Goal: Task Accomplishment & Management: Manage account settings

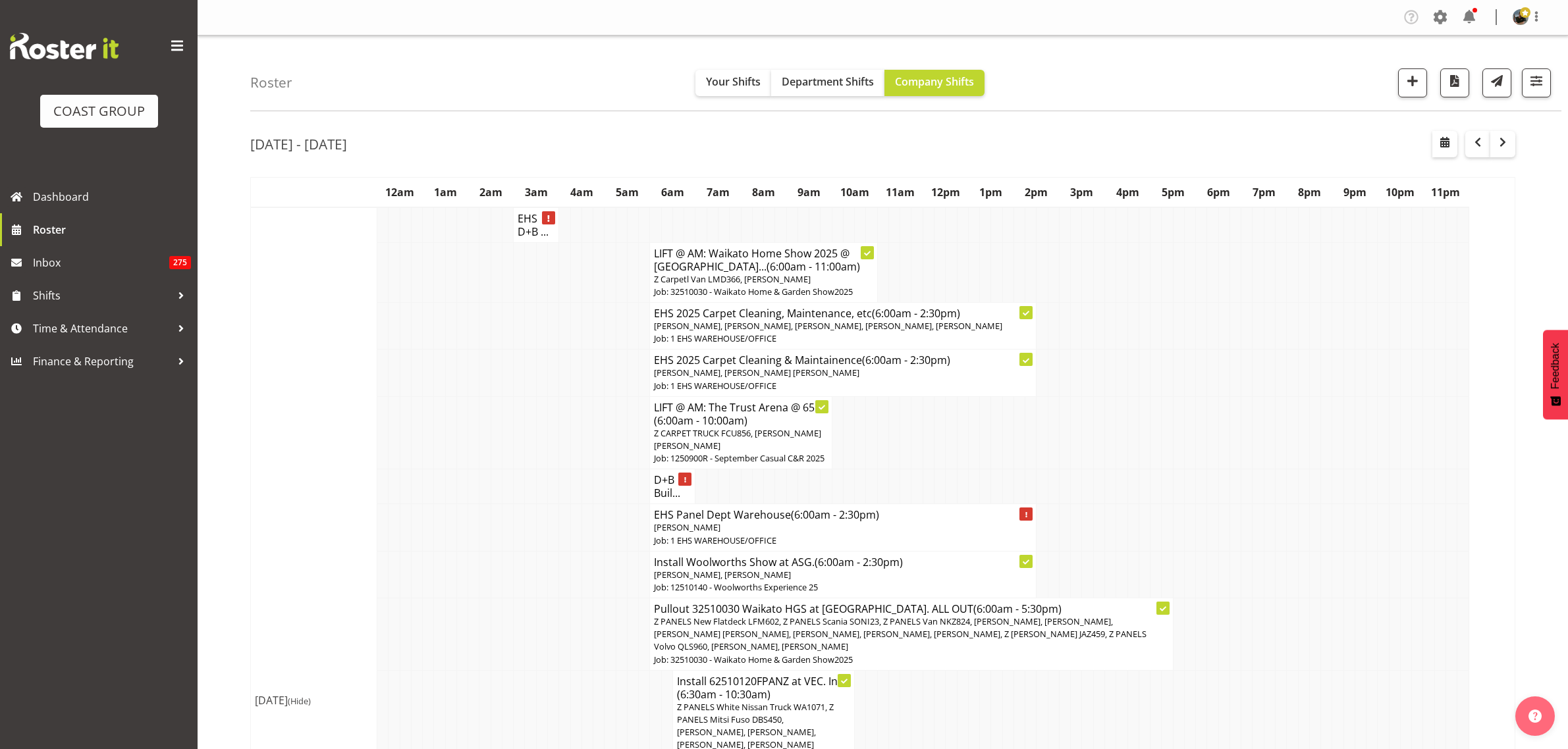
scroll to position [4609, 0]
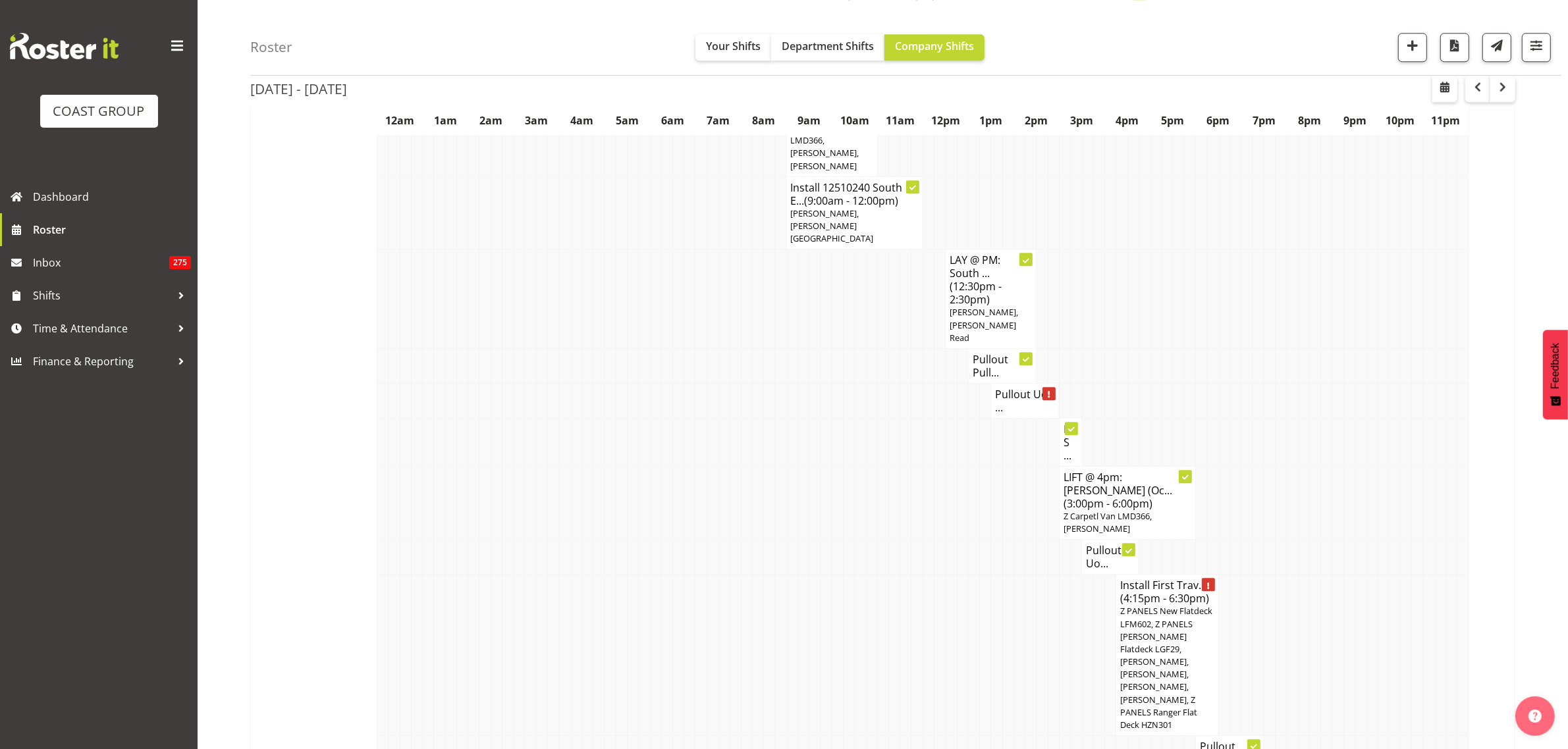
click at [1174, 605] on p "Z PANELS New Flatdeck LFM602, Z PANELS Mitsy Flatdeck LGF29, Jeremy Zhu, Takari…" at bounding box center [1167, 668] width 94 height 126
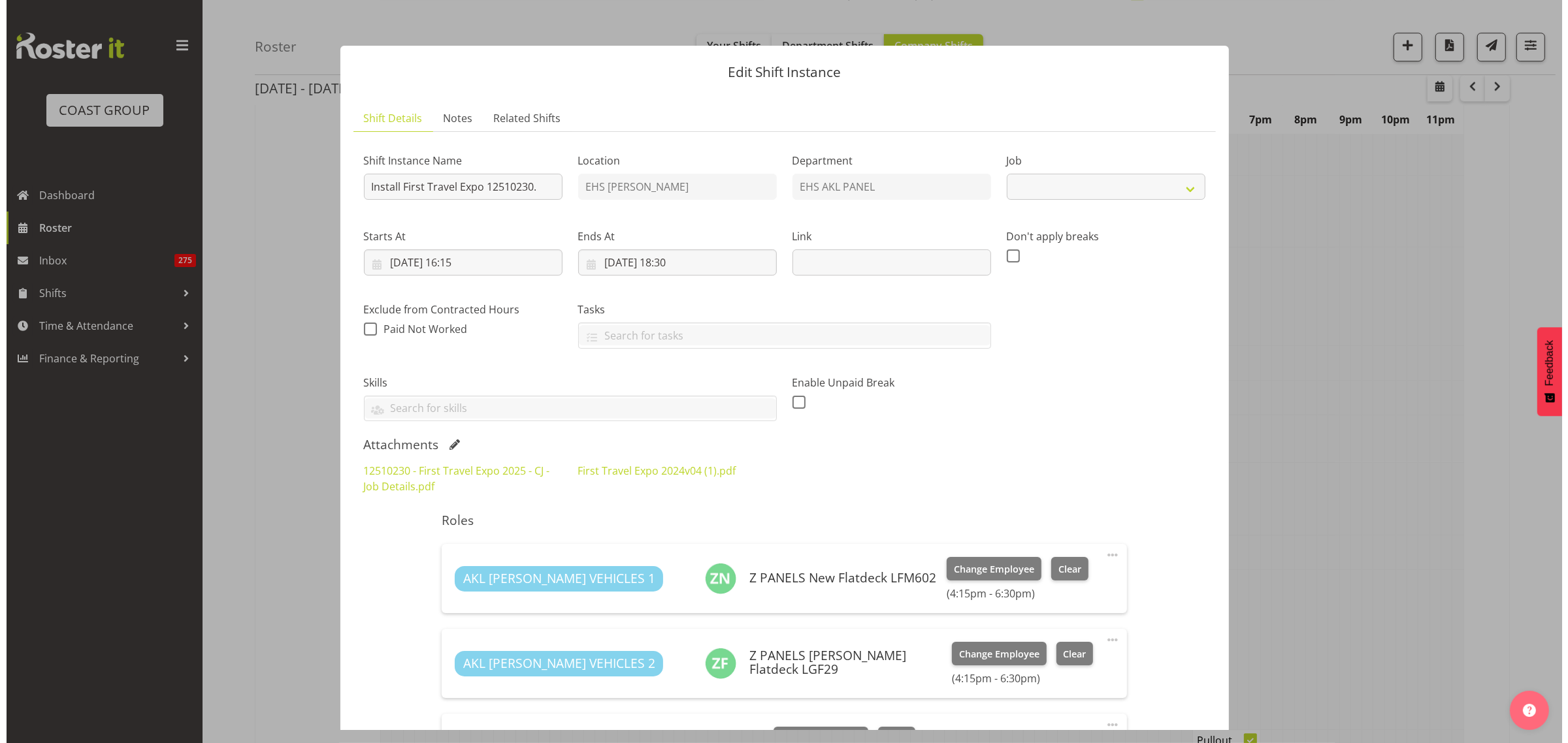
scroll to position [4553, 0]
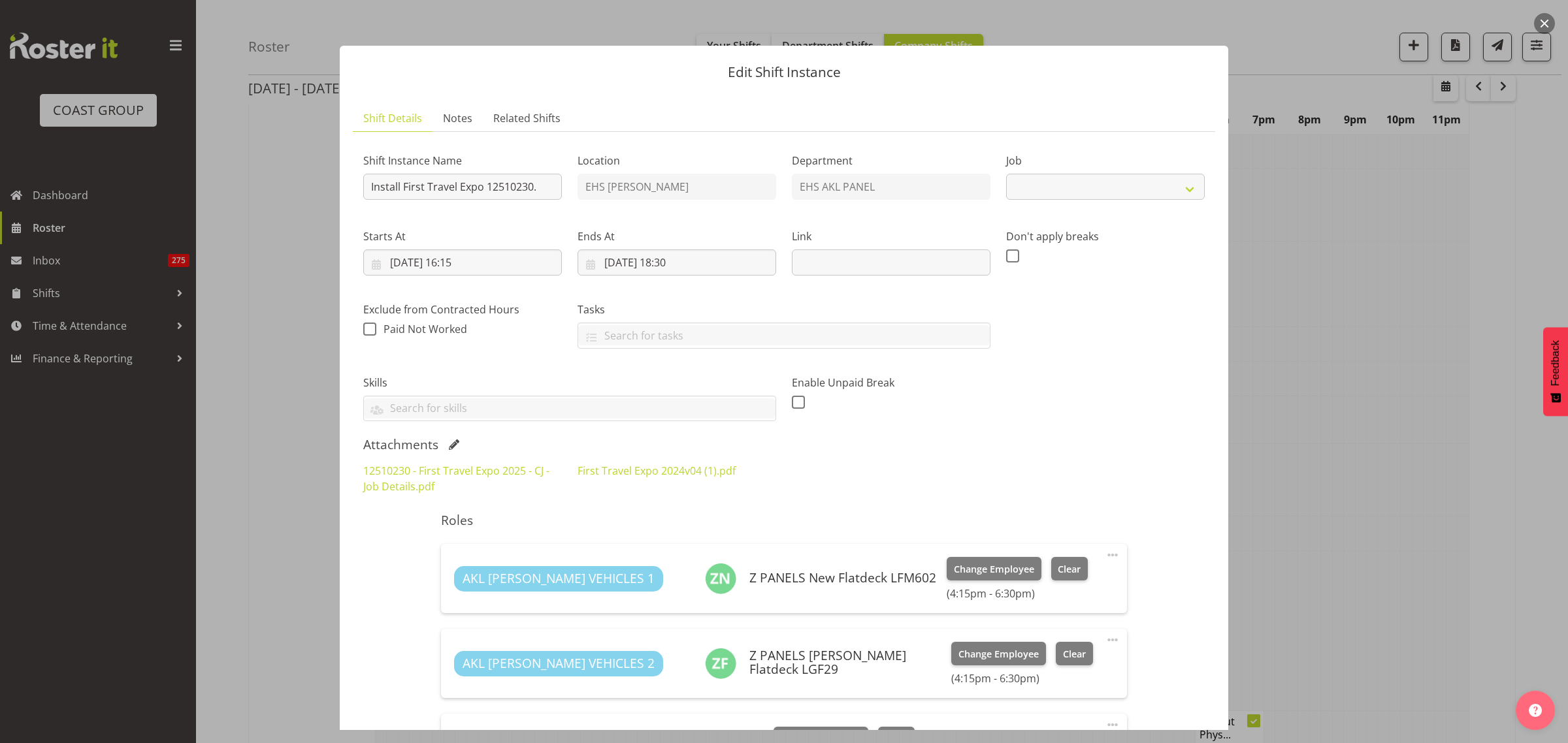
select select "10651"
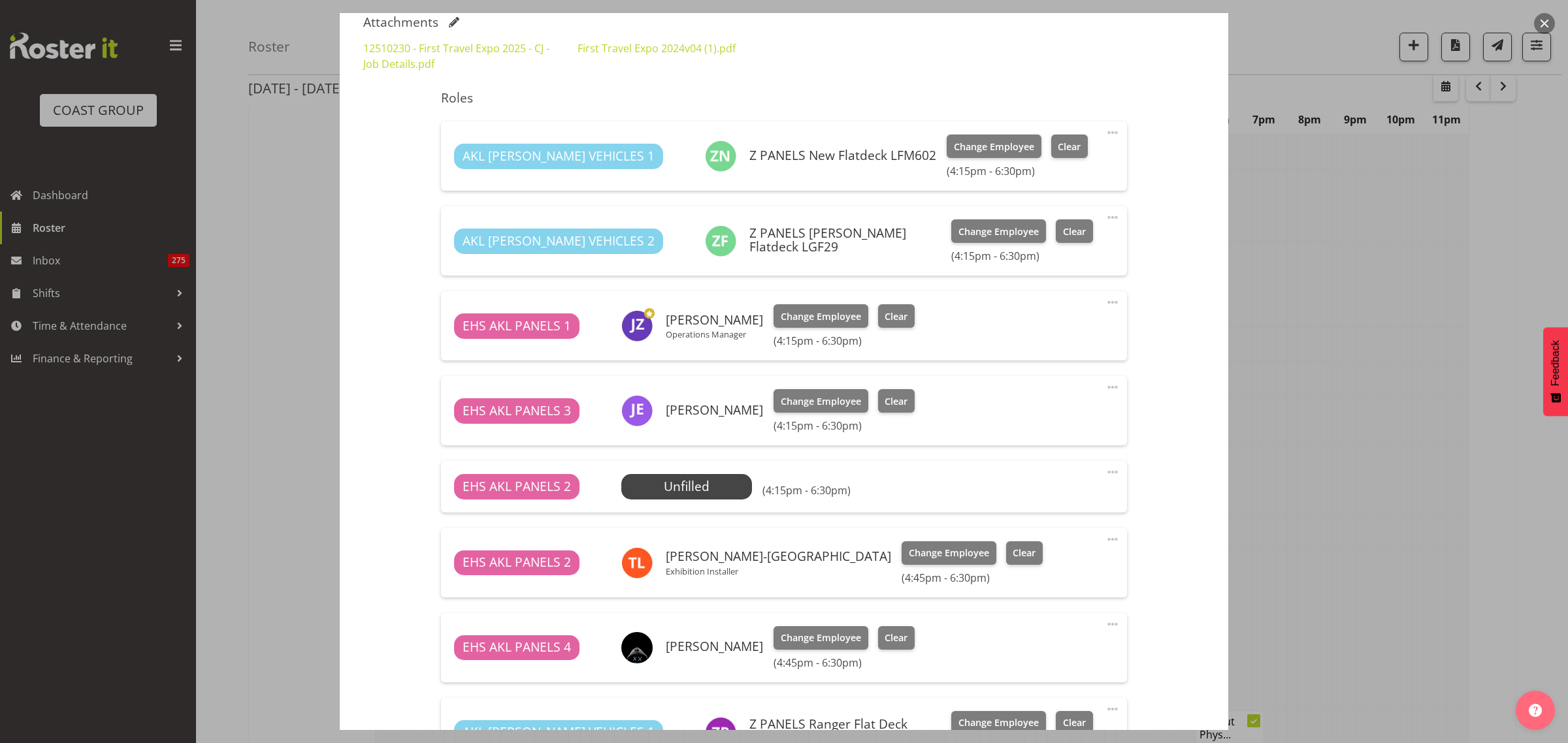
scroll to position [490, 0]
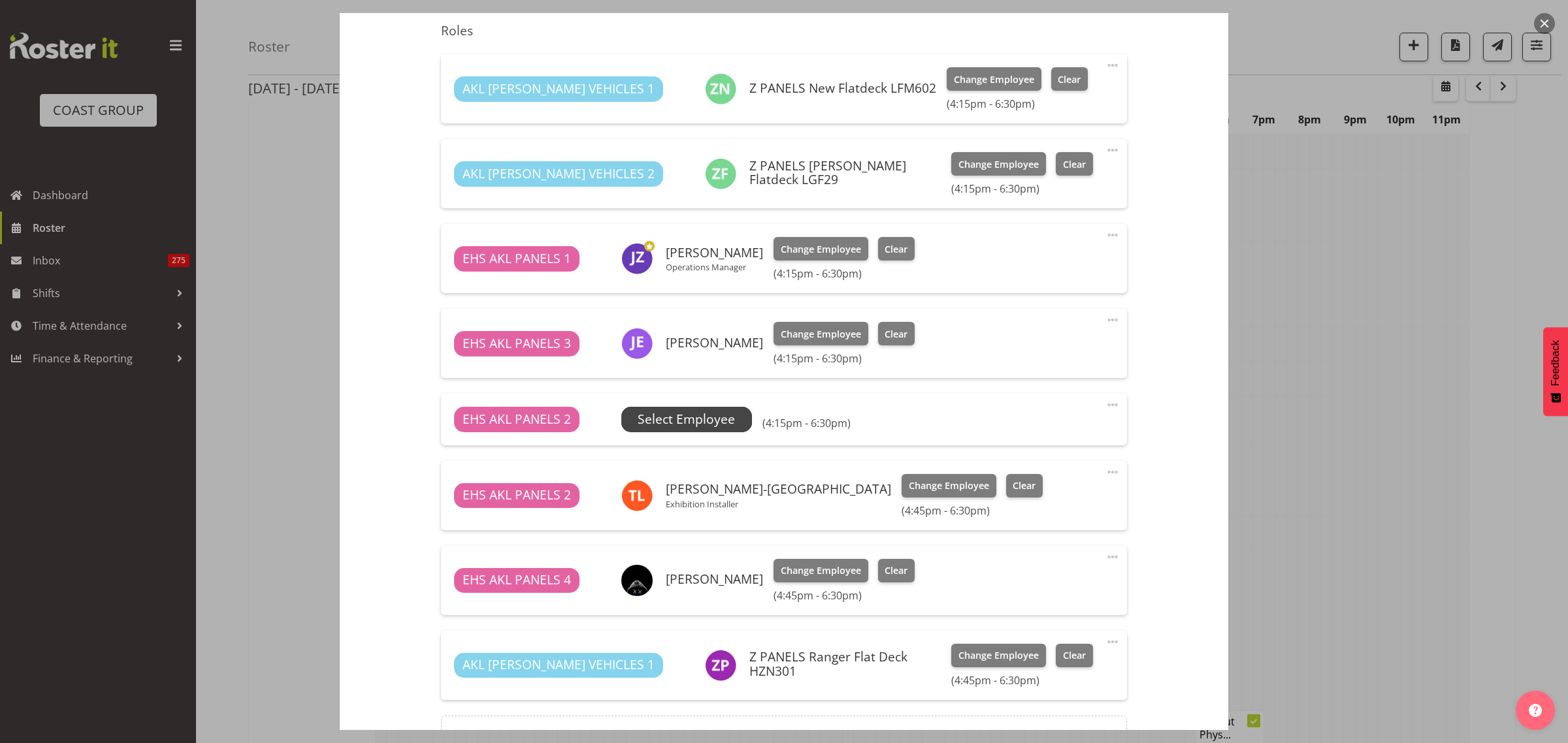
click at [709, 428] on span "Select Employee" at bounding box center [686, 419] width 97 height 19
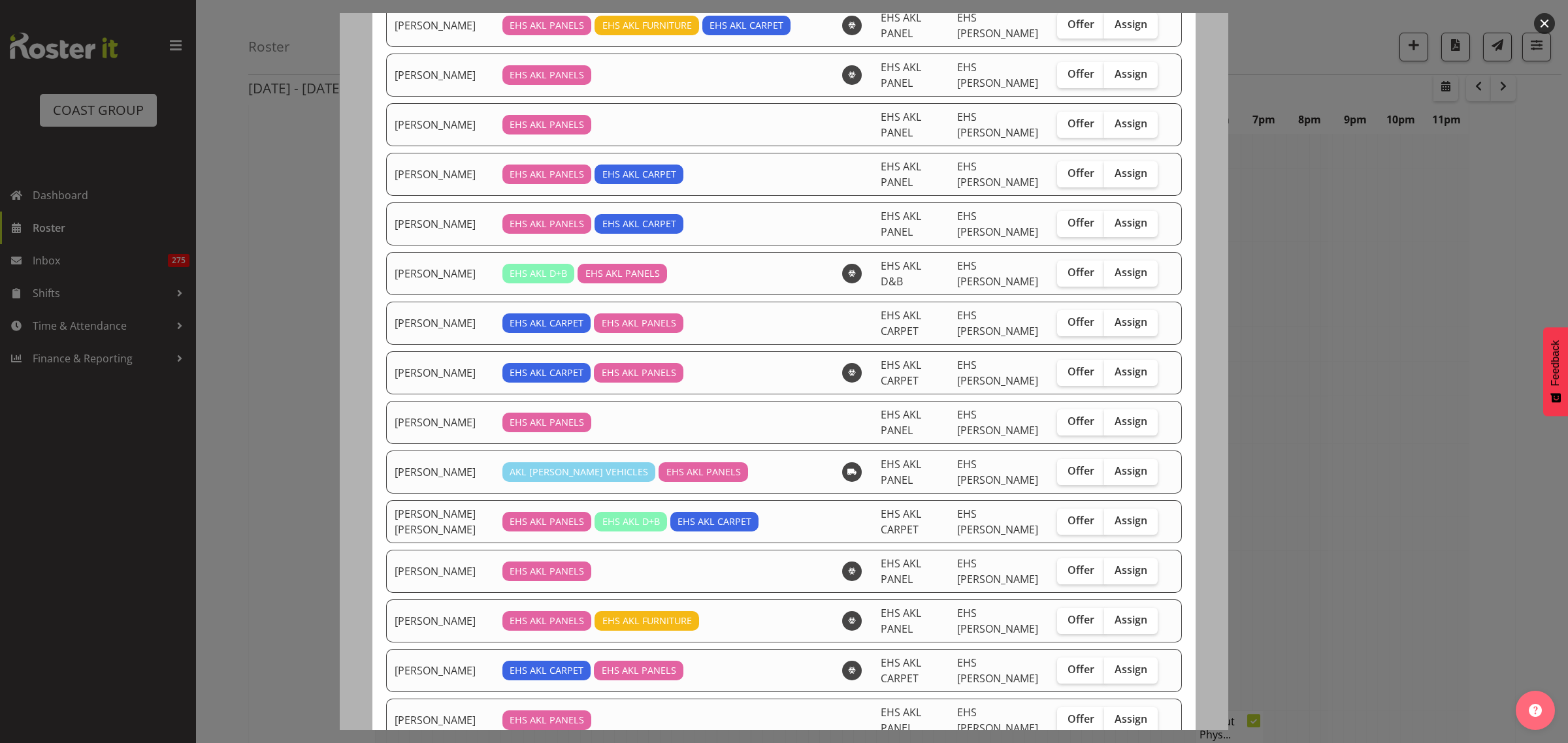
scroll to position [327, 0]
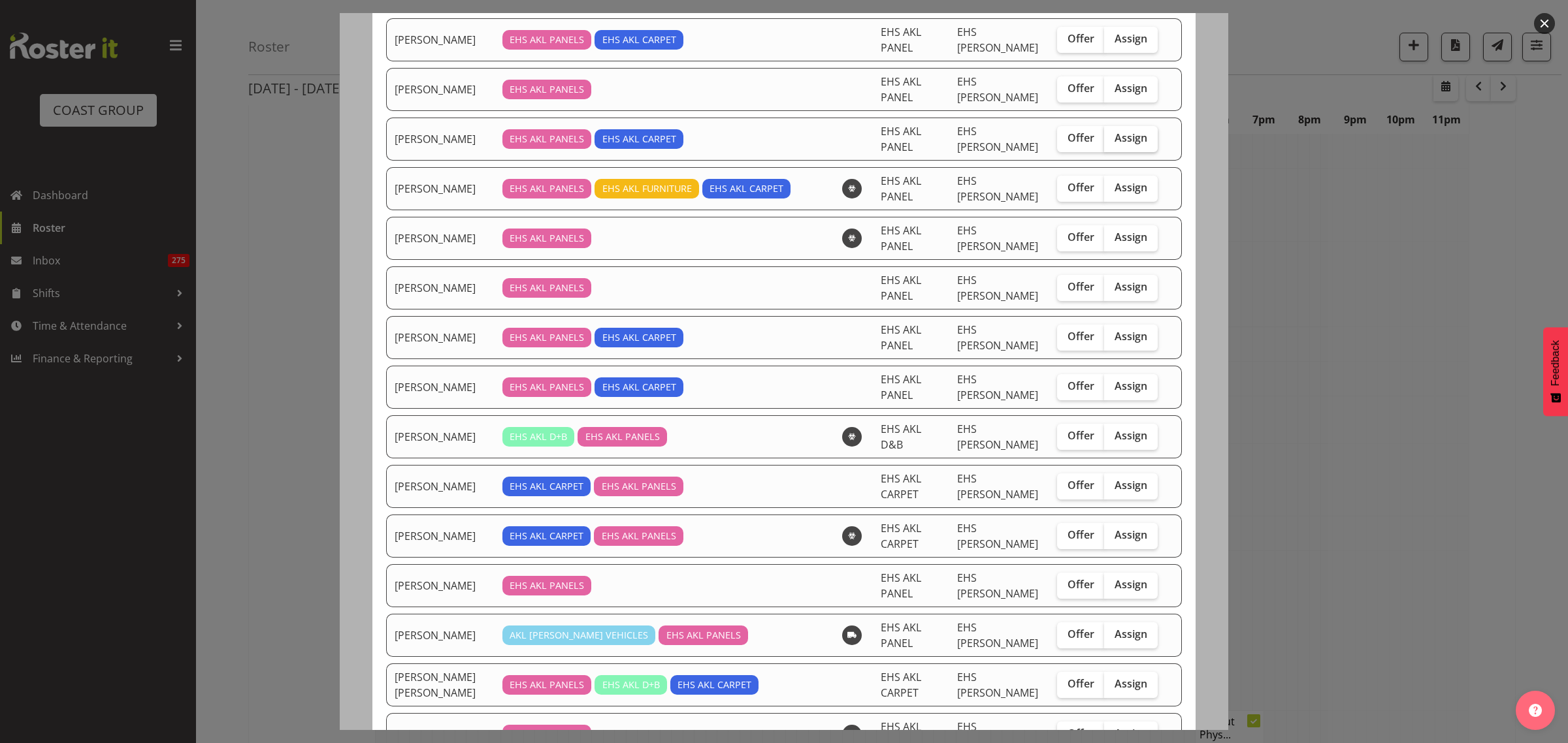
click at [1121, 131] on span "Assign" at bounding box center [1131, 137] width 33 height 13
click at [1113, 134] on input "Assign" at bounding box center [1108, 138] width 8 height 8
checkbox input "true"
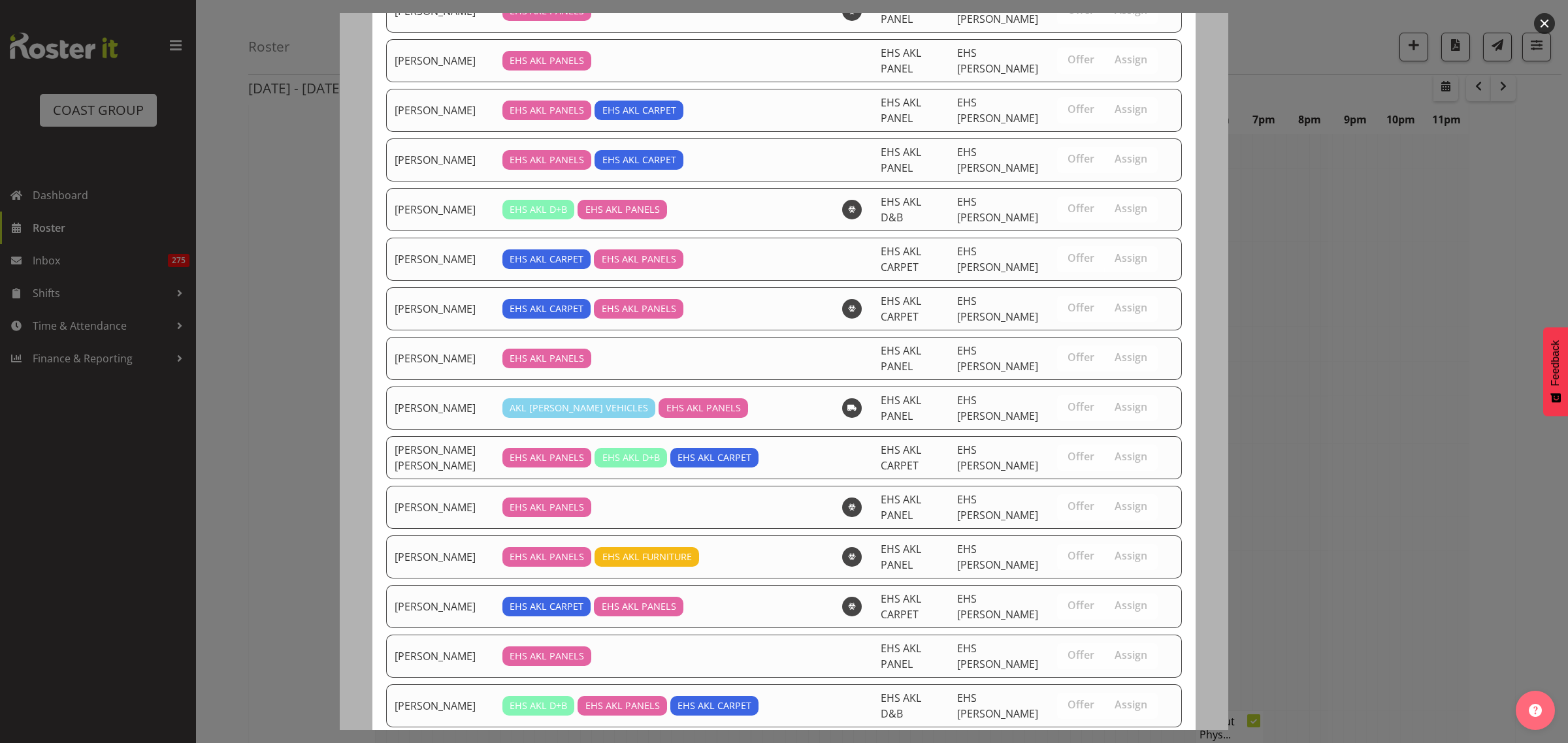
scroll to position [654, 0]
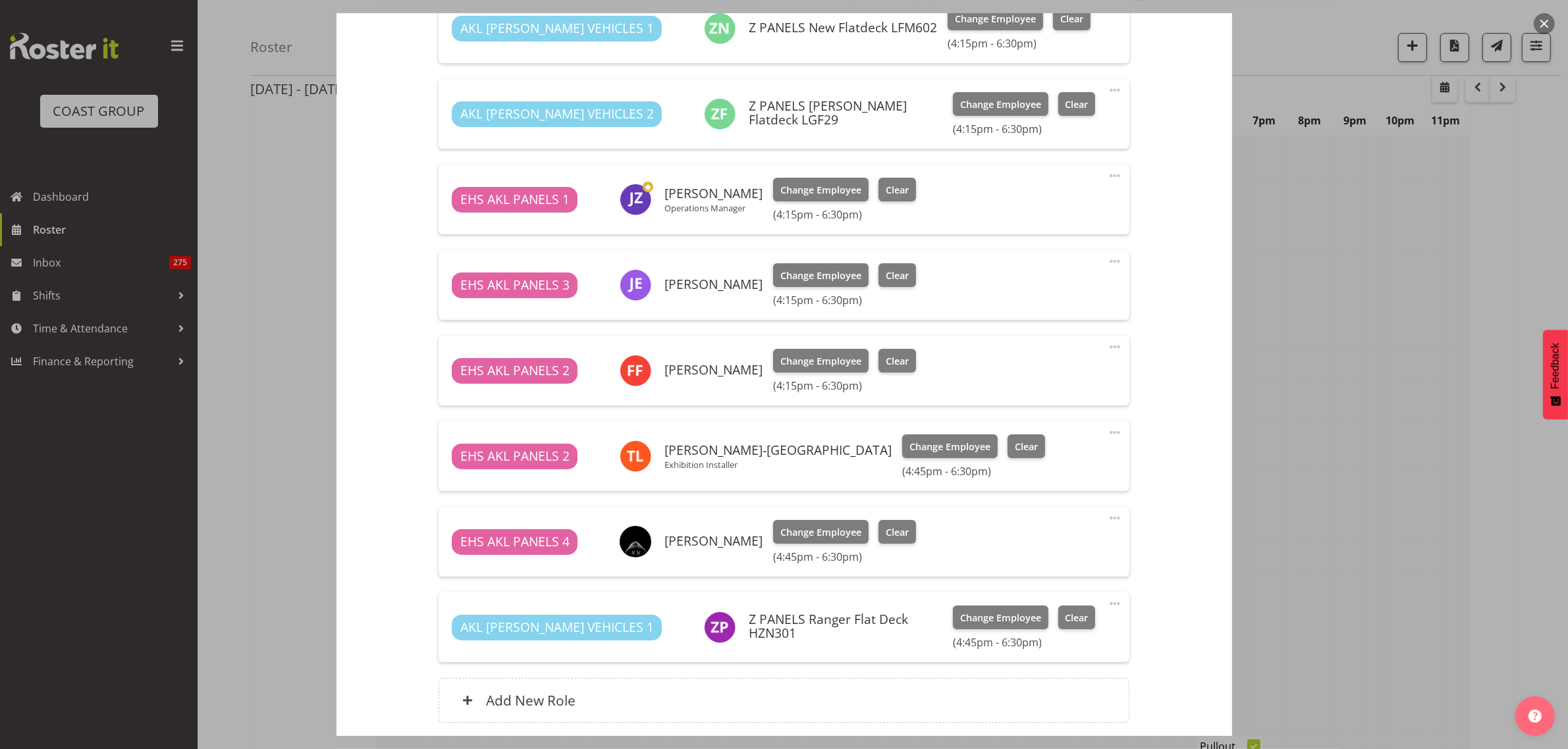
scroll to position [660, 0]
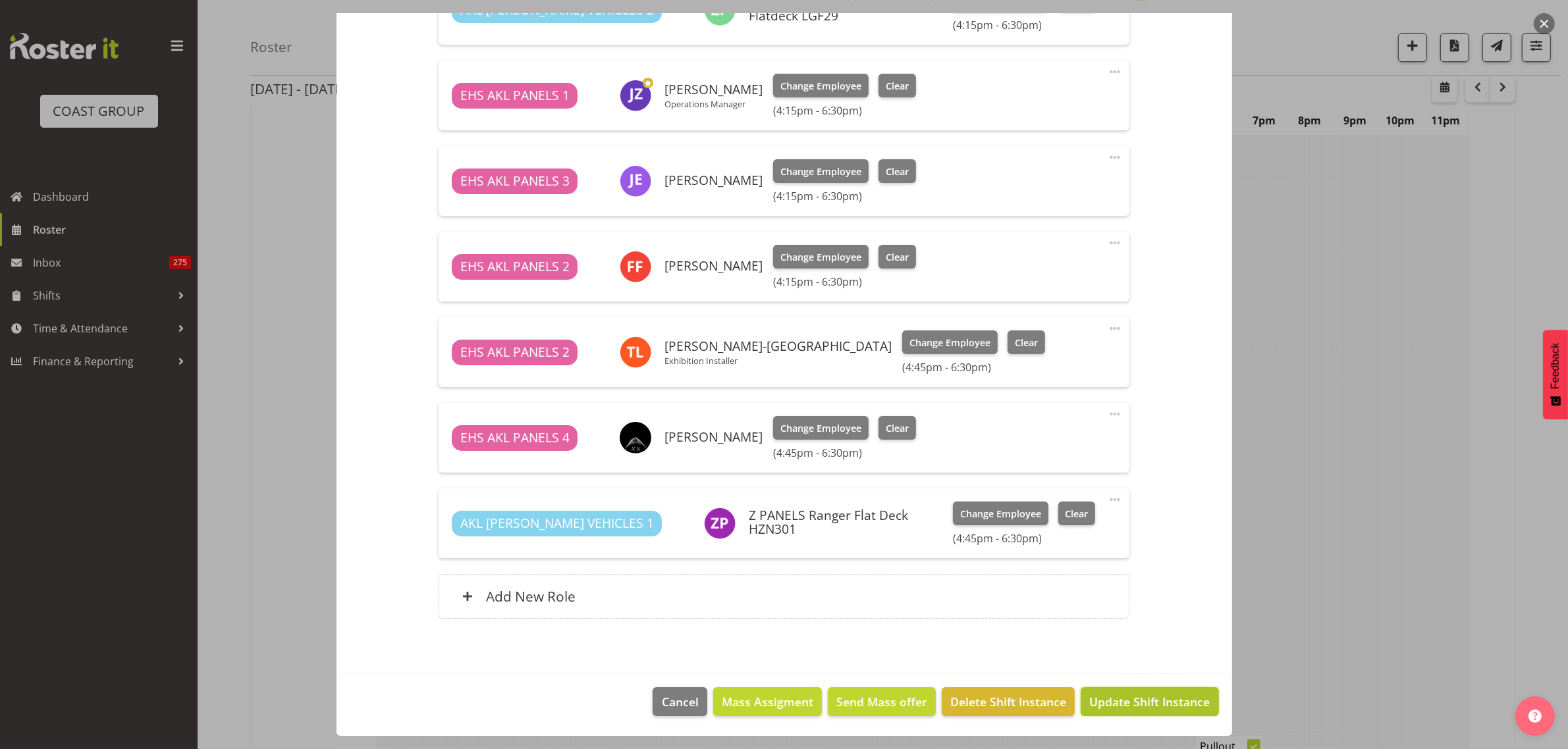
click at [1114, 705] on span "Update Shift Instance" at bounding box center [1149, 701] width 120 height 17
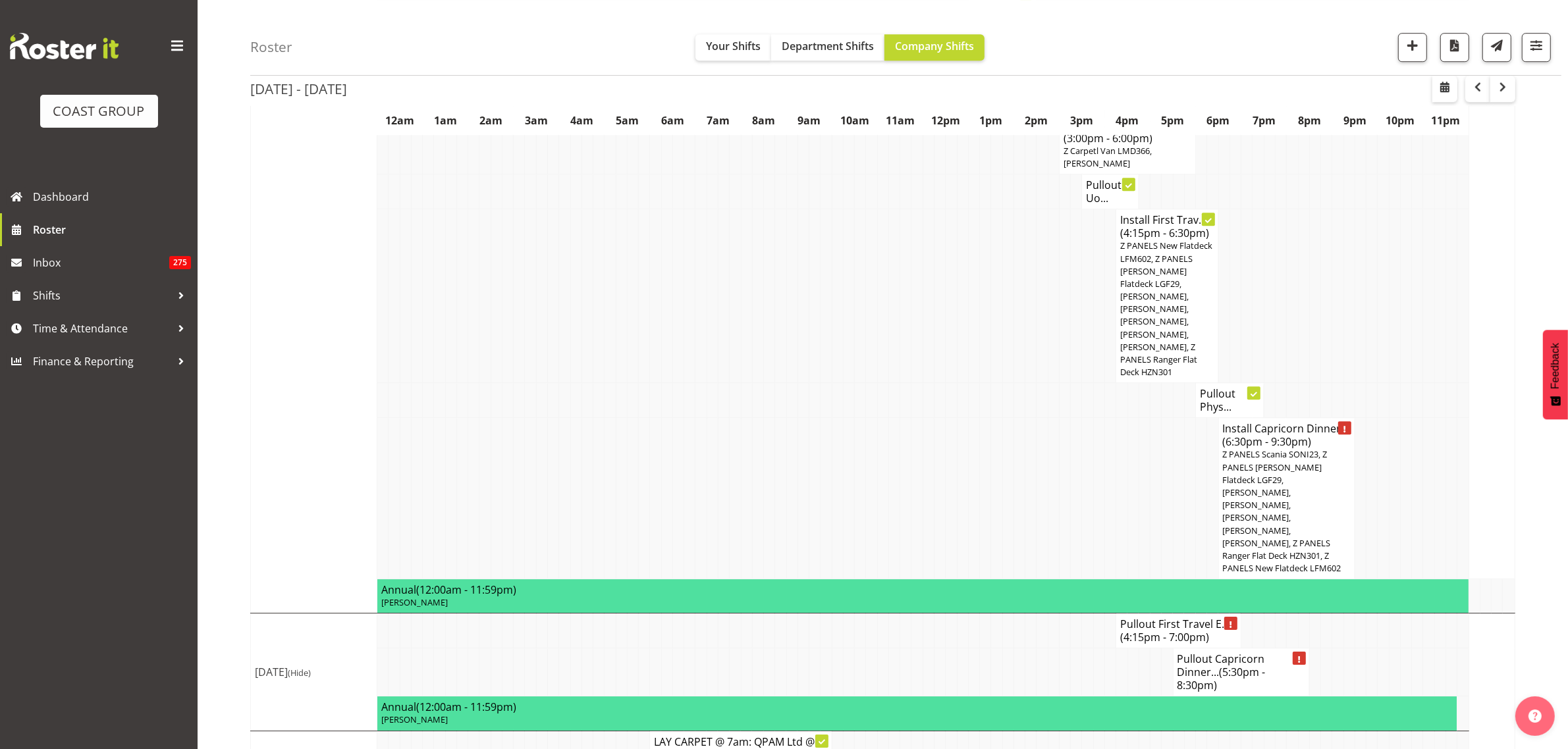
scroll to position [4959, 0]
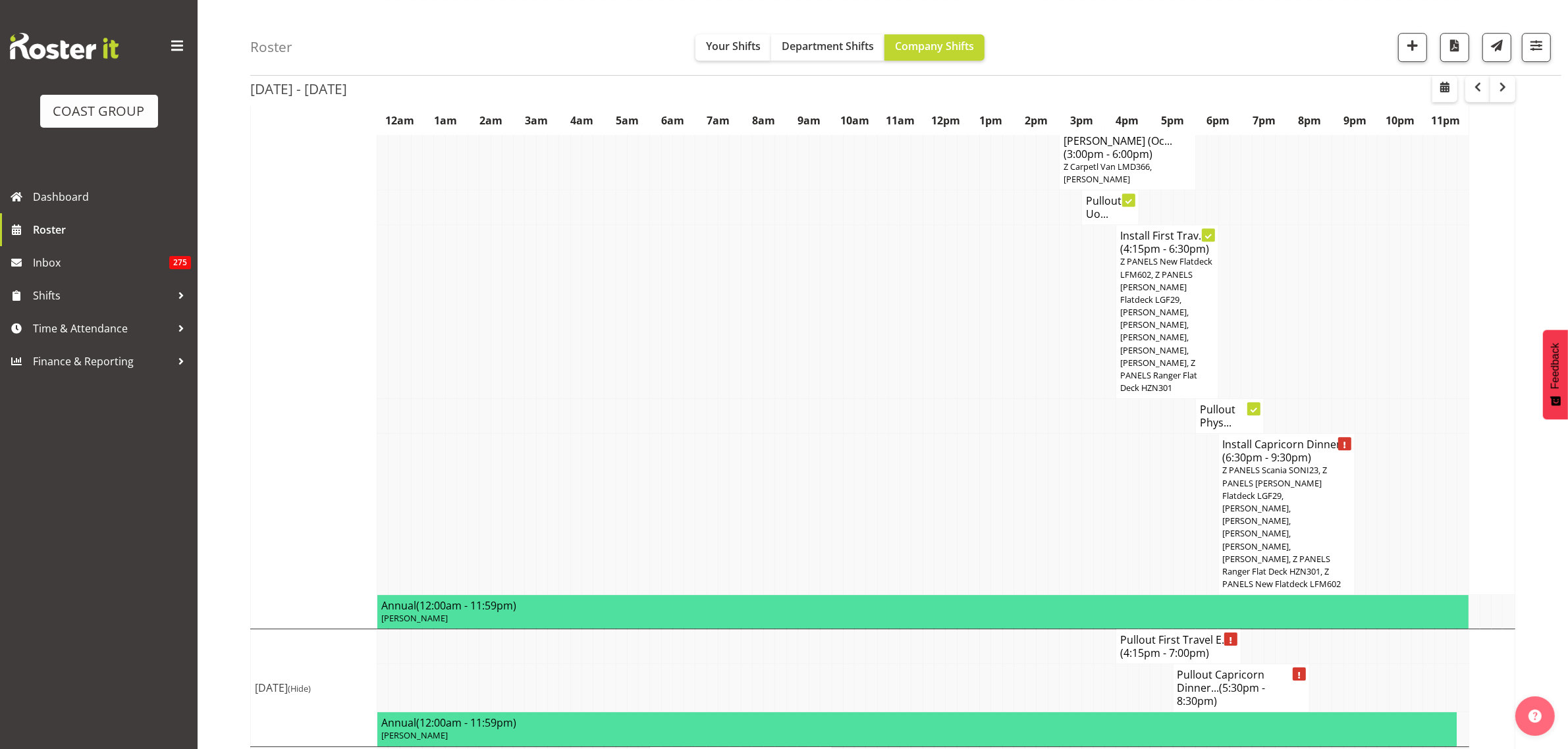
click at [1284, 464] on span "Z PANELS Scania SONI23, Z PANELS Mitsy Flatdeck LGF29, Takaria Leleimua-Kamira,…" at bounding box center [1282, 527] width 119 height 125
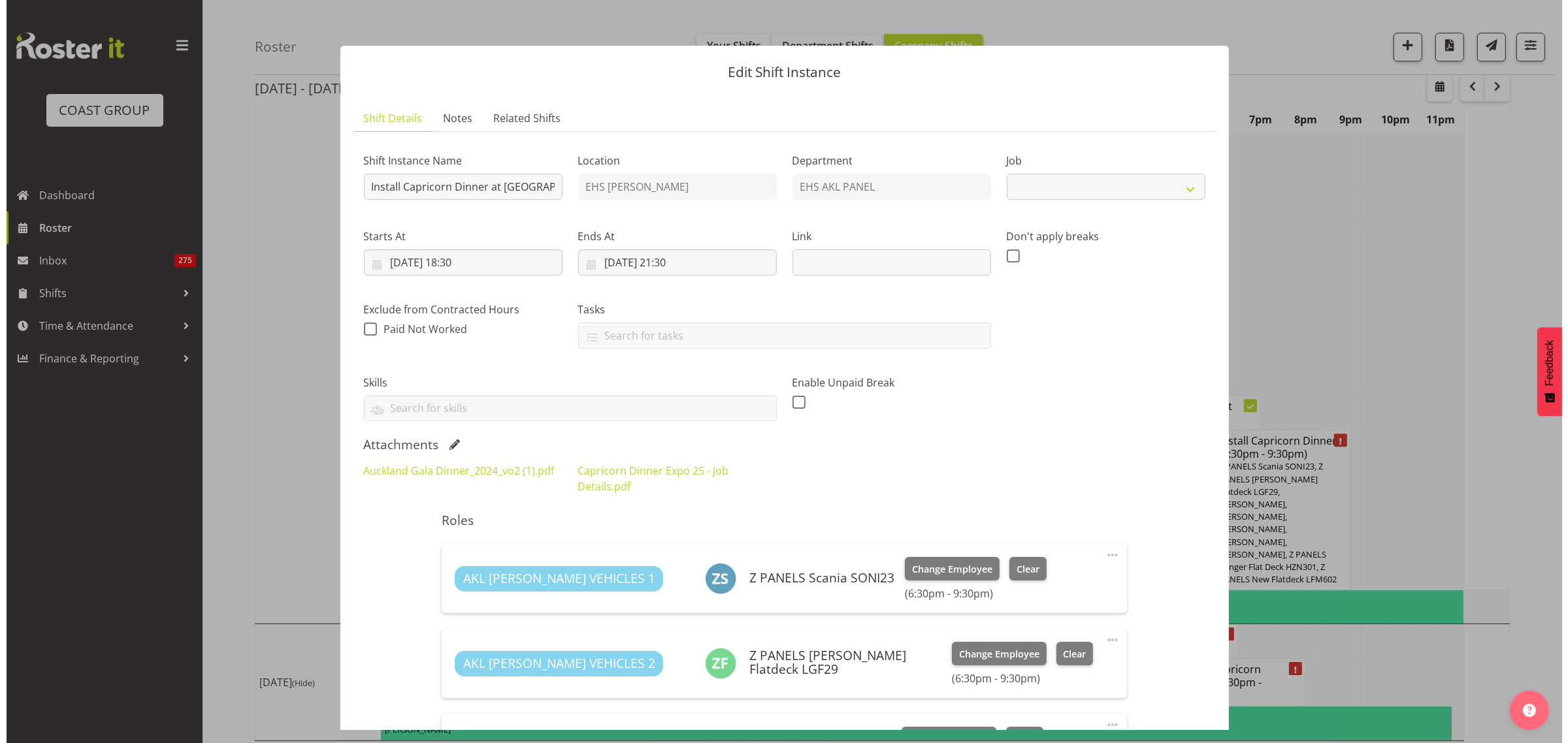
scroll to position [4907, 0]
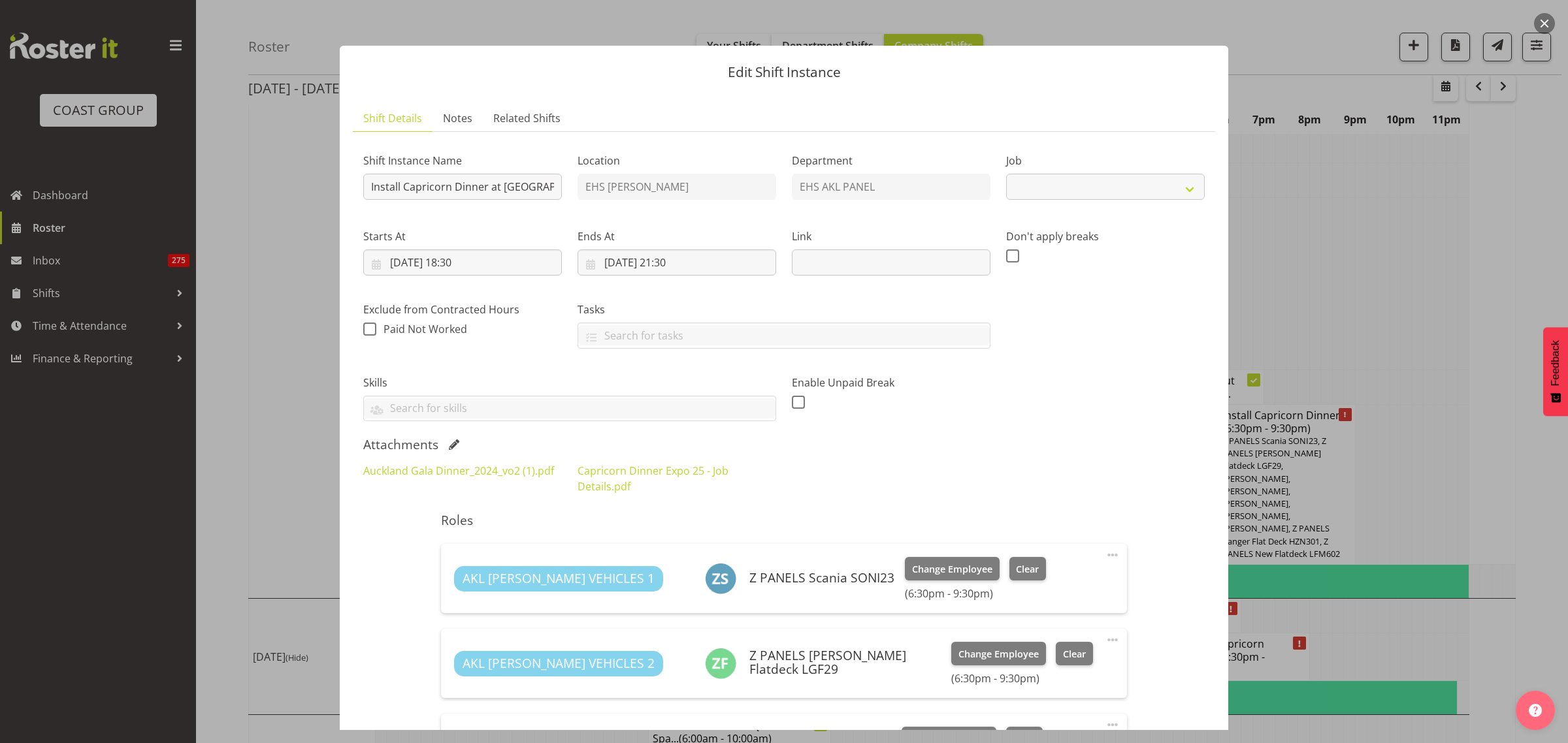
select select "9881"
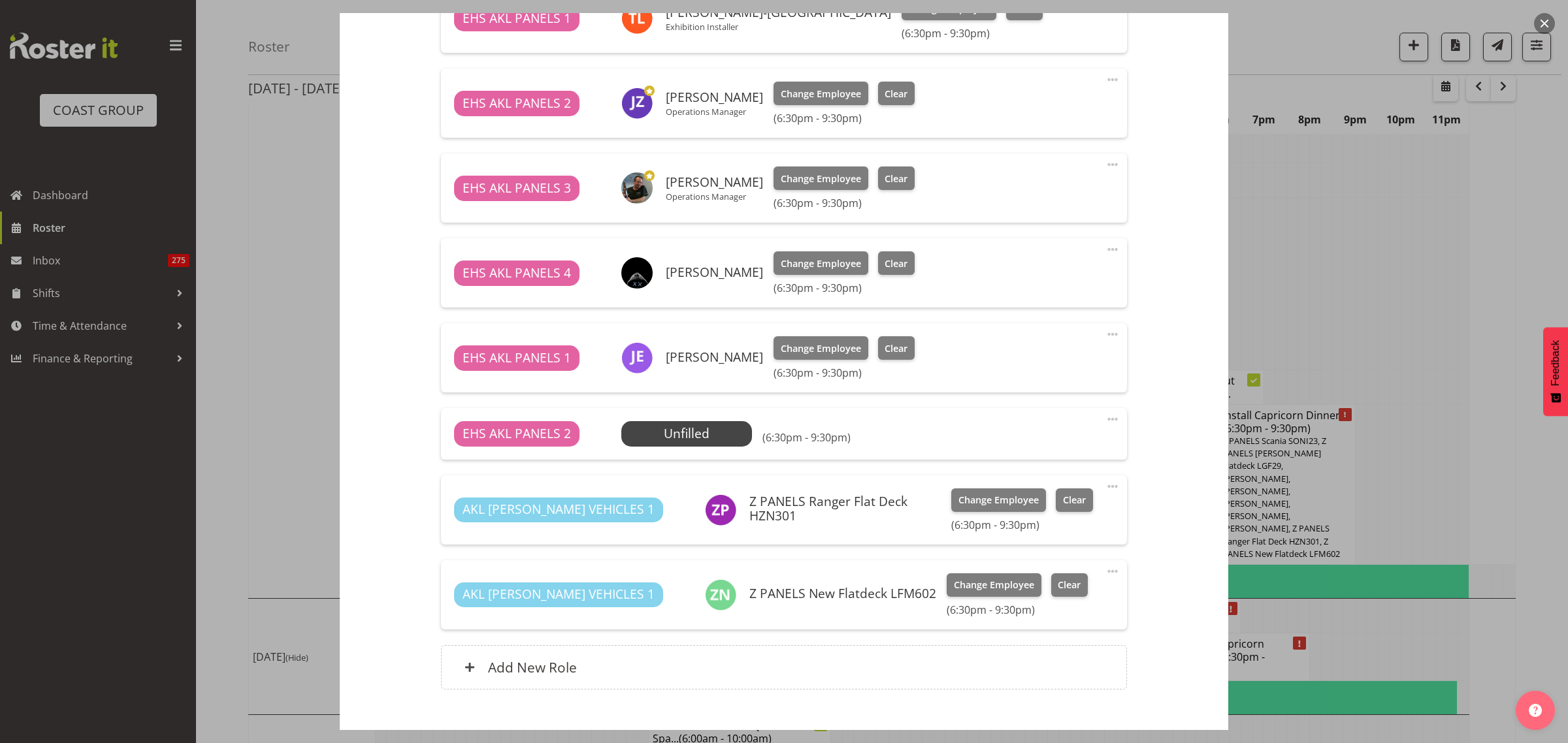
scroll to position [805, 0]
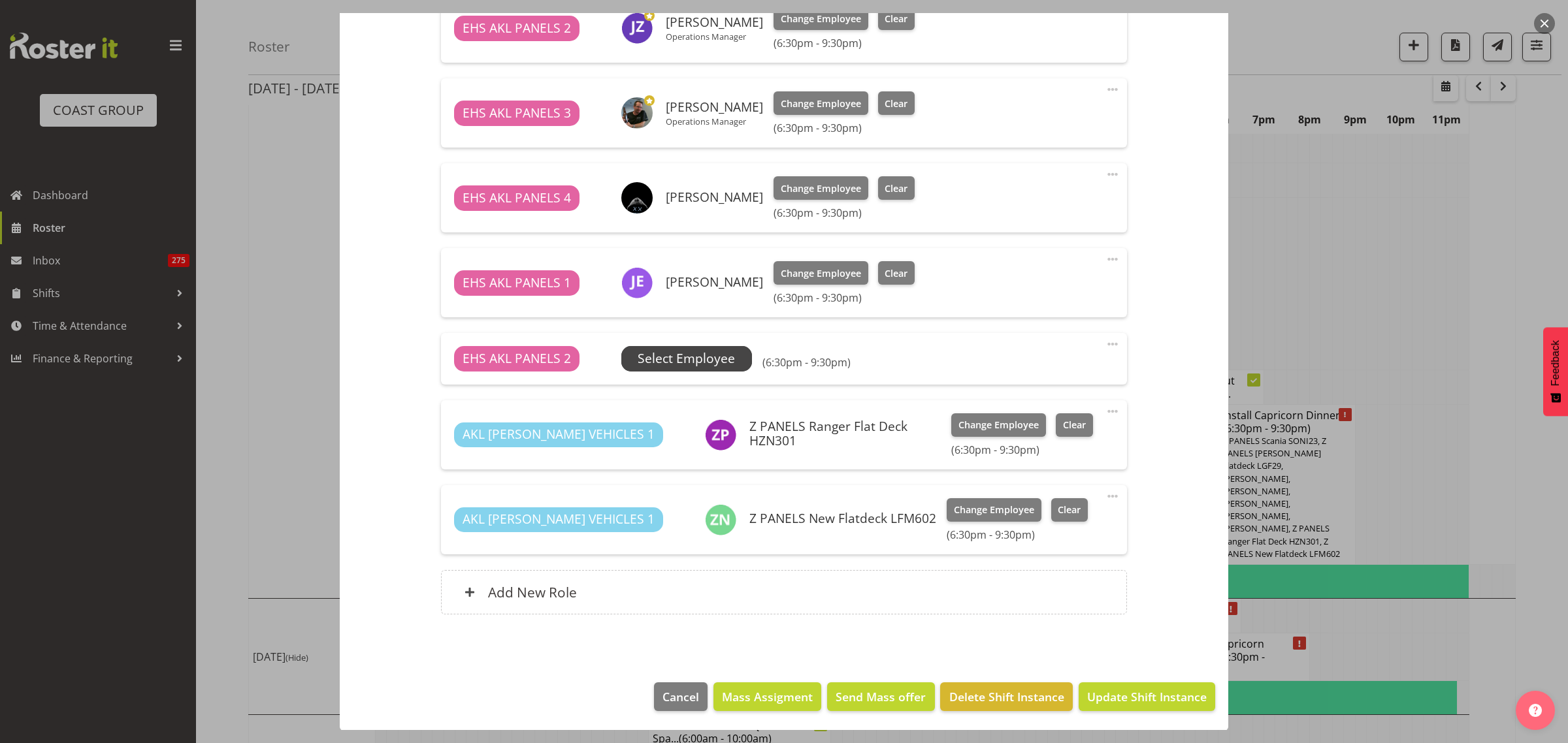
click at [700, 360] on span "Select Employee" at bounding box center [686, 358] width 97 height 19
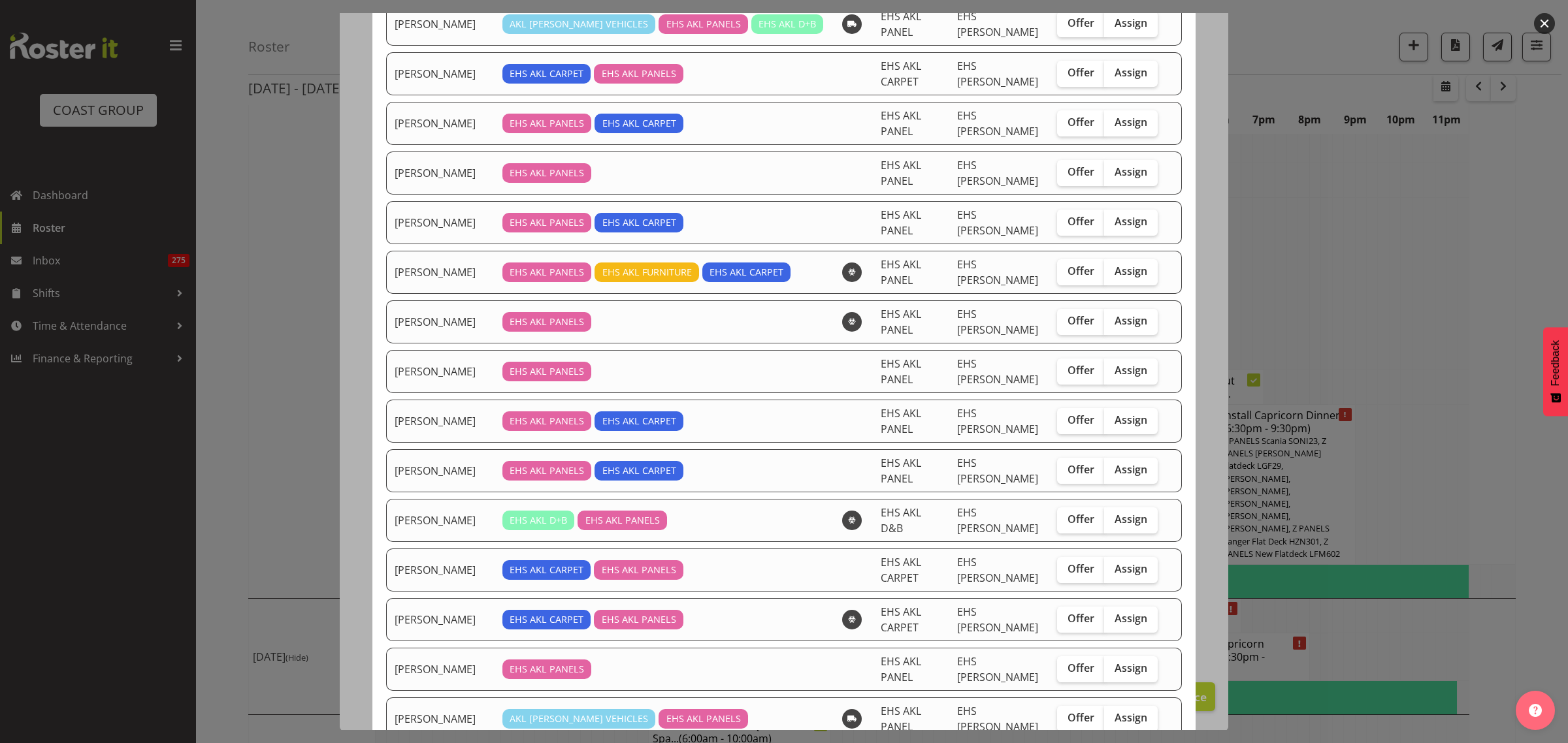
scroll to position [291, 0]
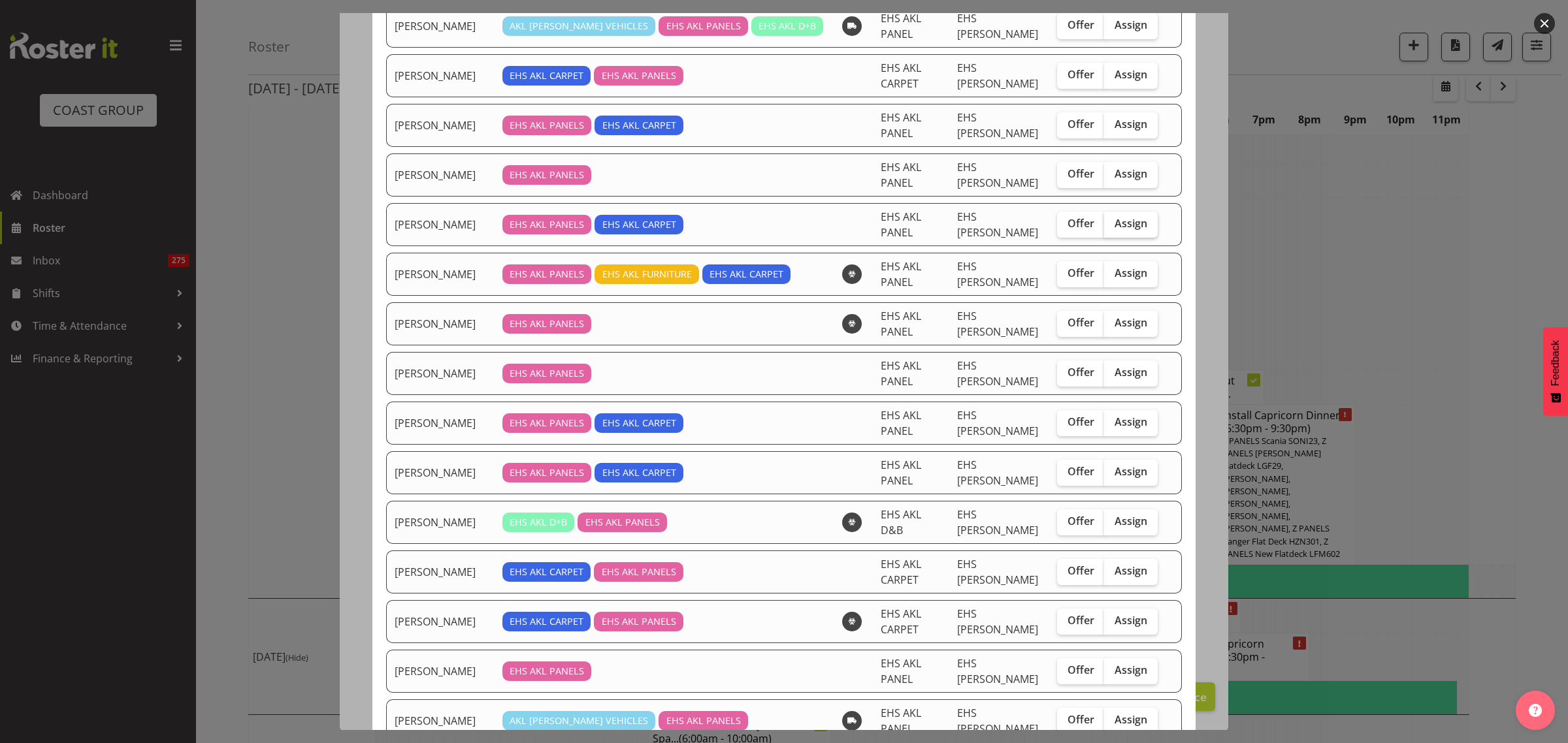
click at [1119, 211] on label "Assign" at bounding box center [1130, 224] width 53 height 26
click at [1113, 220] on input "Assign" at bounding box center [1108, 223] width 8 height 8
checkbox input "true"
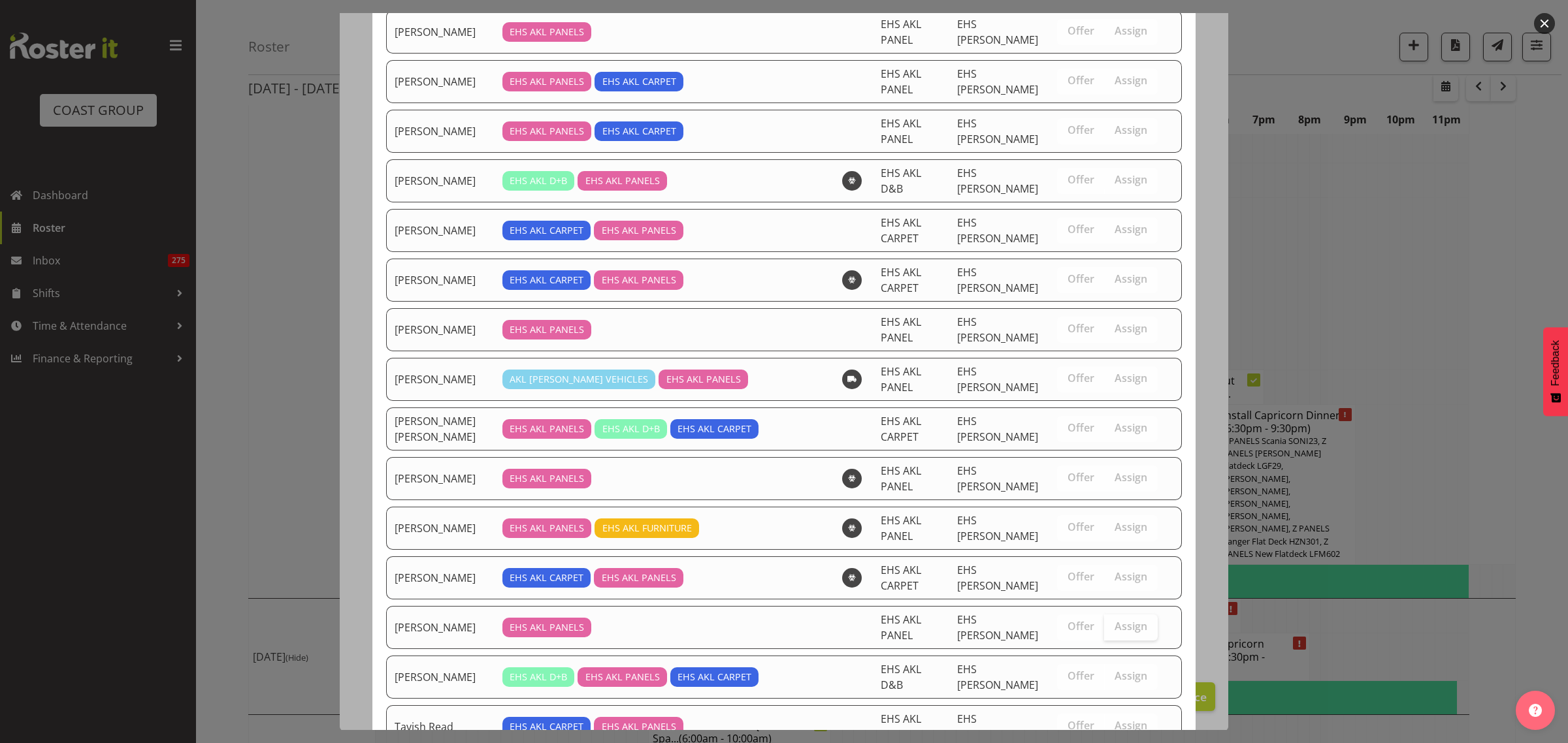
scroll to position [699, 0]
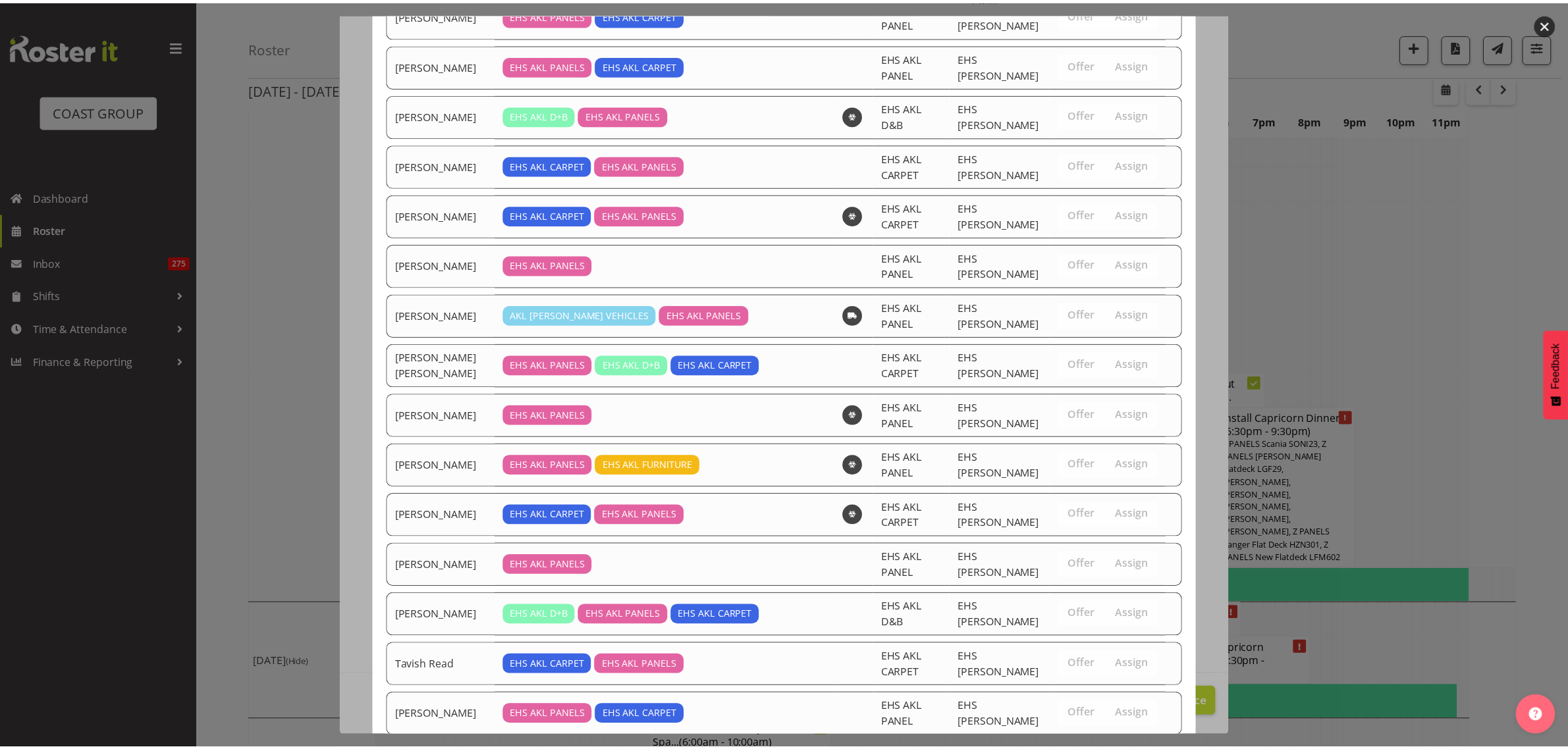
scroll to position [4959, 0]
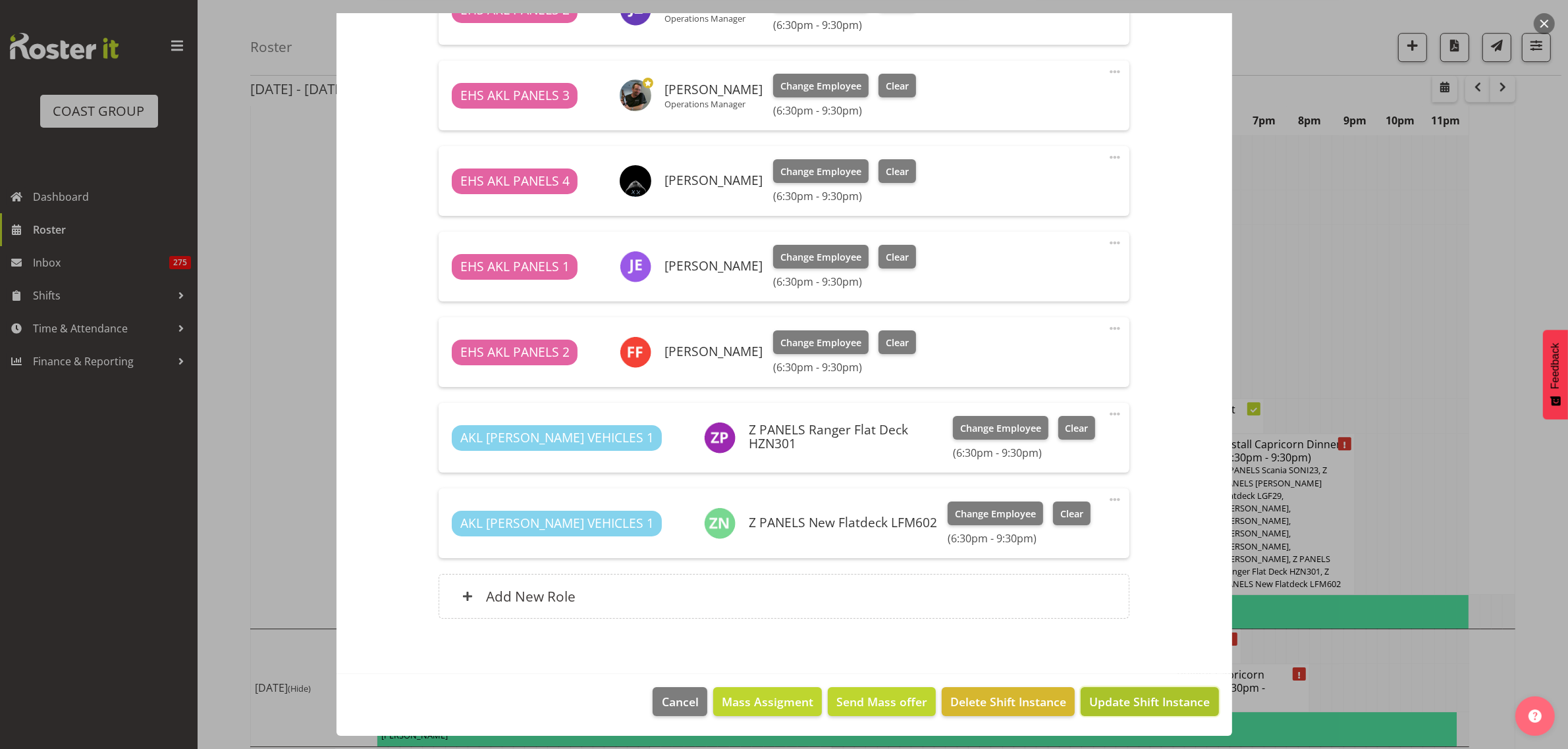
click at [1135, 705] on span "Update Shift Instance" at bounding box center [1149, 701] width 120 height 17
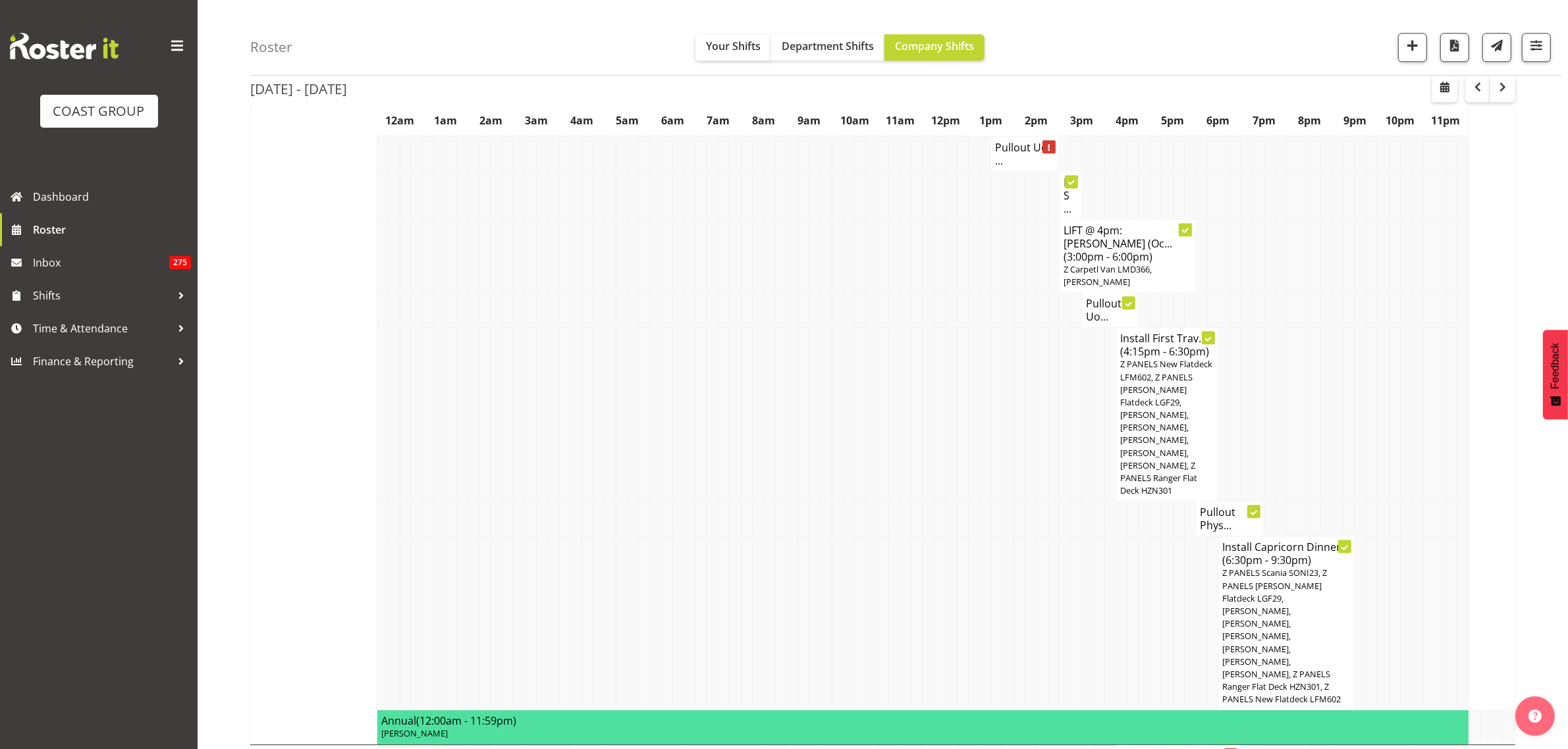
scroll to position [5124, 0]
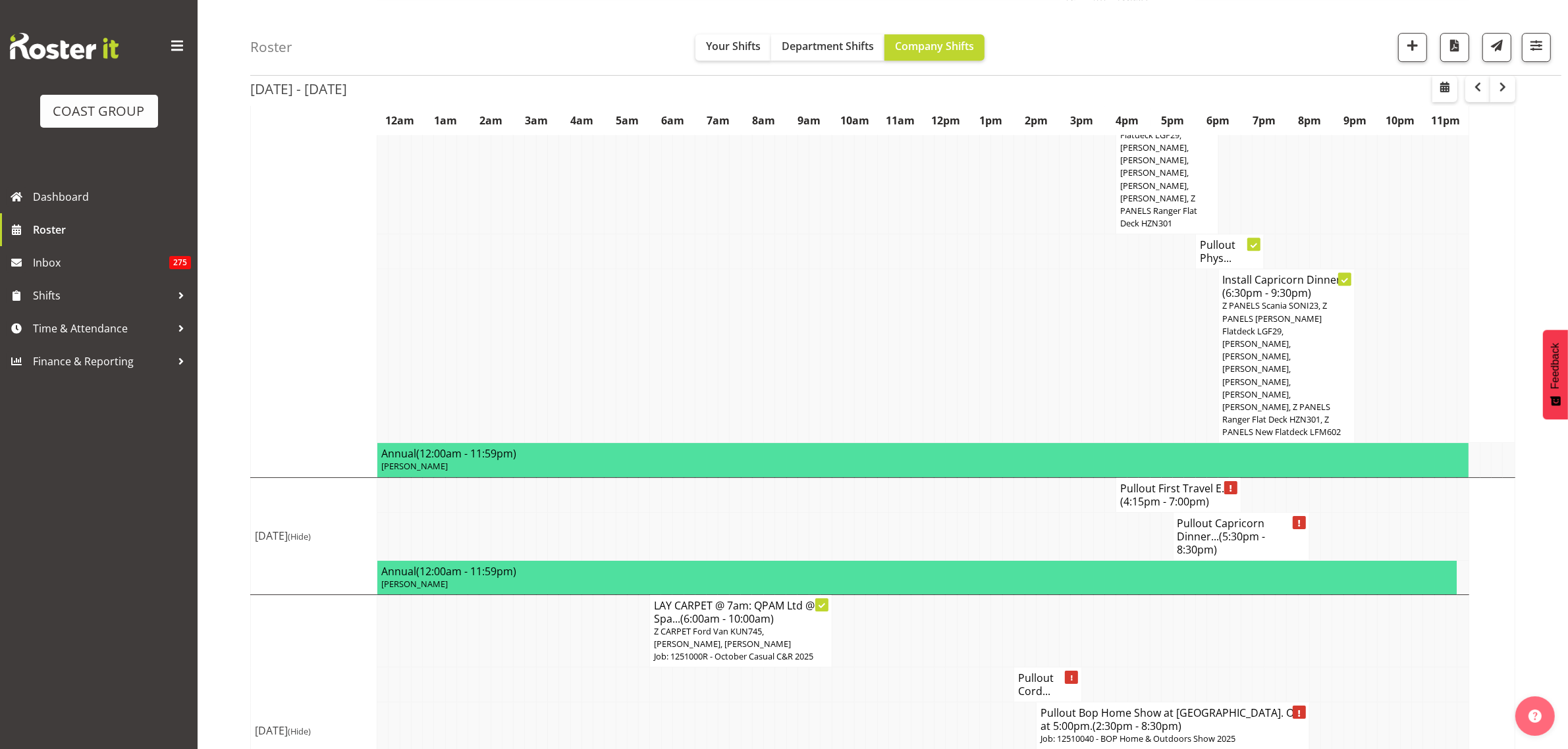
click at [1167, 494] on span "(4:15pm - 7:00pm)" at bounding box center [1165, 501] width 89 height 14
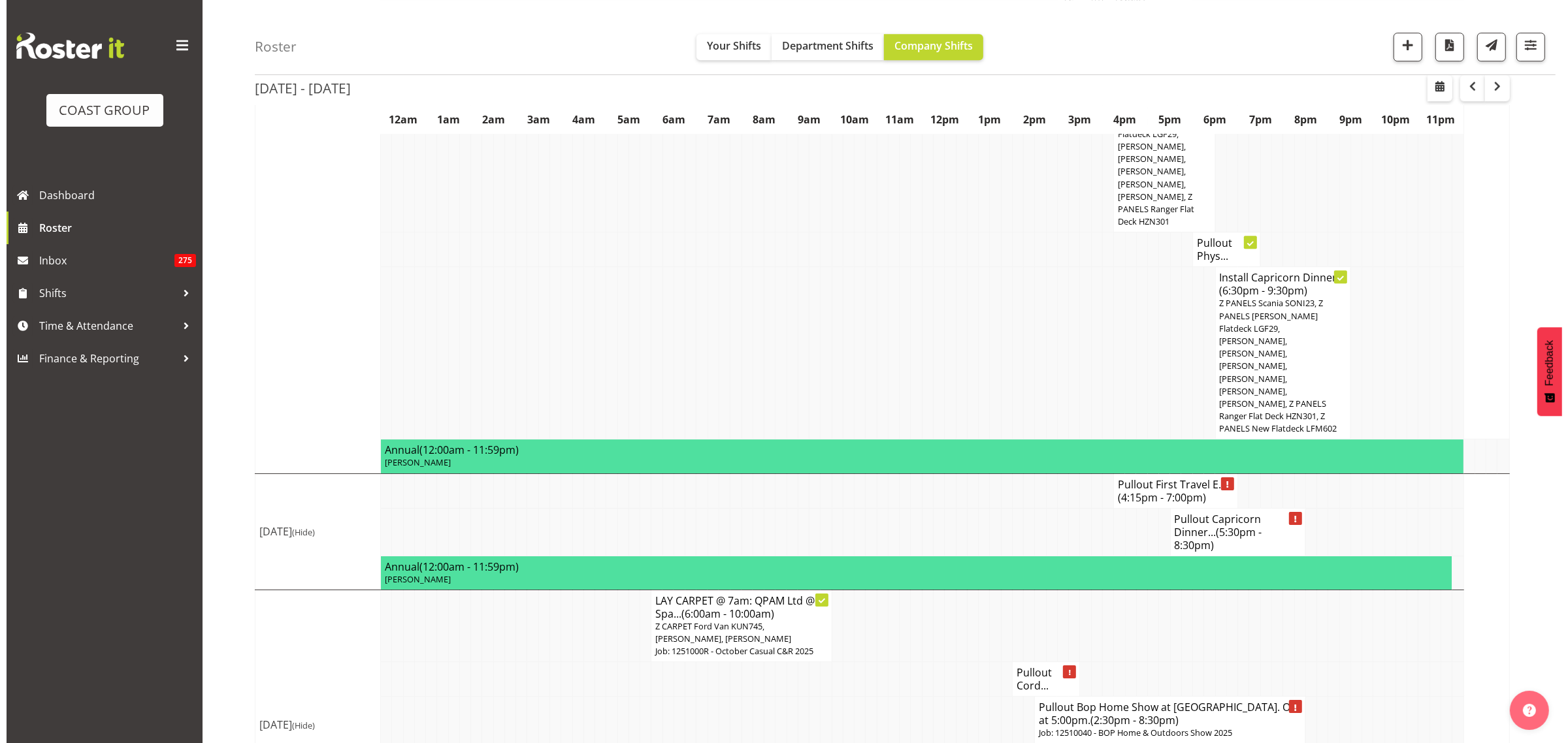
scroll to position [5057, 0]
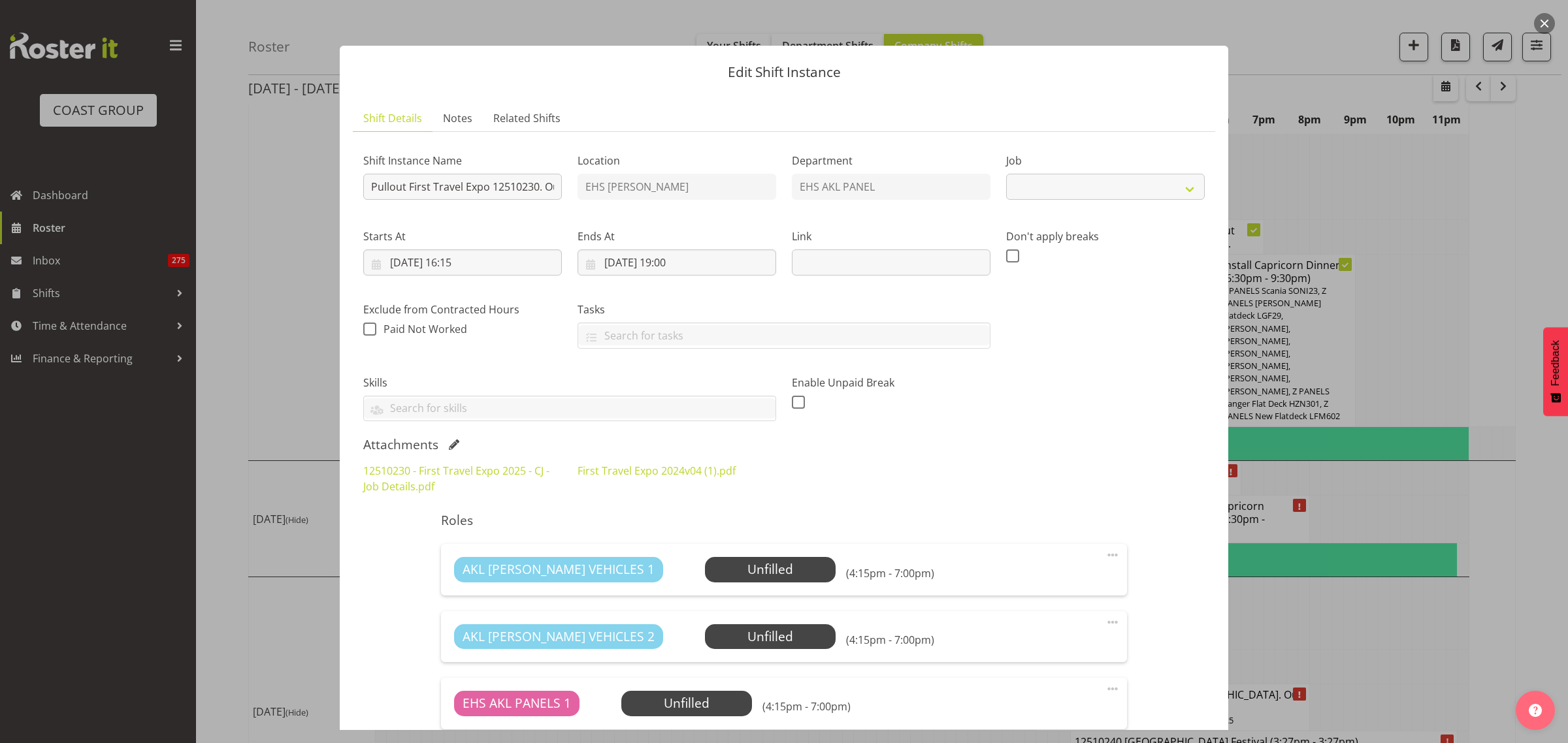
select select "10651"
click at [475, 191] on input "Pullout First Travel Expo 12510230. Out at 5pm." at bounding box center [462, 187] width 199 height 26
click at [1549, 22] on button "button" at bounding box center [1545, 23] width 21 height 21
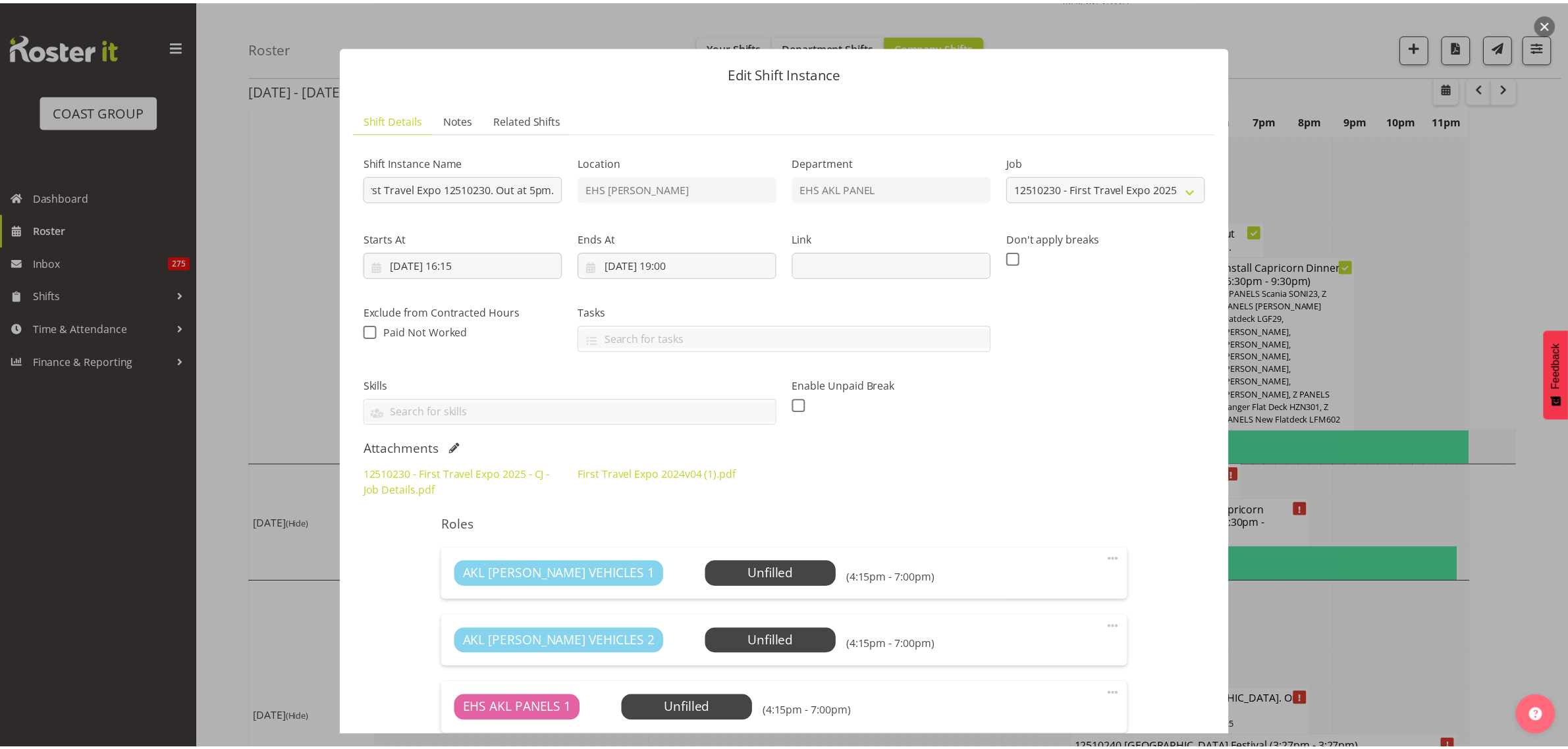
scroll to position [5110, 0]
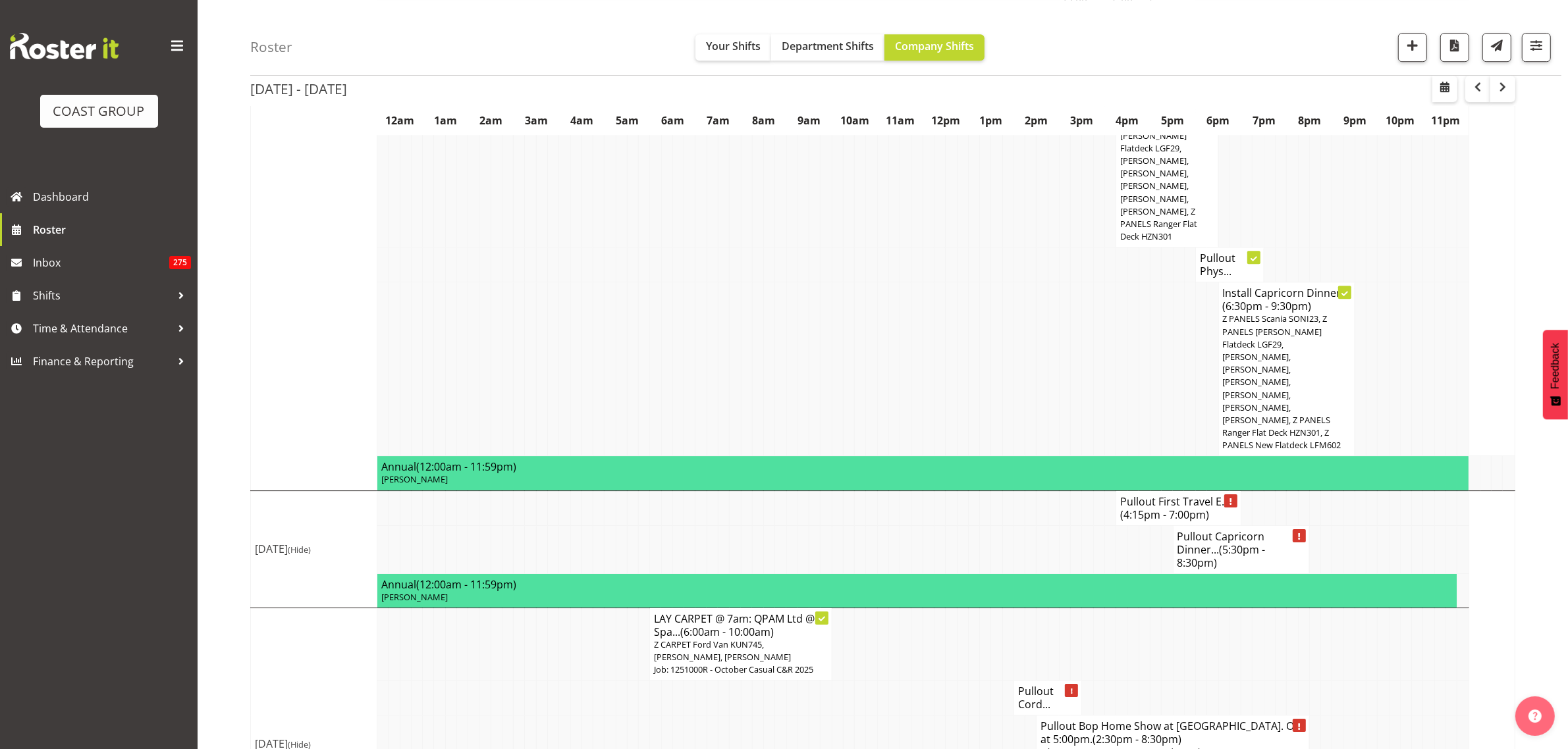
click at [1240, 543] on span "(5:30pm - 8:30pm)" at bounding box center [1222, 556] width 88 height 28
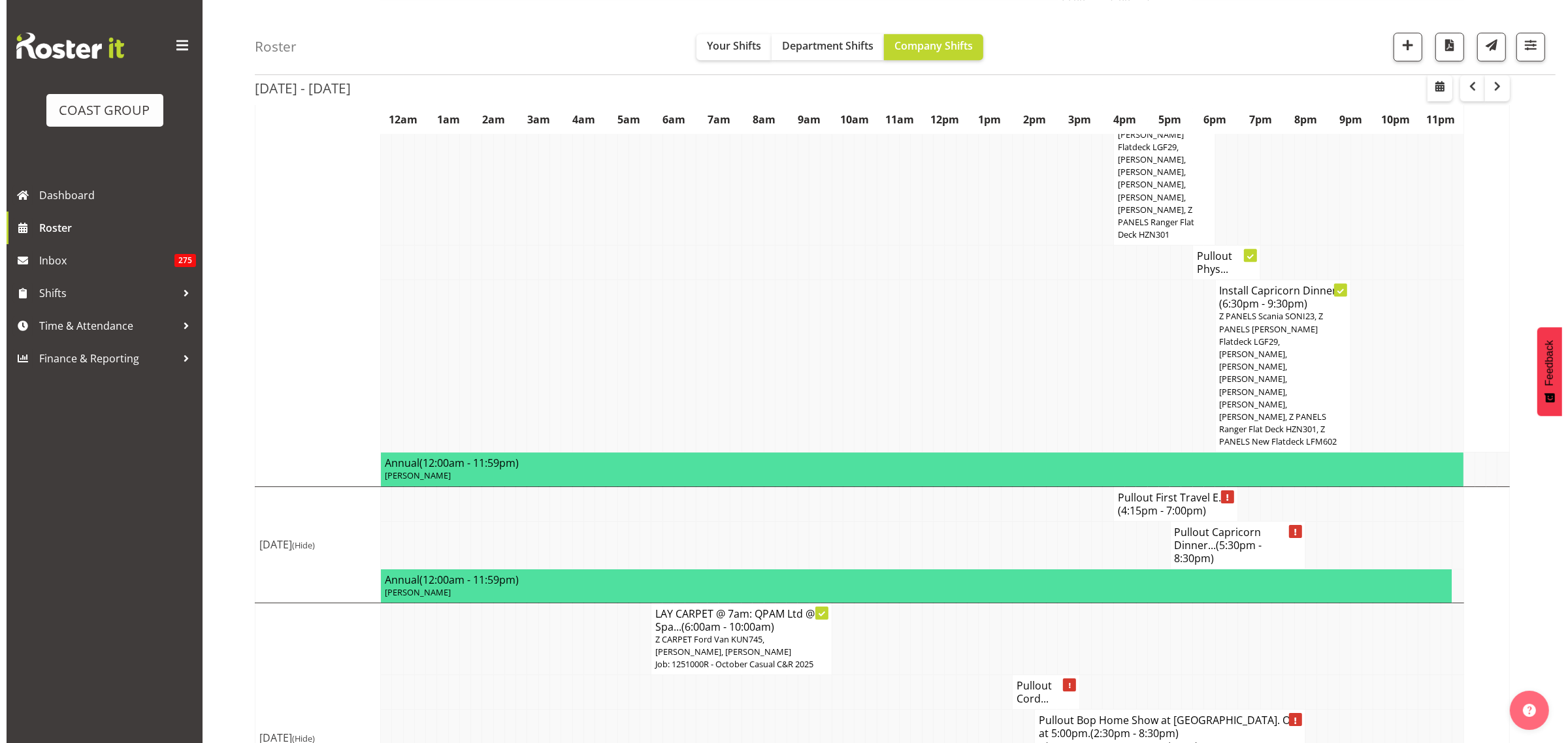
scroll to position [5057, 0]
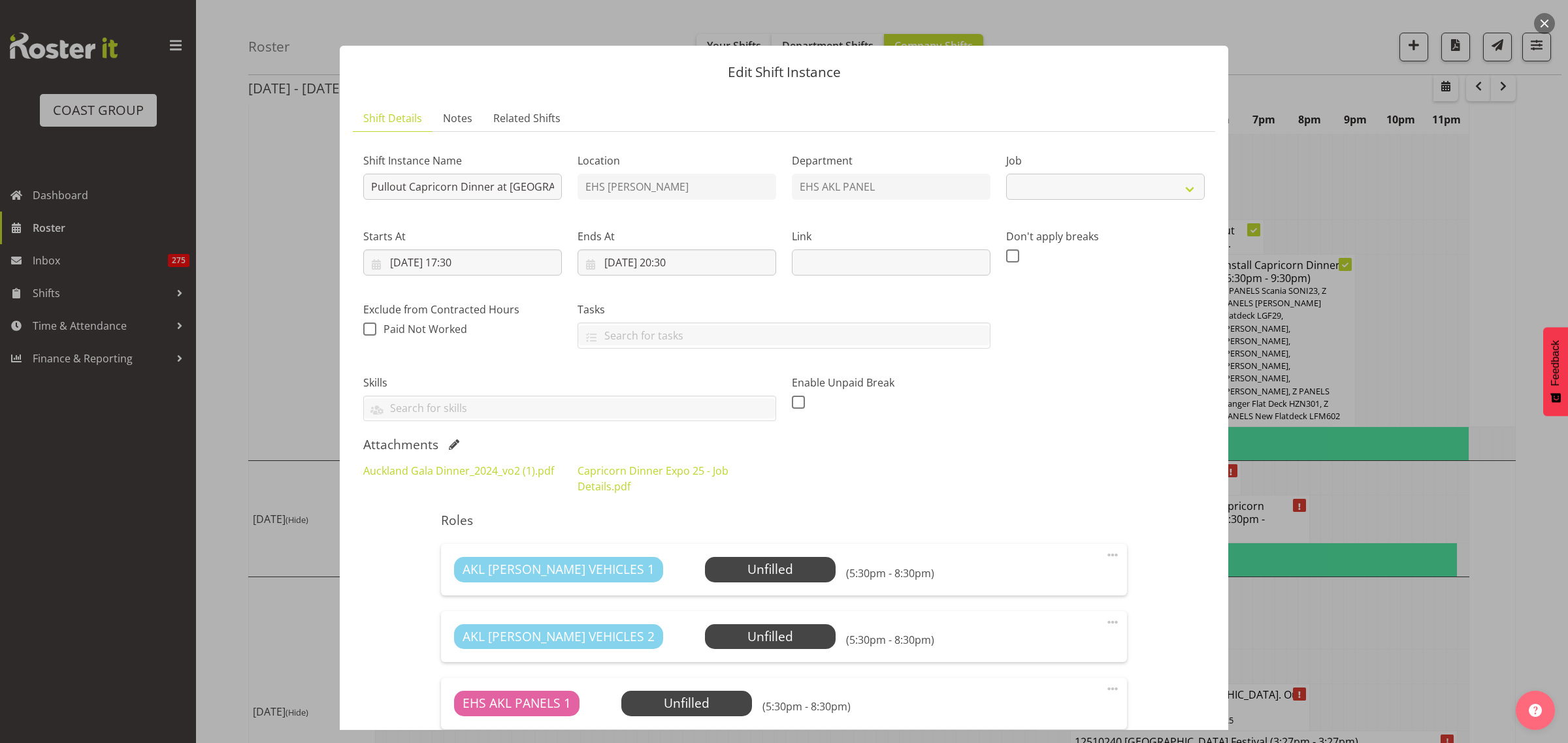
select select "9881"
click at [502, 178] on input "Pullout Capricorn Dinner at Pullman. Out at 6pm." at bounding box center [462, 187] width 199 height 26
click at [499, 265] on input "11/10/2025, 17:30" at bounding box center [462, 262] width 199 height 26
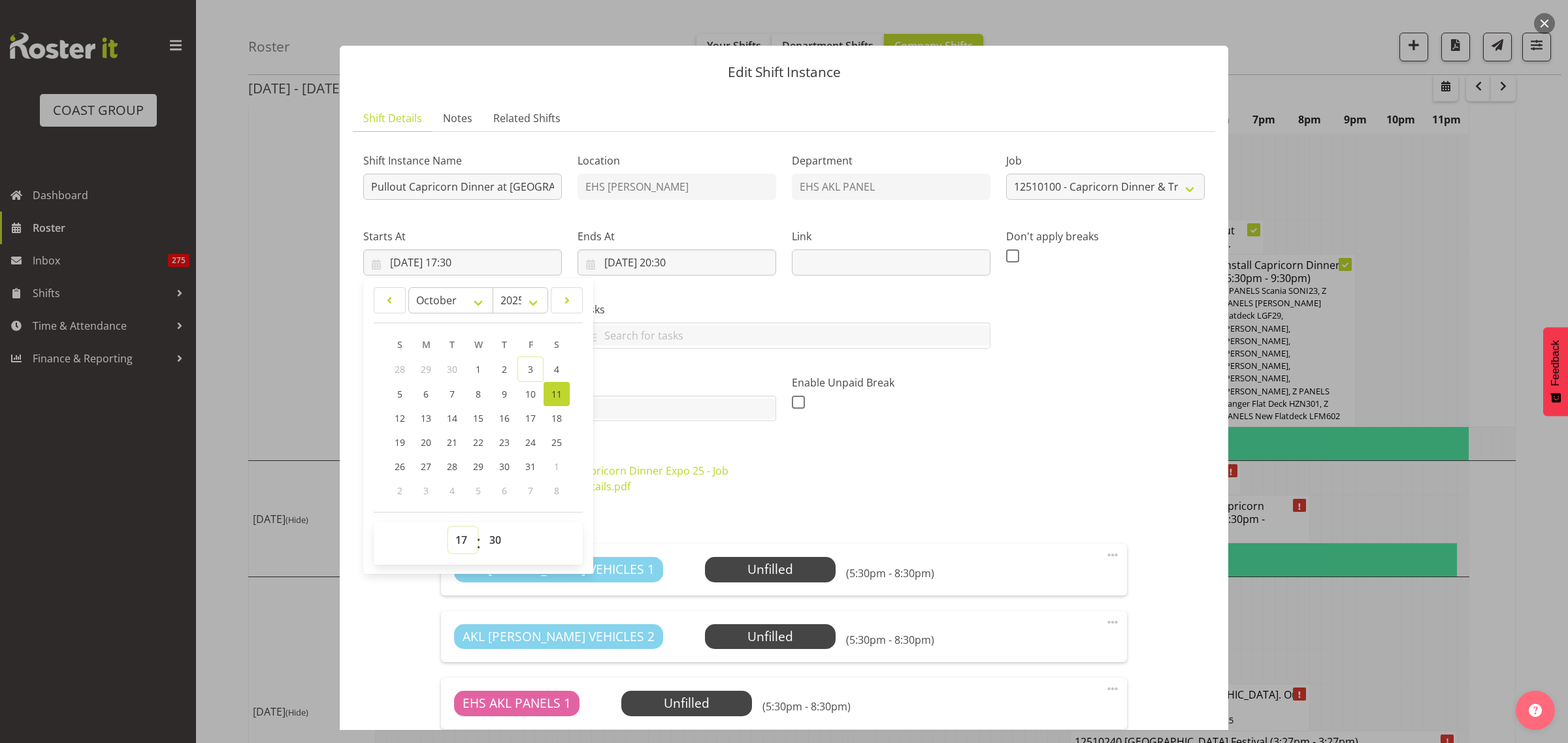
click at [461, 540] on select "00 01 02 03 04 05 06 07 08 09 10 11 12 13 14 15 16 17 18 19 20 21 22 23" at bounding box center [463, 540] width 29 height 26
select select "18"
click at [448, 527] on select "00 01 02 03 04 05 06 07 08 09 10 11 12 13 14 15 16 17 18 19 20 21 22 23" at bounding box center [463, 540] width 29 height 26
type input "11/10/2025, 18:30"
click at [497, 543] on select "00 01 02 03 04 05 06 07 08 09 10 11 12 13 14 15 16 17 18 19 20 21 22 23 24 25 2…" at bounding box center [496, 540] width 29 height 26
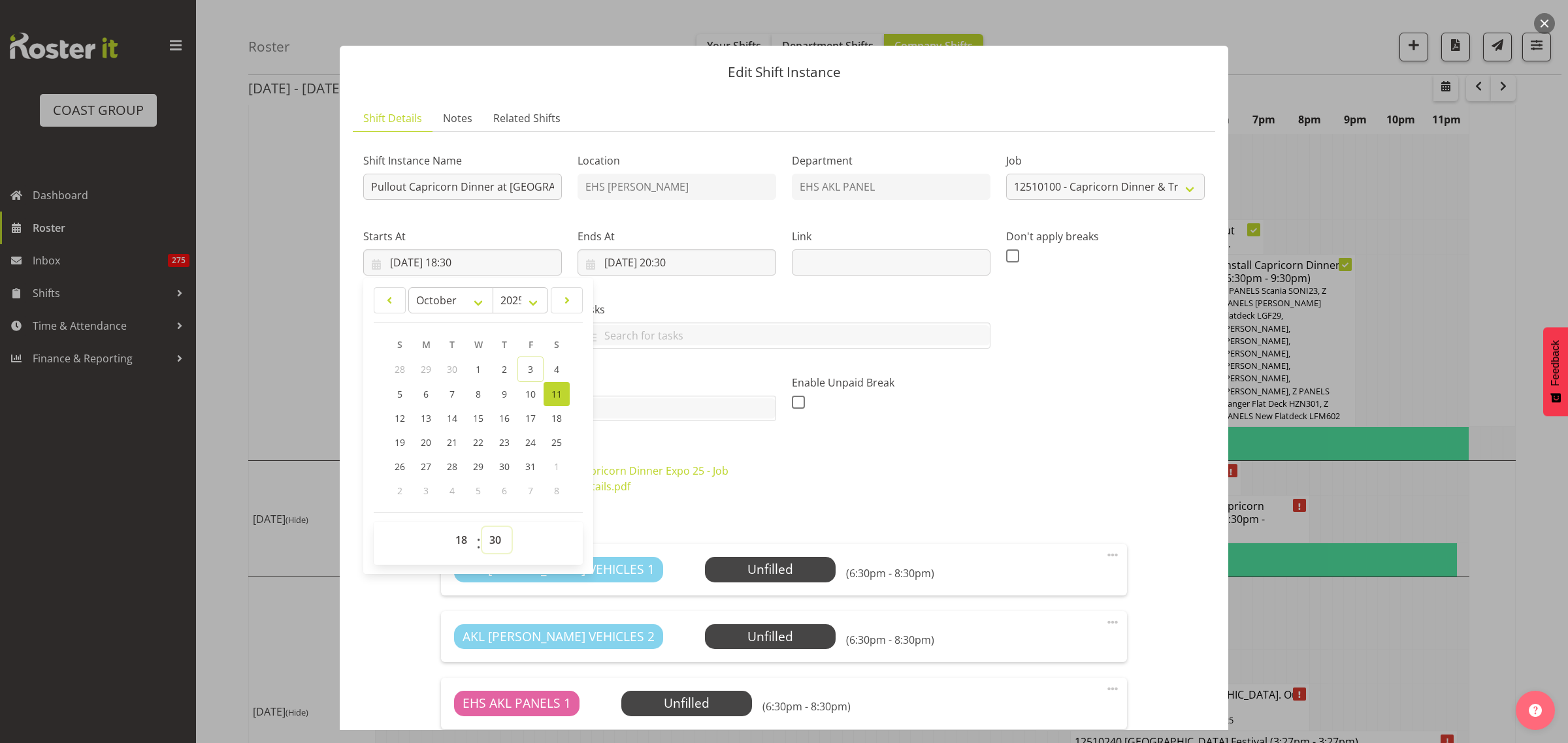
drag, startPoint x: 494, startPoint y: 547, endPoint x: 494, endPoint y: 537, distance: 10.0
click at [494, 547] on select "00 01 02 03 04 05 06 07 08 09 10 11 12 13 14 15 16 17 18 19 20 21 22 23 24 25 2…" at bounding box center [496, 540] width 29 height 26
select select "0"
click at [482, 527] on select "00 01 02 03 04 05 06 07 08 09 10 11 12 13 14 15 16 17 18 19 20 21 22 23 24 25 2…" at bounding box center [496, 540] width 29 height 26
type input "11/10/2025, 18:00"
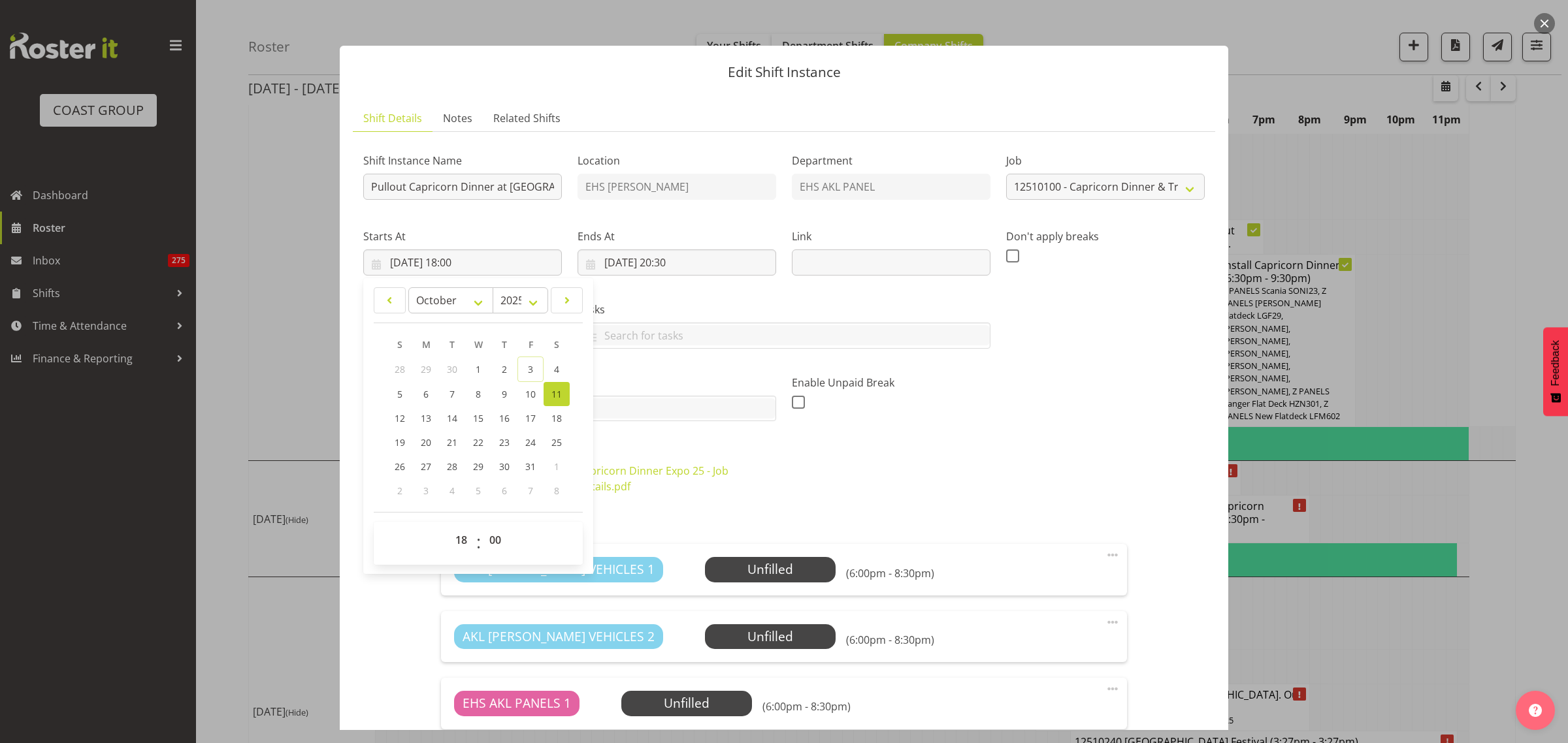
click at [1049, 439] on div "Attachments" at bounding box center [784, 445] width 841 height 16
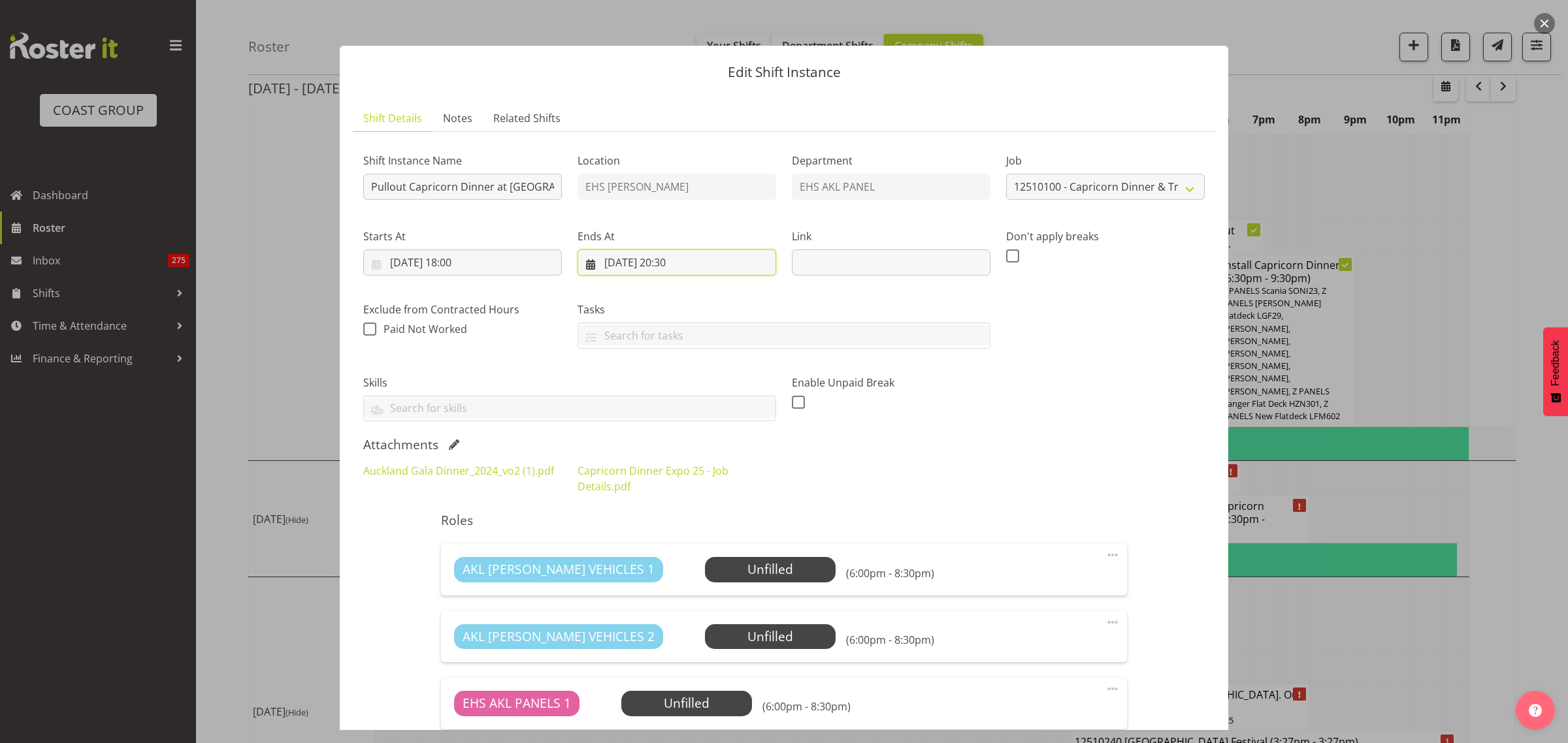
click at [730, 266] on input "11/10/2025, 20:30" at bounding box center [676, 262] width 199 height 26
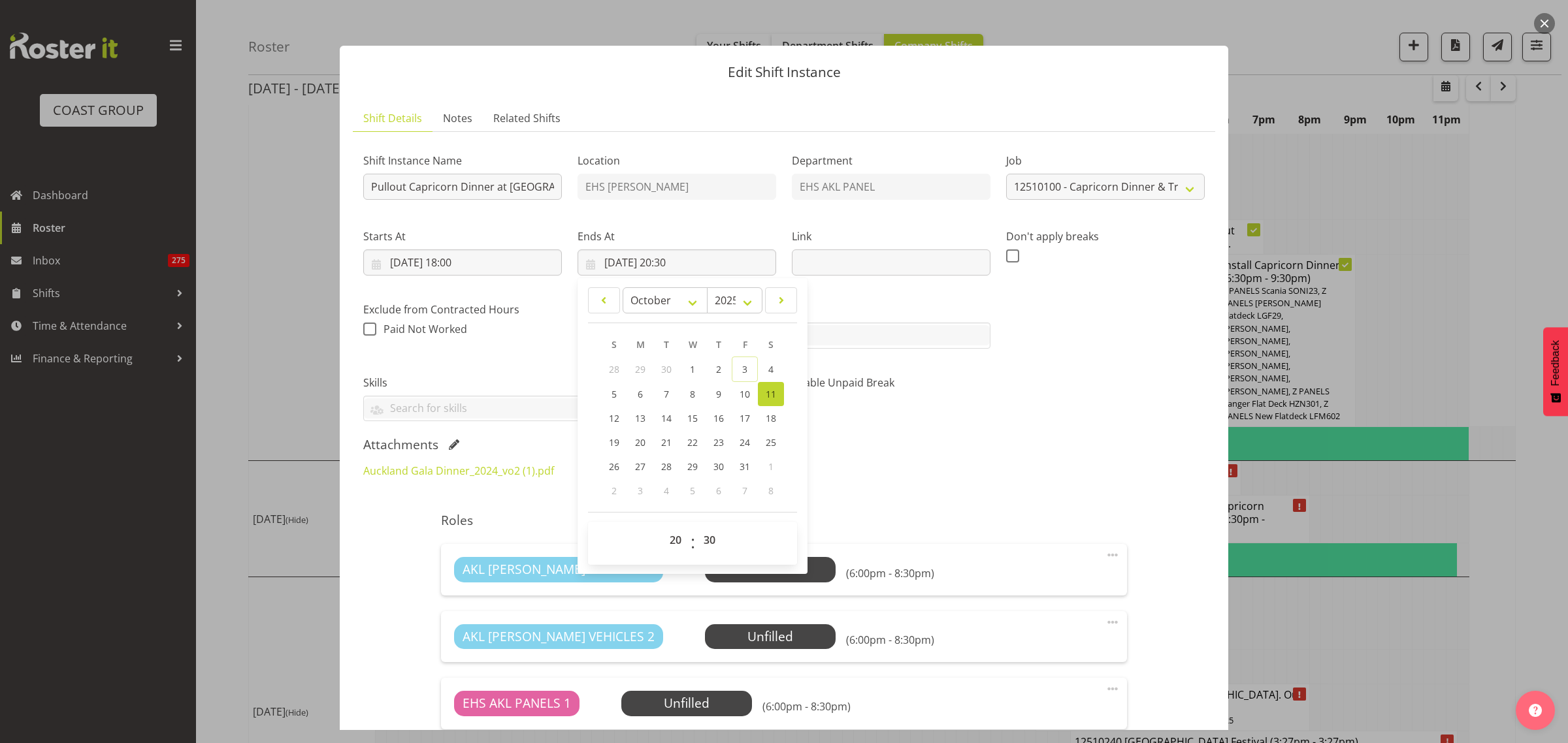
click at [1056, 428] on div "Shift Instance Name Pullout Capricorn Dinner at Pullman. Out at 6pm. Location E…" at bounding box center [784, 282] width 857 height 295
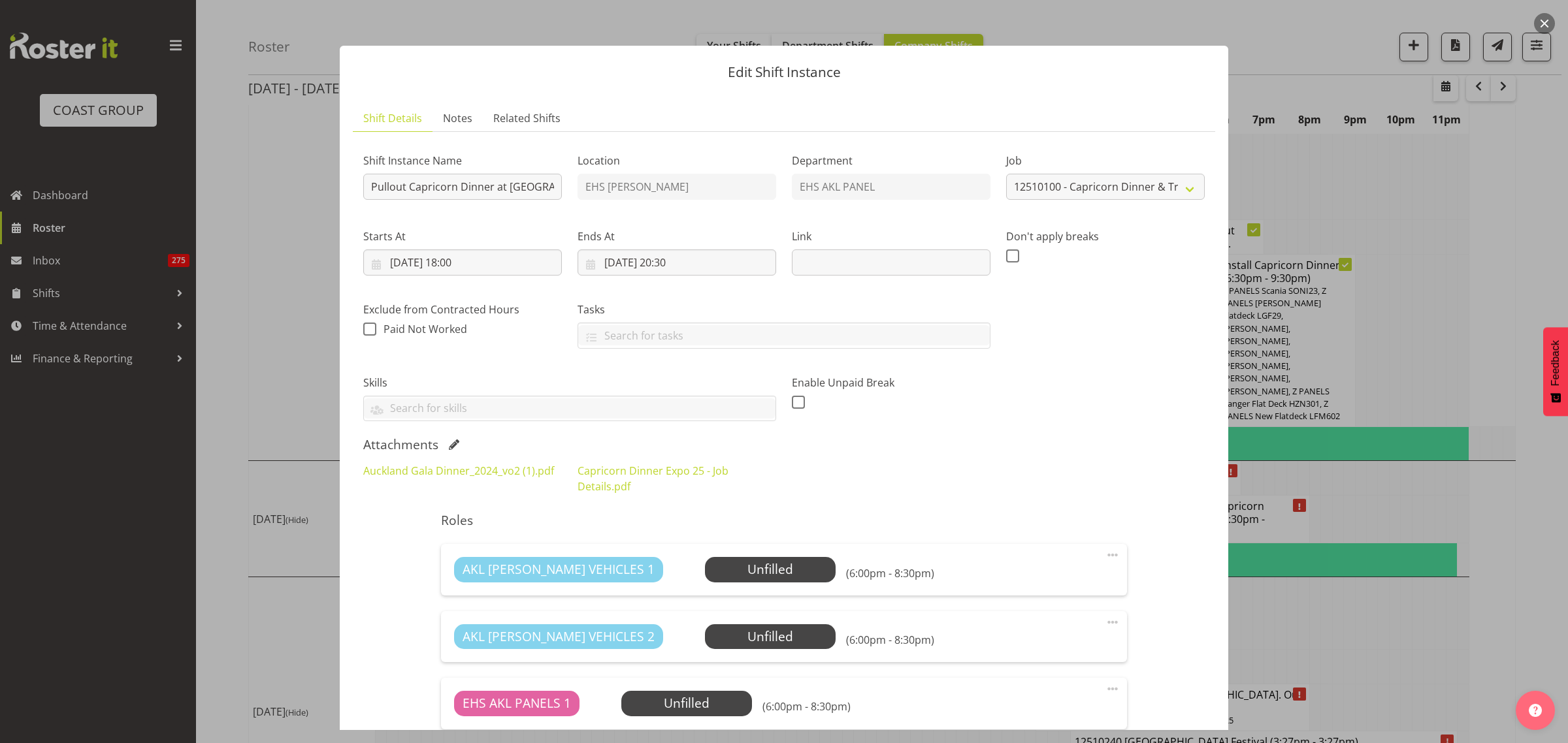
scroll to position [376, 0]
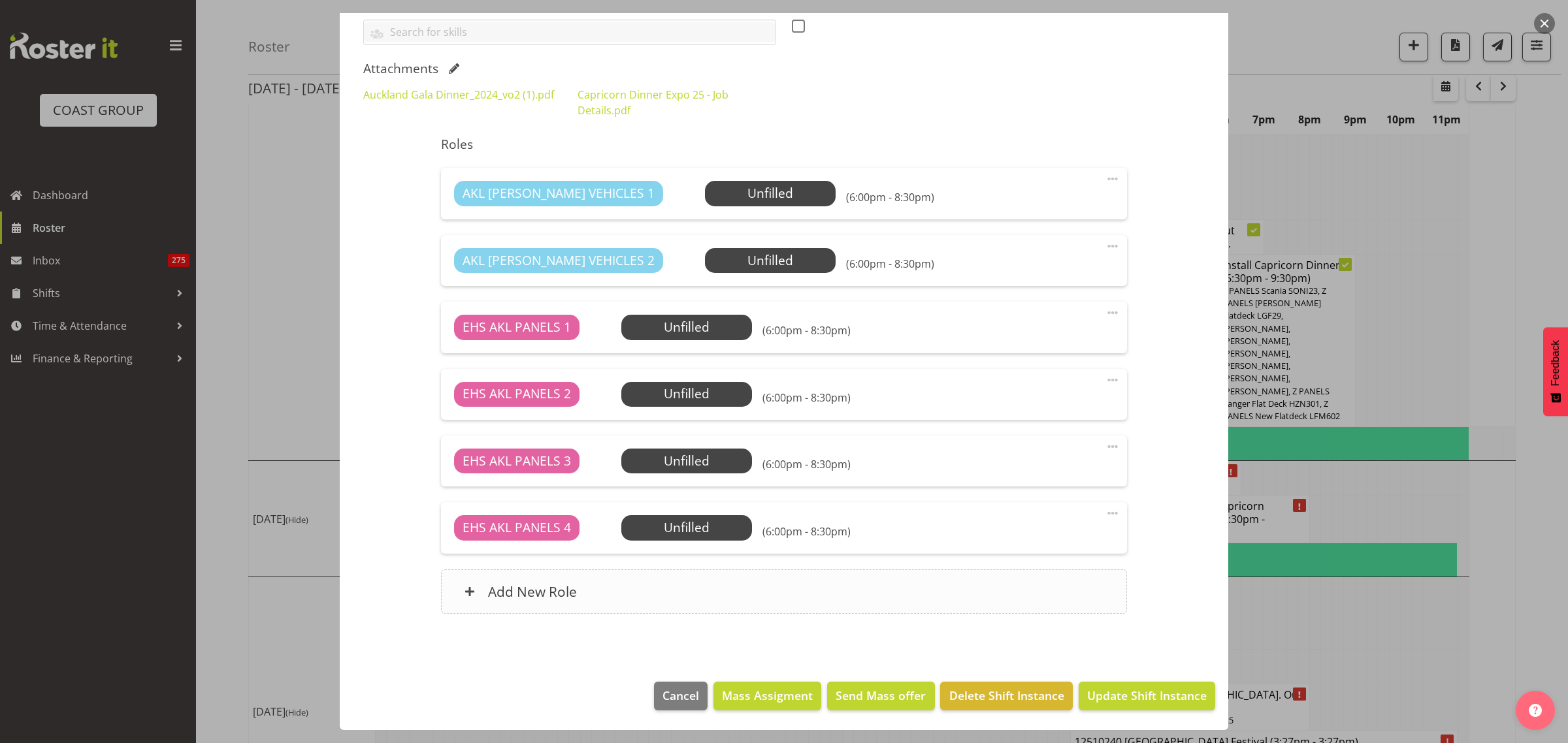
click at [883, 592] on div "Add New Role" at bounding box center [784, 592] width 685 height 44
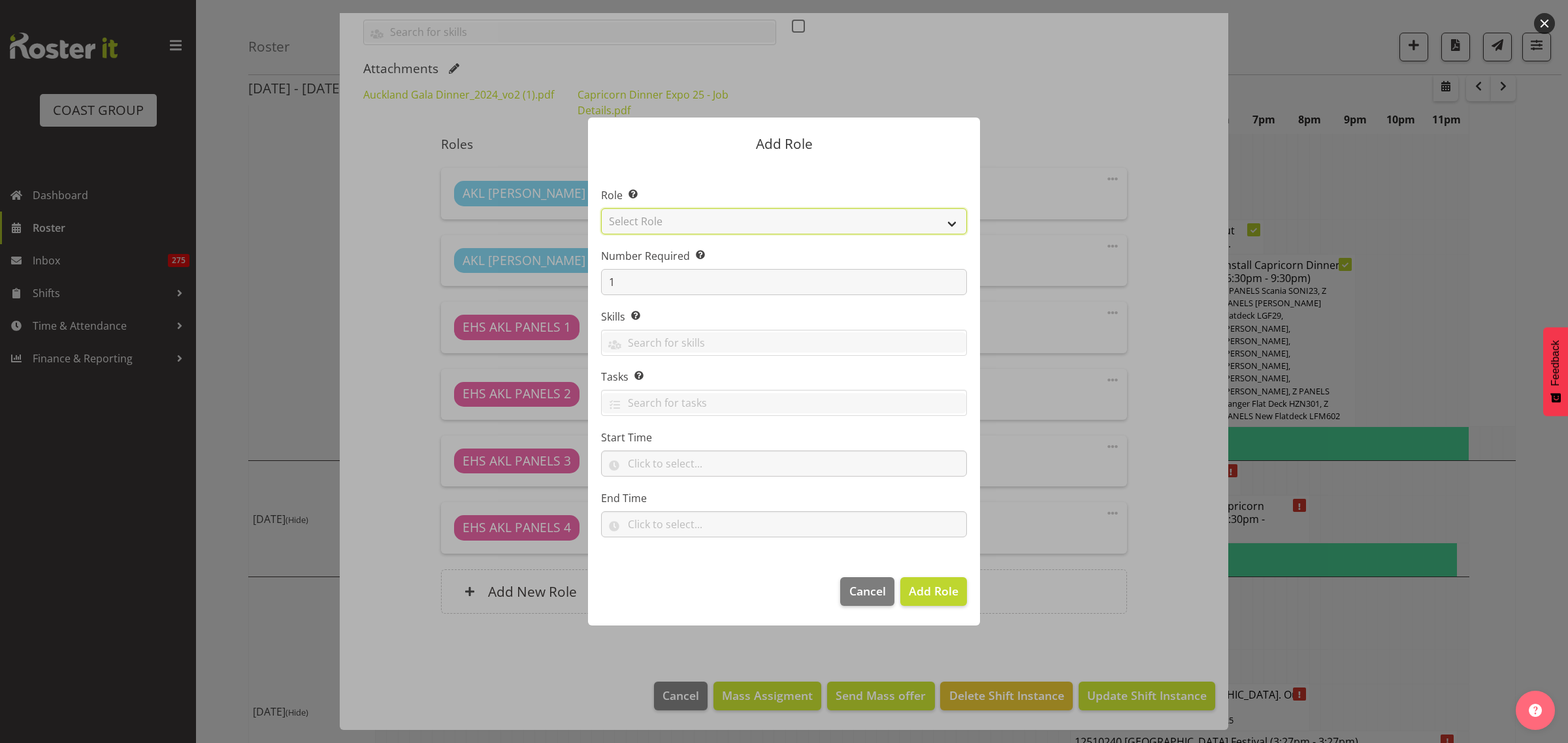
click at [954, 226] on select "Select Role ACCOUNT MANAGER ACCOUNT MANAGER DW ACCOUNTS AKL DIANNA VEHICLES AKL…" at bounding box center [784, 221] width 366 height 26
select select "188"
click at [601, 208] on select "Select Role ACCOUNT MANAGER ACCOUNT MANAGER DW ACCOUNTS AKL DIANNA VEHICLES AKL…" at bounding box center [784, 221] width 366 height 26
click at [928, 598] on span "Add Role" at bounding box center [934, 591] width 49 height 16
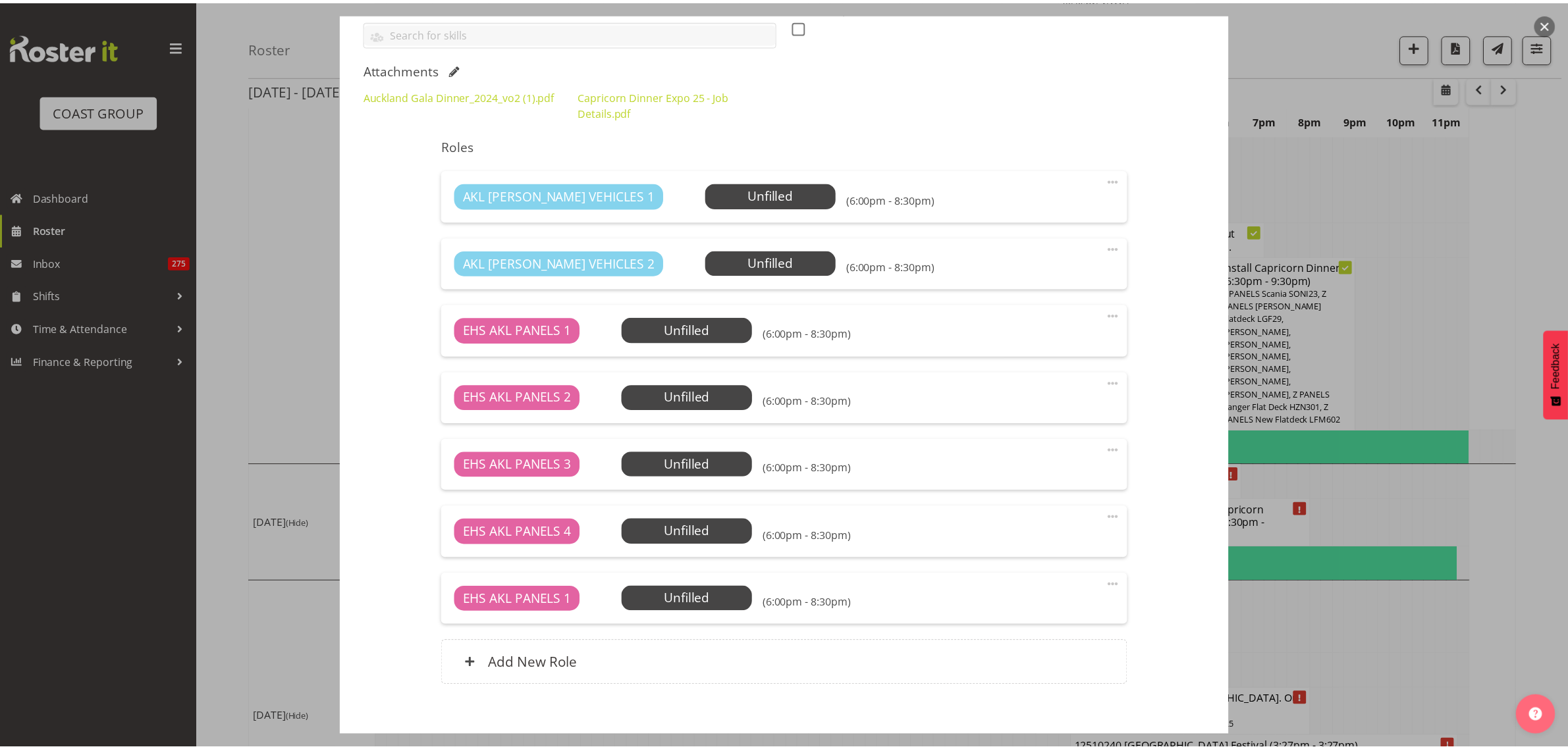
scroll to position [5110, 0]
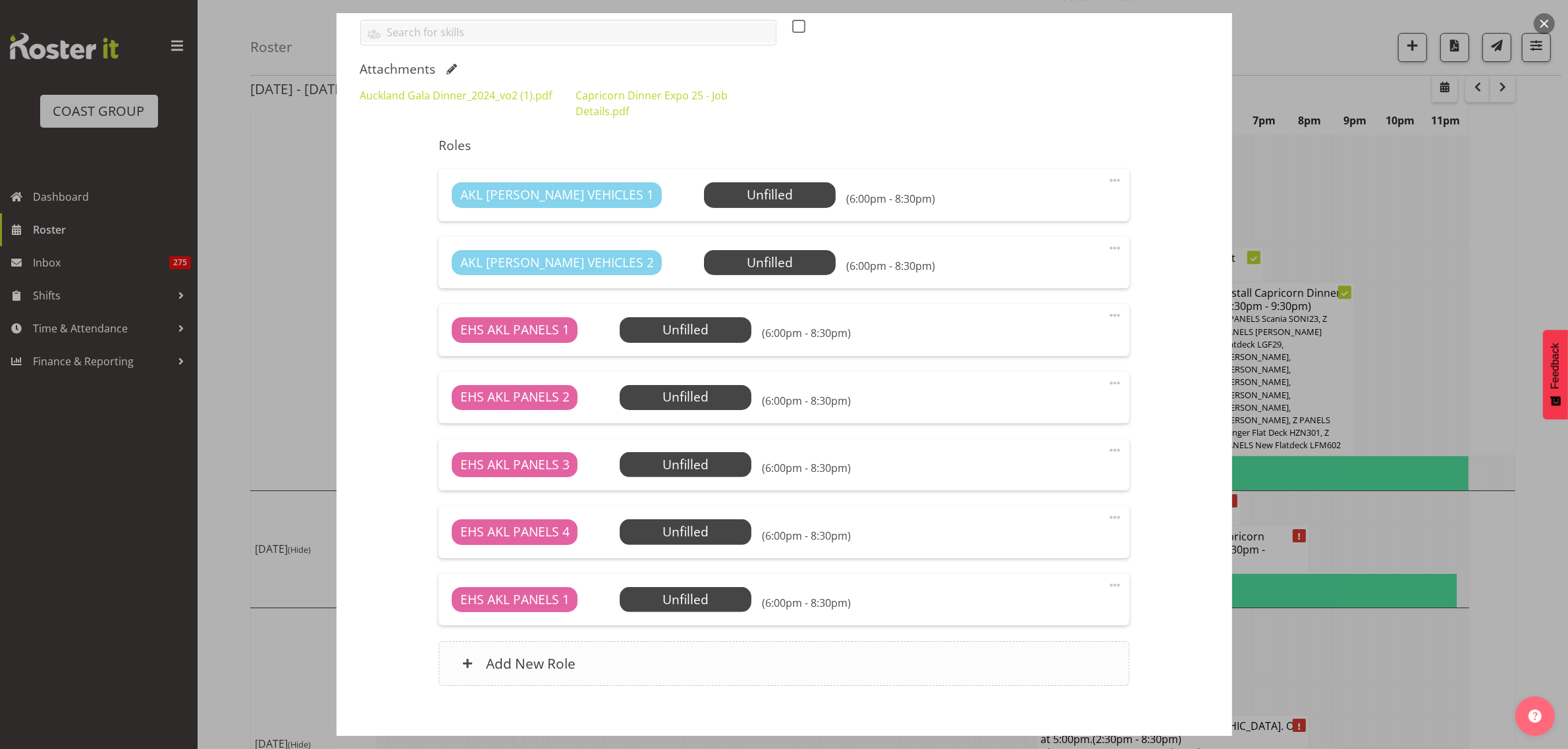
click at [810, 667] on div "Add New Role" at bounding box center [784, 664] width 691 height 45
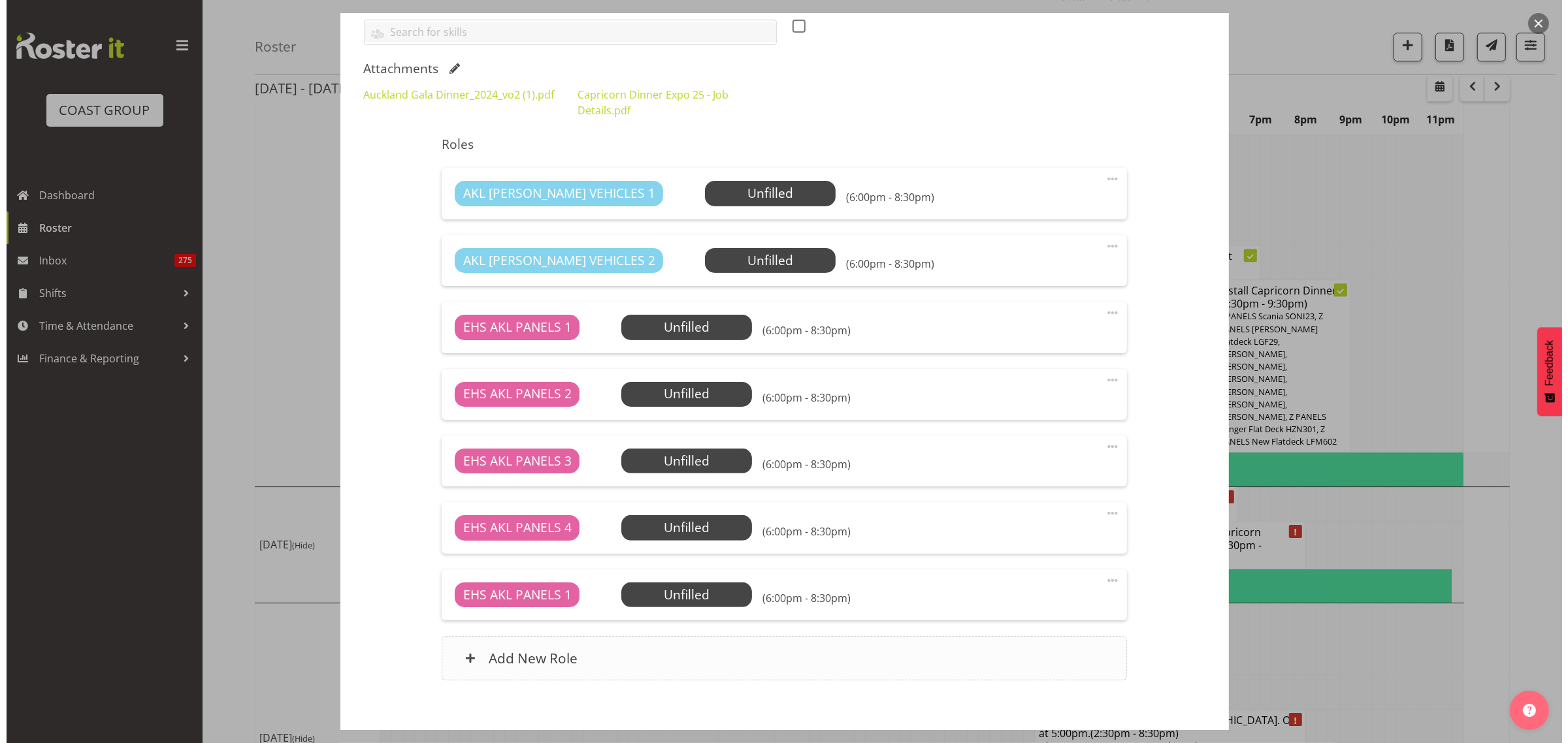
scroll to position [5057, 0]
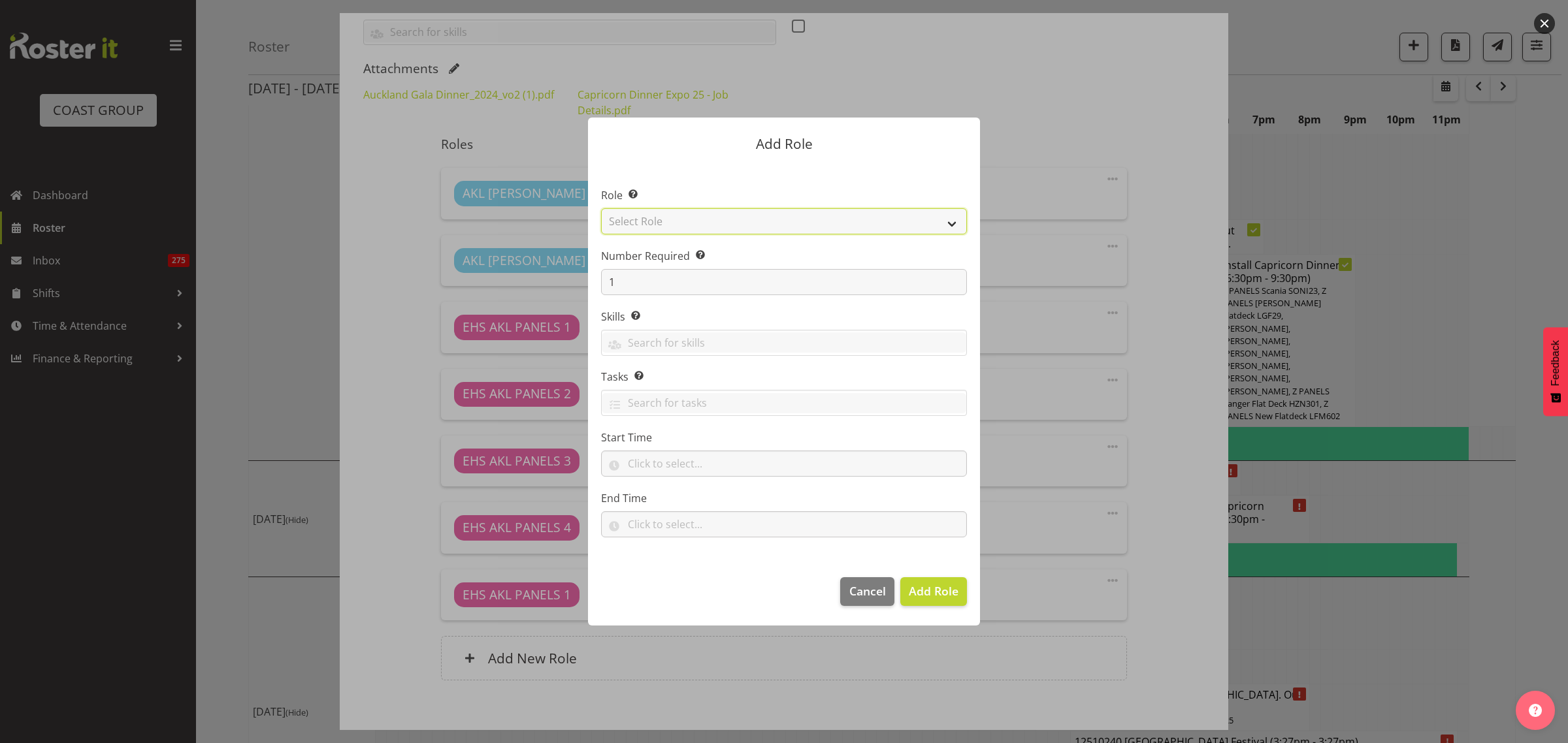
drag, startPoint x: 952, startPoint y: 223, endPoint x: 952, endPoint y: 233, distance: 10.0
click at [952, 223] on select "Select Role ACCOUNT MANAGER ACCOUNT MANAGER DW ACCOUNTS AKL DIANNA VEHICLES AKL…" at bounding box center [784, 221] width 366 height 26
select select "81"
click at [601, 208] on select "Select Role ACCOUNT MANAGER ACCOUNT MANAGER DW ACCOUNTS AKL DIANNA VEHICLES AKL…" at bounding box center [784, 221] width 366 height 26
click at [936, 600] on span "Add Role" at bounding box center [934, 591] width 49 height 17
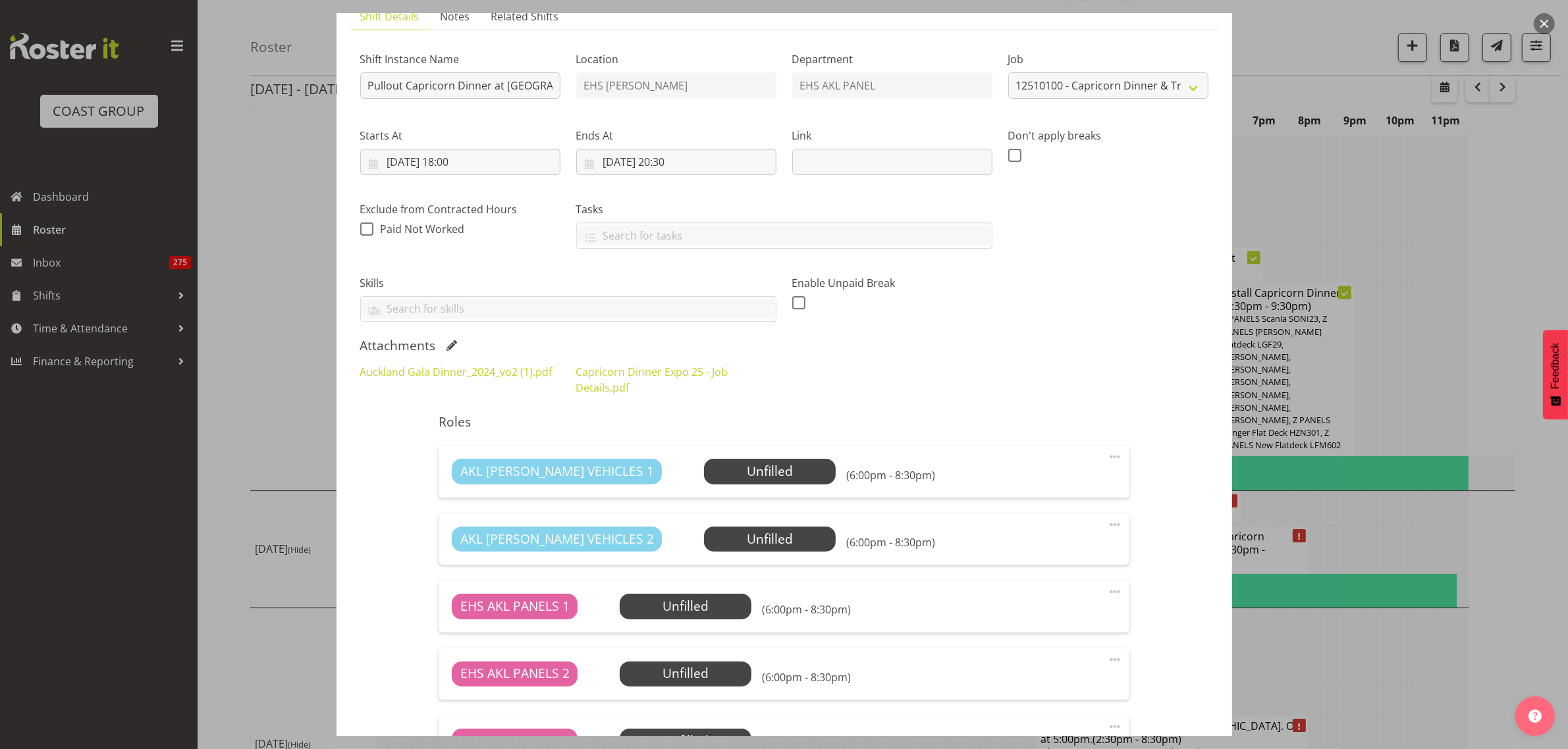
scroll to position [514, 0]
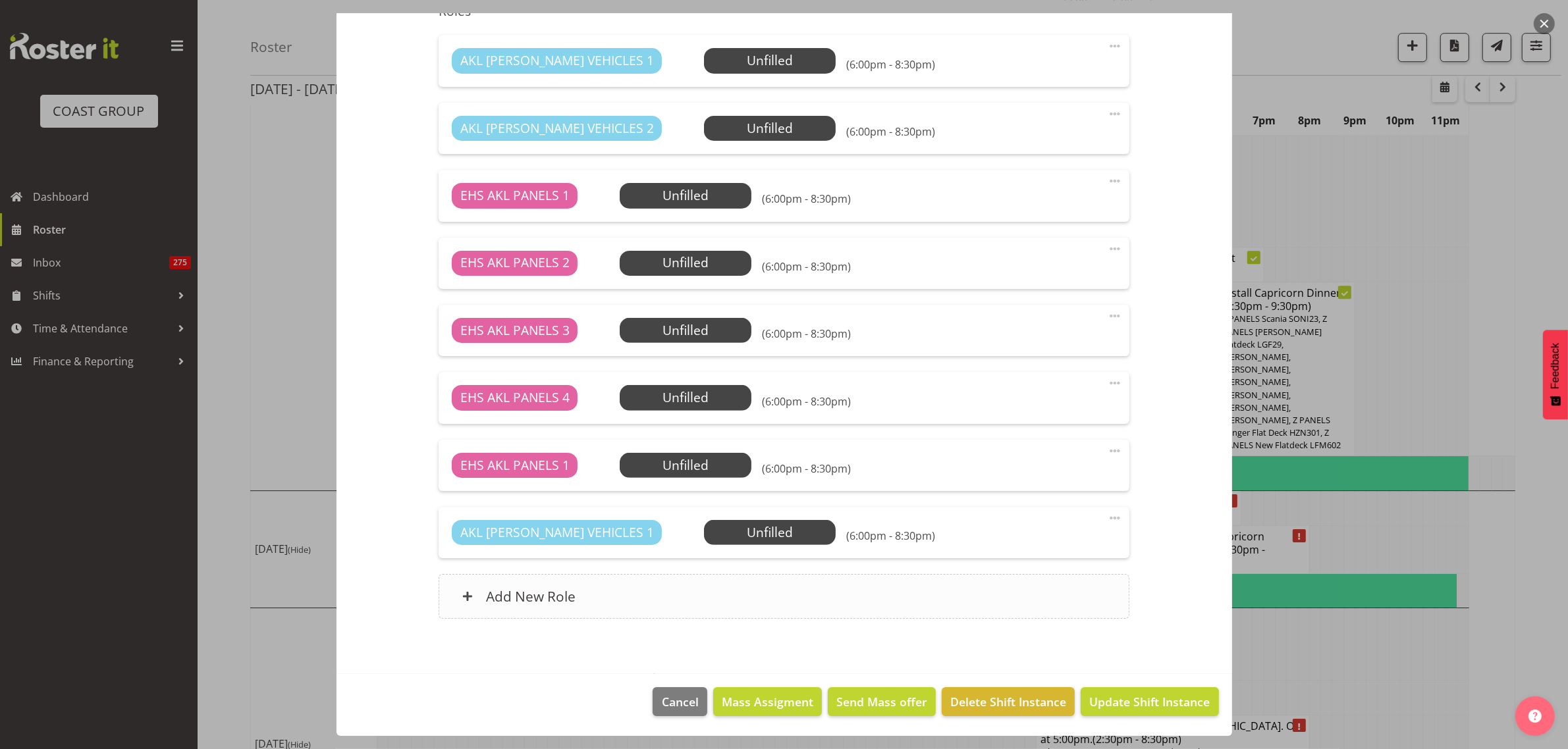
click at [844, 596] on div "Add New Role" at bounding box center [784, 596] width 691 height 45
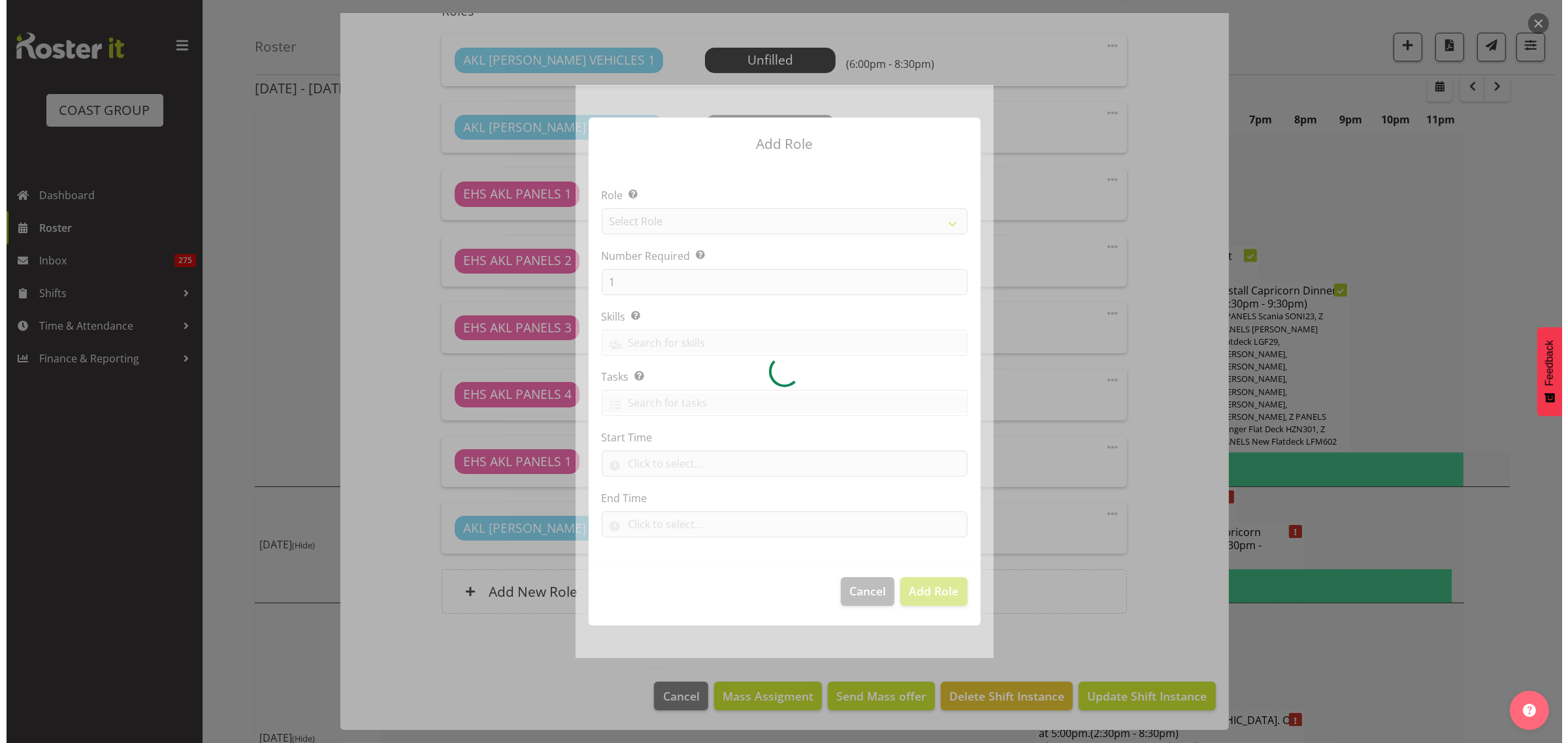
scroll to position [5057, 0]
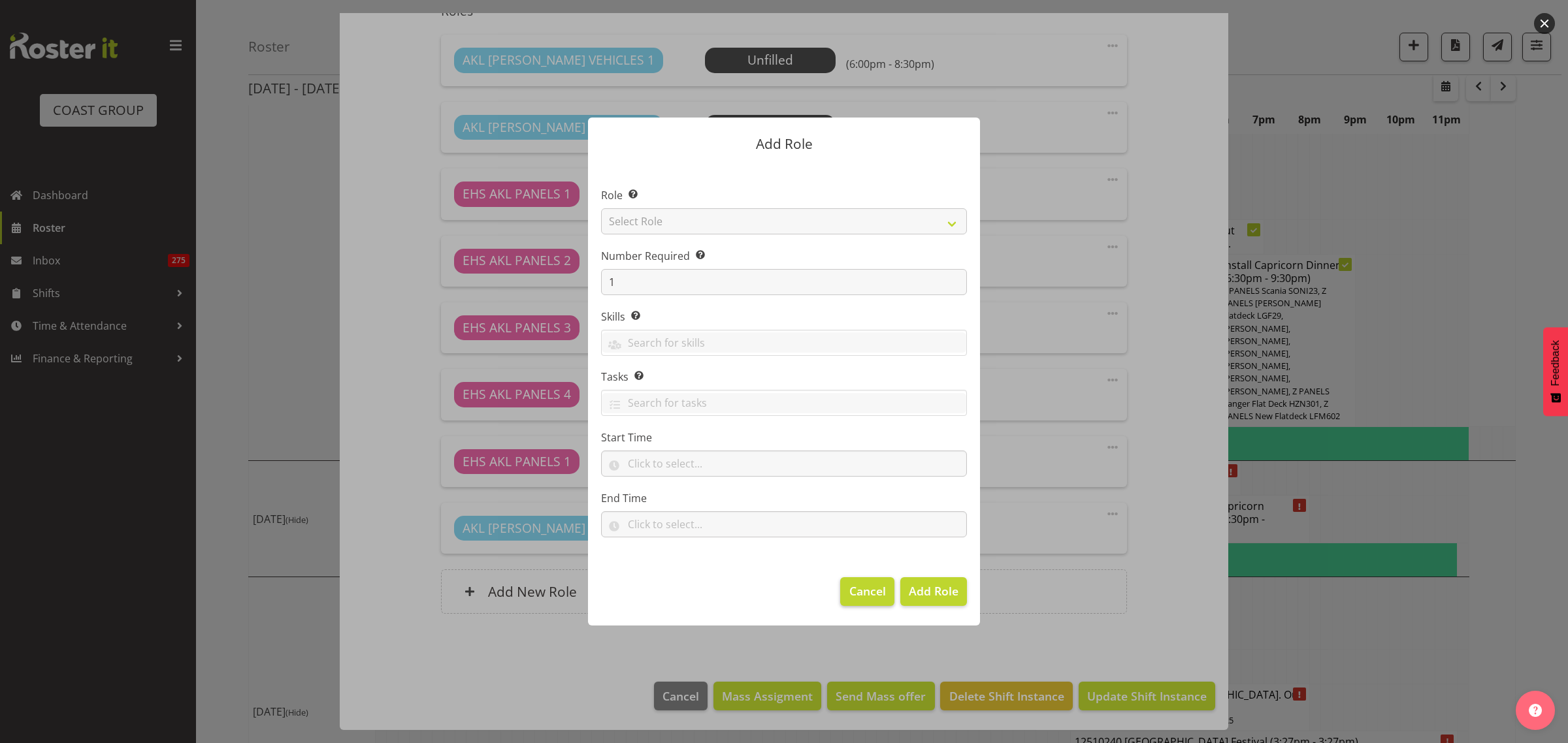
drag, startPoint x: 865, startPoint y: 592, endPoint x: 890, endPoint y: 599, distance: 26.0
click at [866, 592] on div "Add Role Role Select the role you wish to add to the shift. Select Role ACCOUNT…" at bounding box center [784, 371] width 418 height 573
click at [871, 592] on span "Cancel" at bounding box center [868, 591] width 37 height 17
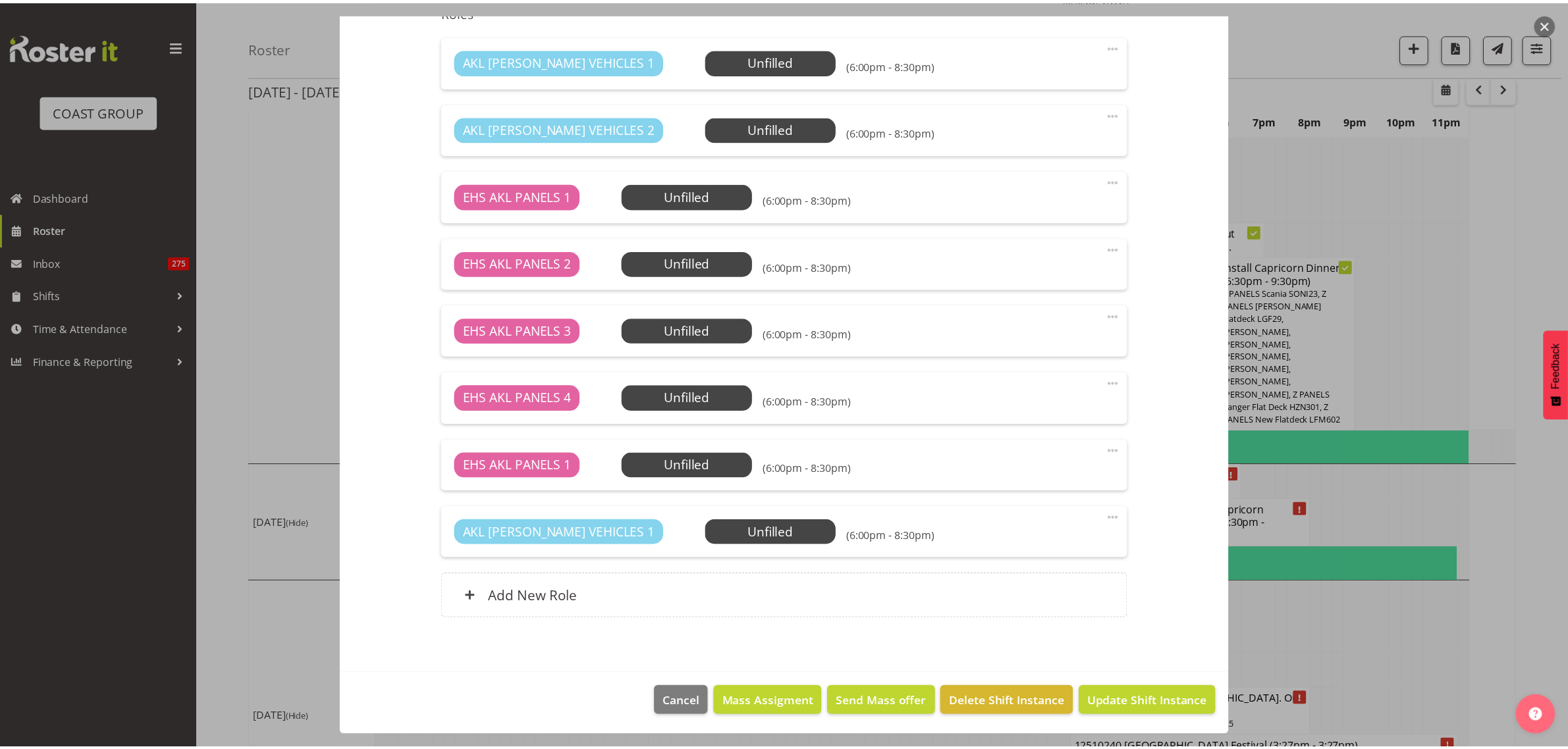
scroll to position [5110, 0]
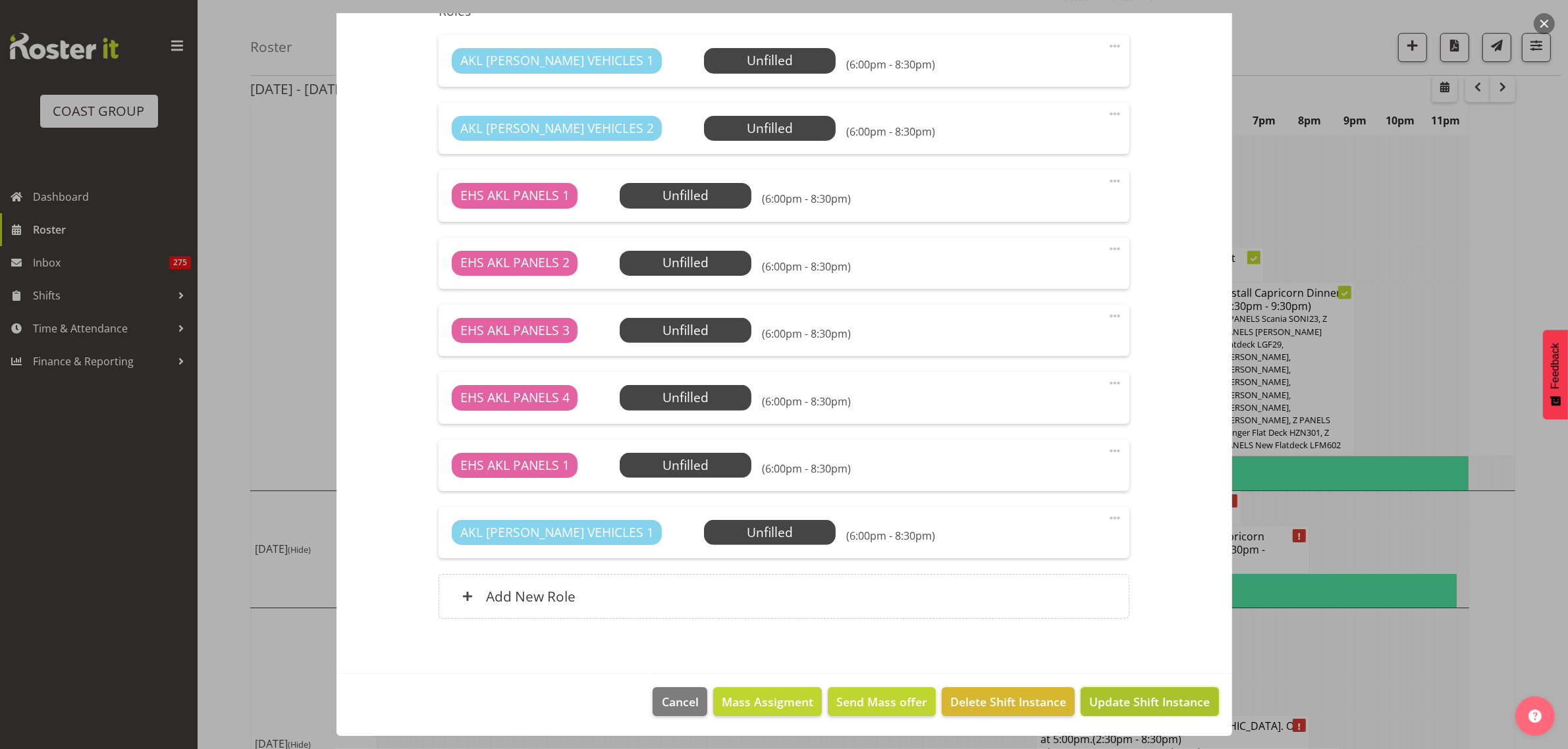
click at [1111, 699] on span "Update Shift Instance" at bounding box center [1149, 701] width 120 height 17
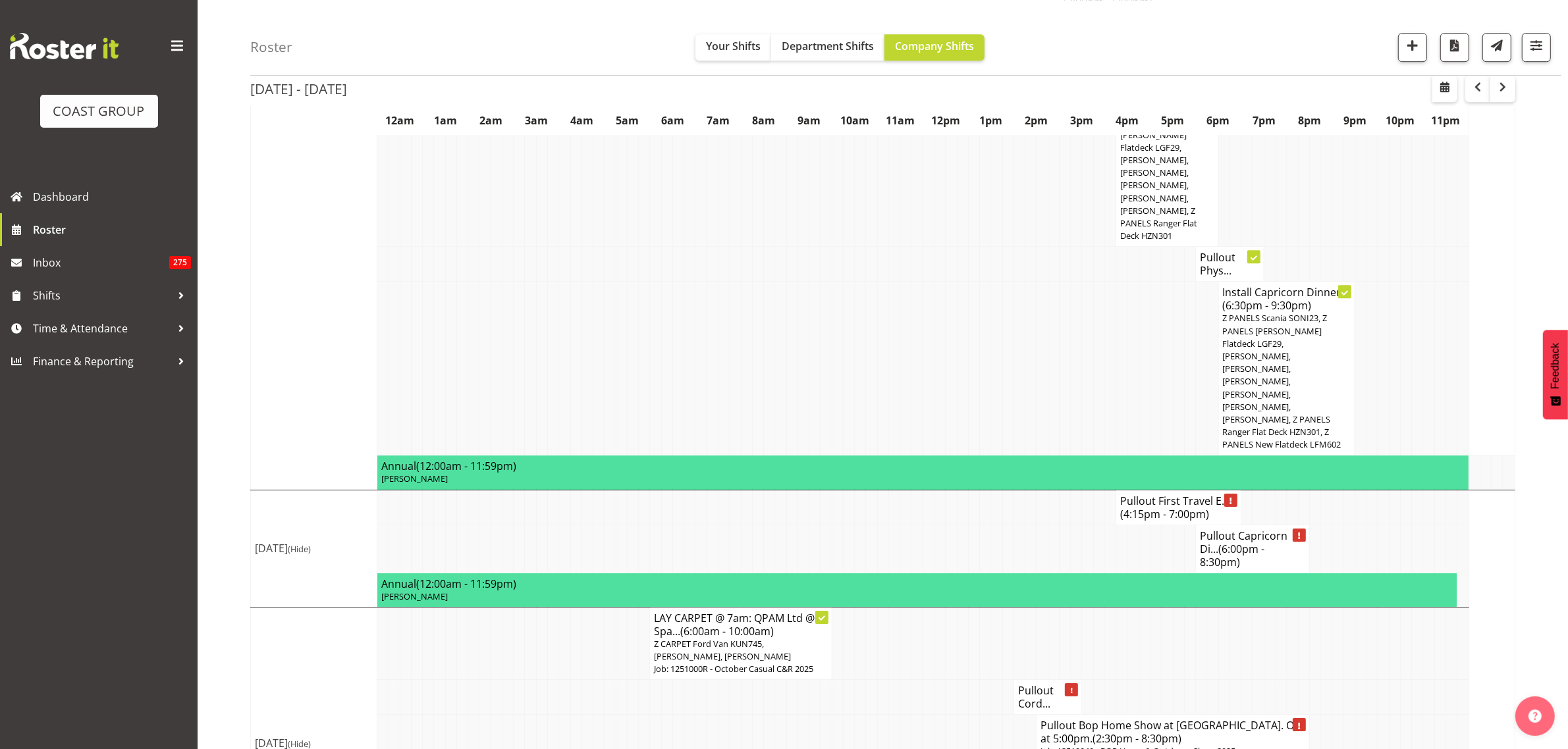
scroll to position [5124, 0]
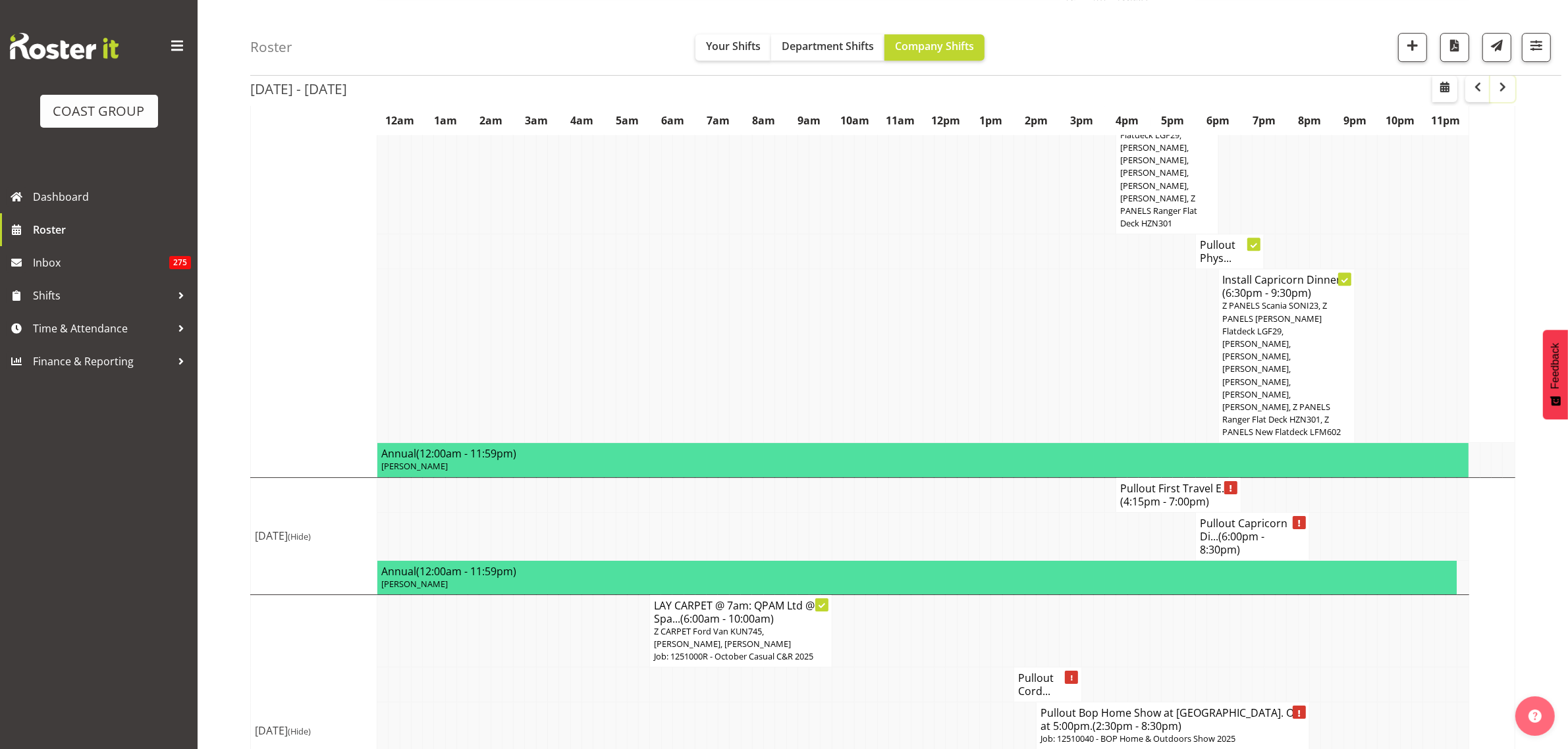
click at [1507, 93] on span "button" at bounding box center [1503, 87] width 16 height 16
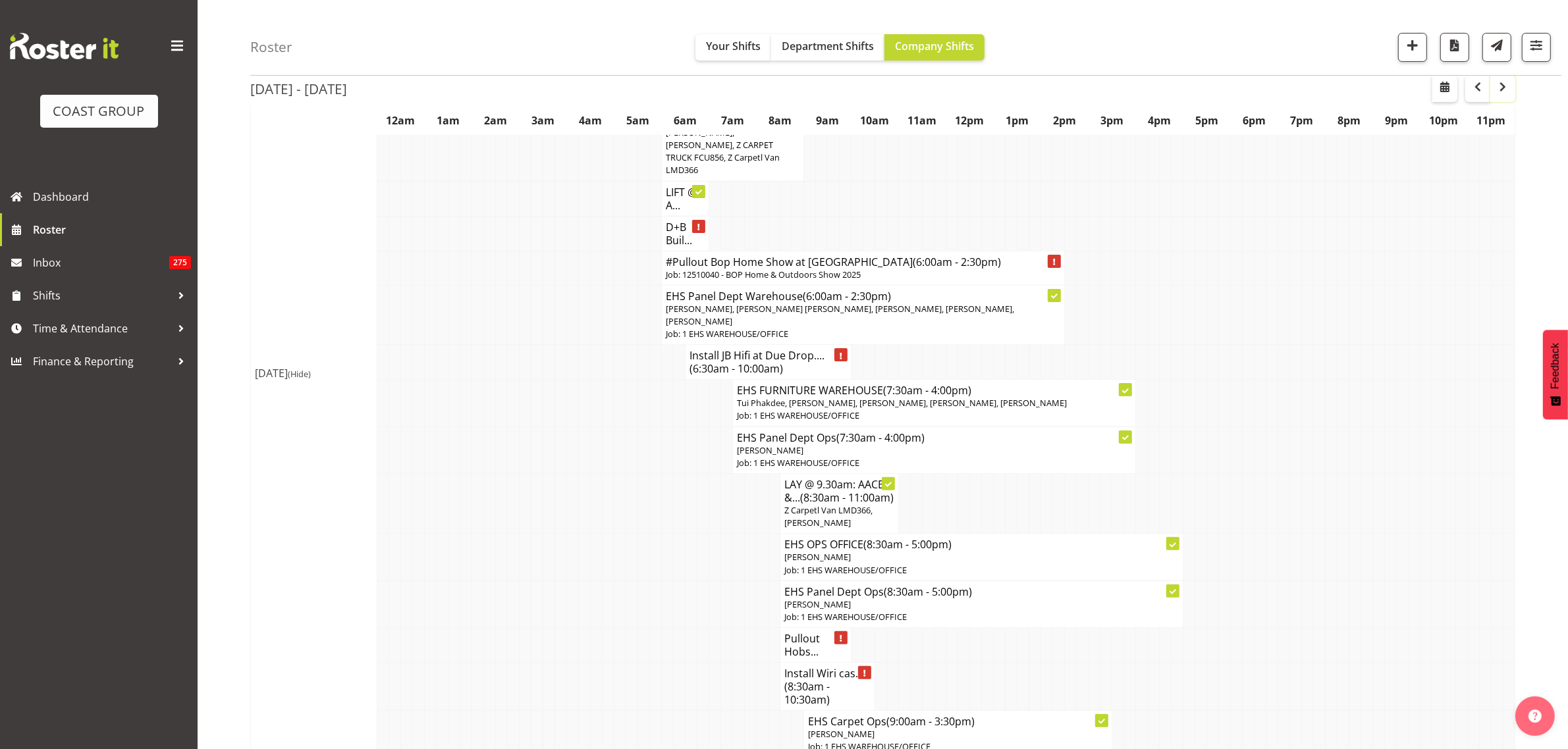
scroll to position [247, 0]
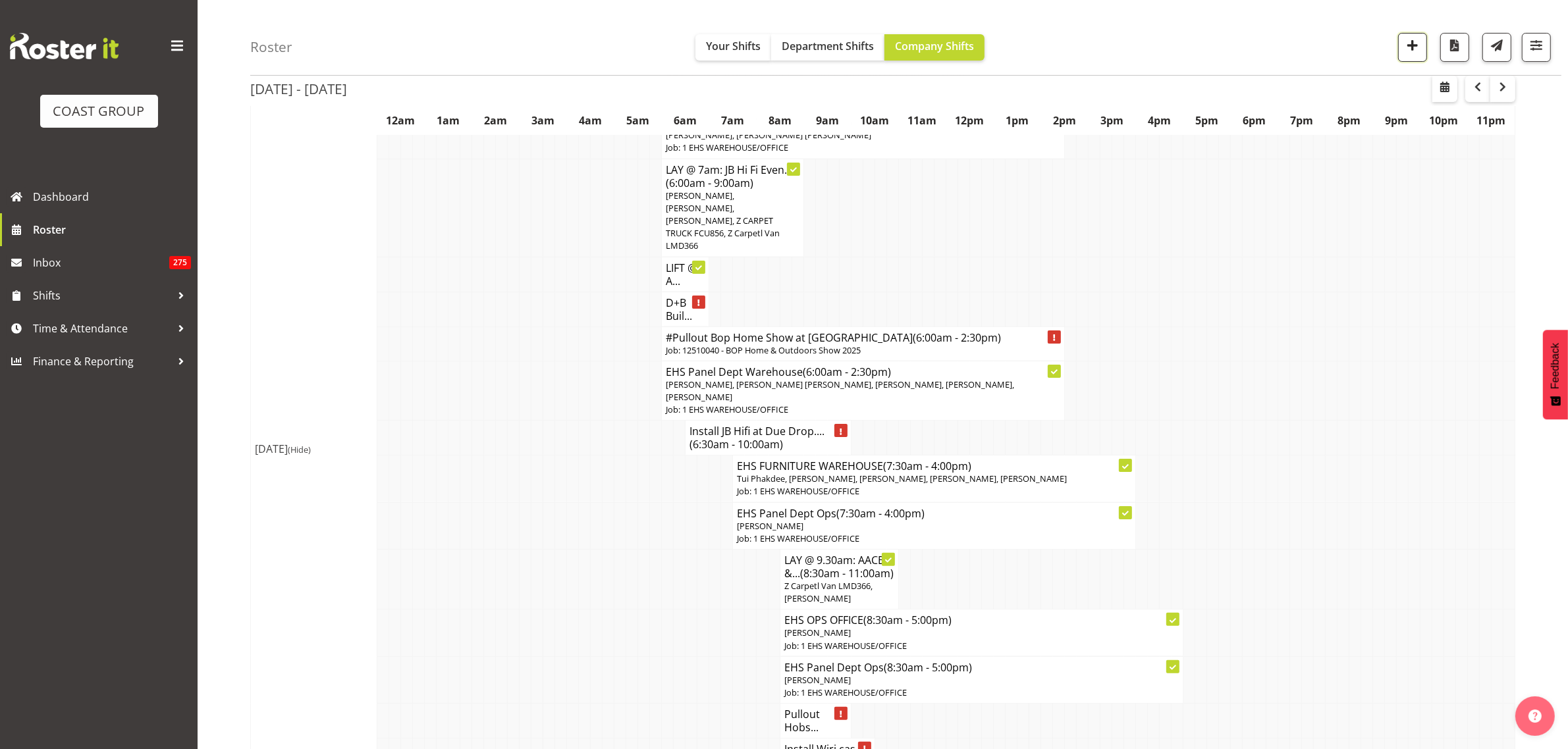
click at [1411, 44] on span "button" at bounding box center [1412, 45] width 17 height 17
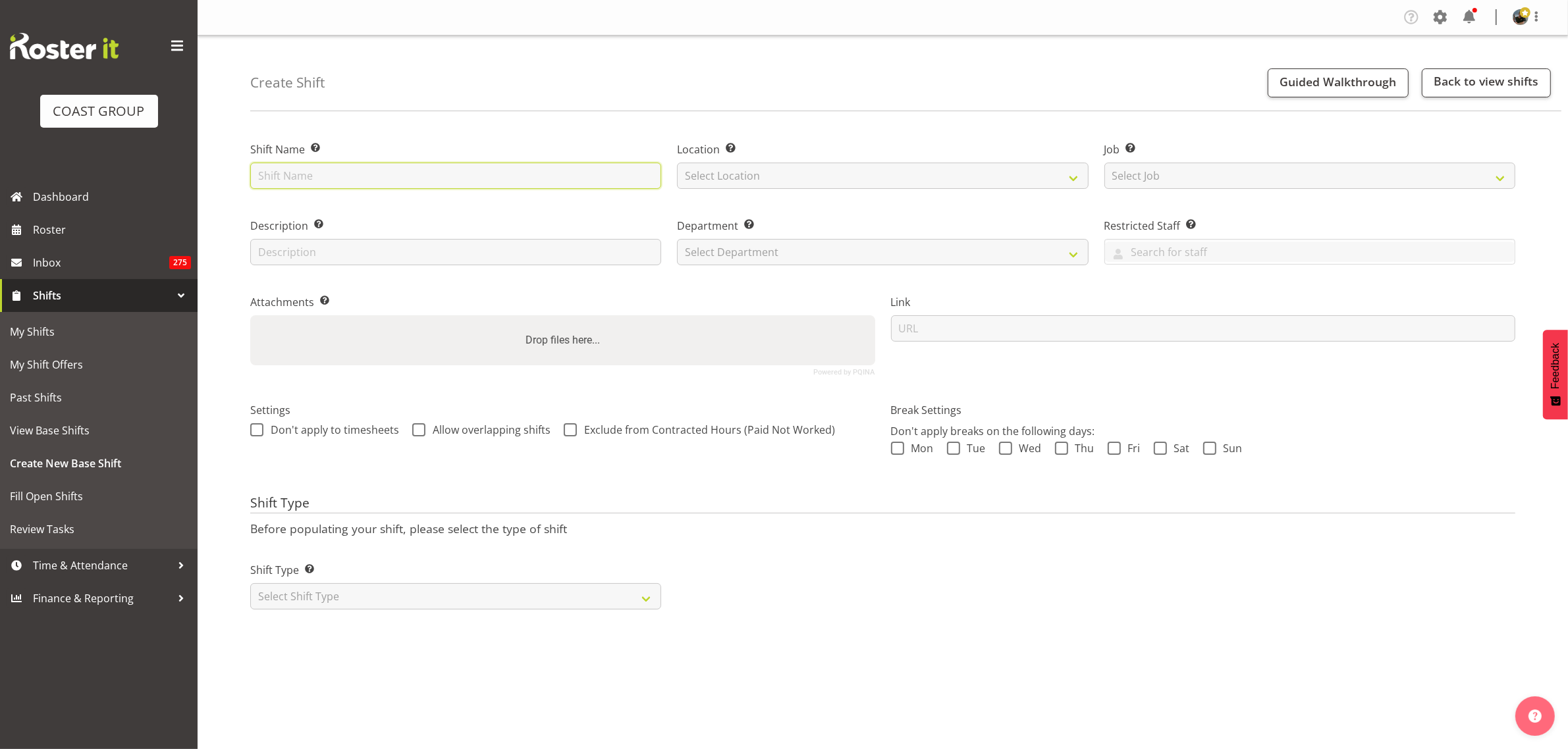
click at [350, 176] on input "text" at bounding box center [456, 175] width 411 height 26
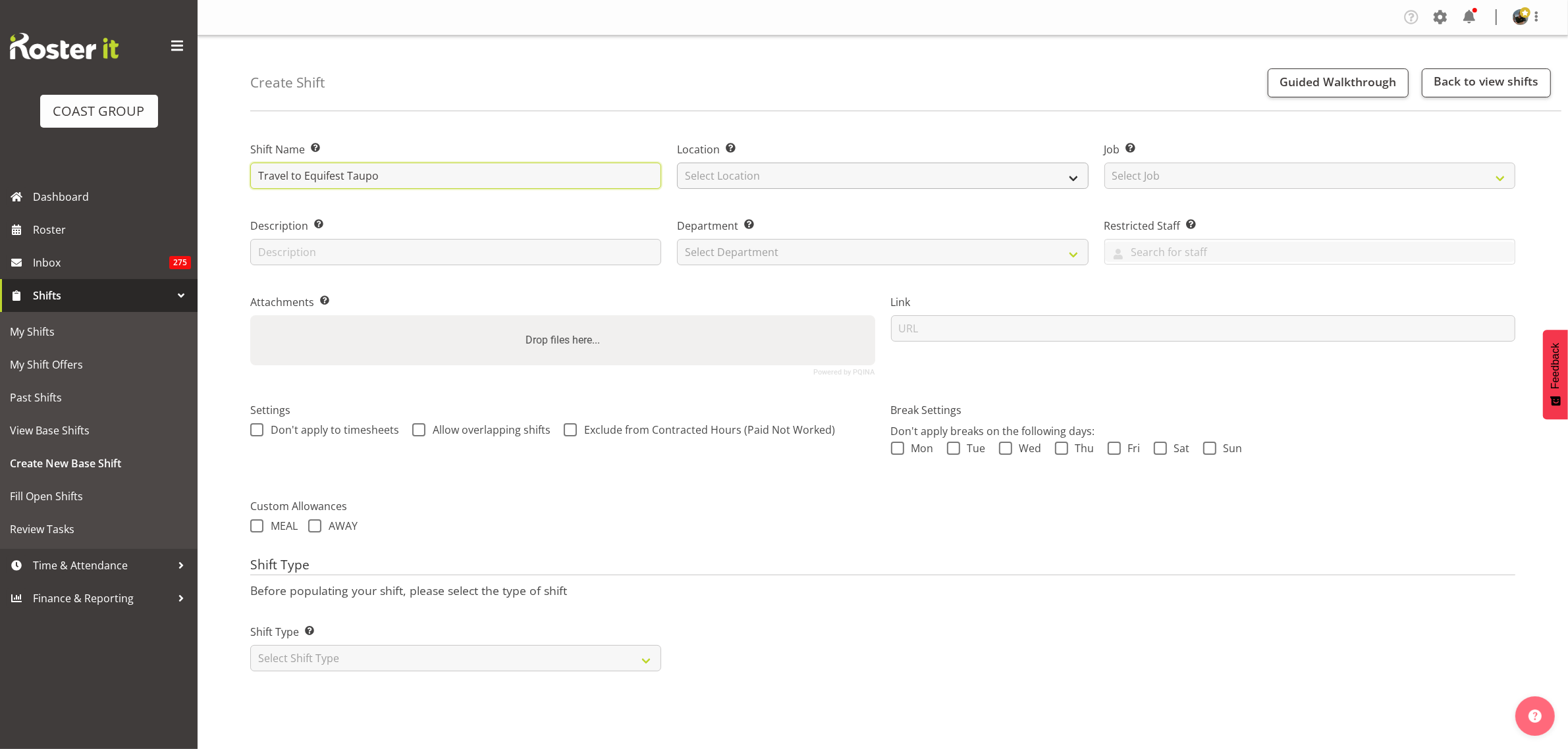
type input "Travel to Equifest Taupo"
click at [1075, 173] on select "Select Location EHS RYMER" at bounding box center [883, 175] width 411 height 26
select select "35"
click at [677, 162] on select "Select Location EHS RYMER" at bounding box center [883, 175] width 411 height 26
click at [1501, 176] on select "Select Job Create new job 1 Carlton Events 1 Carlton Hamilton 1 Carlton Welling…" at bounding box center [1310, 175] width 411 height 26
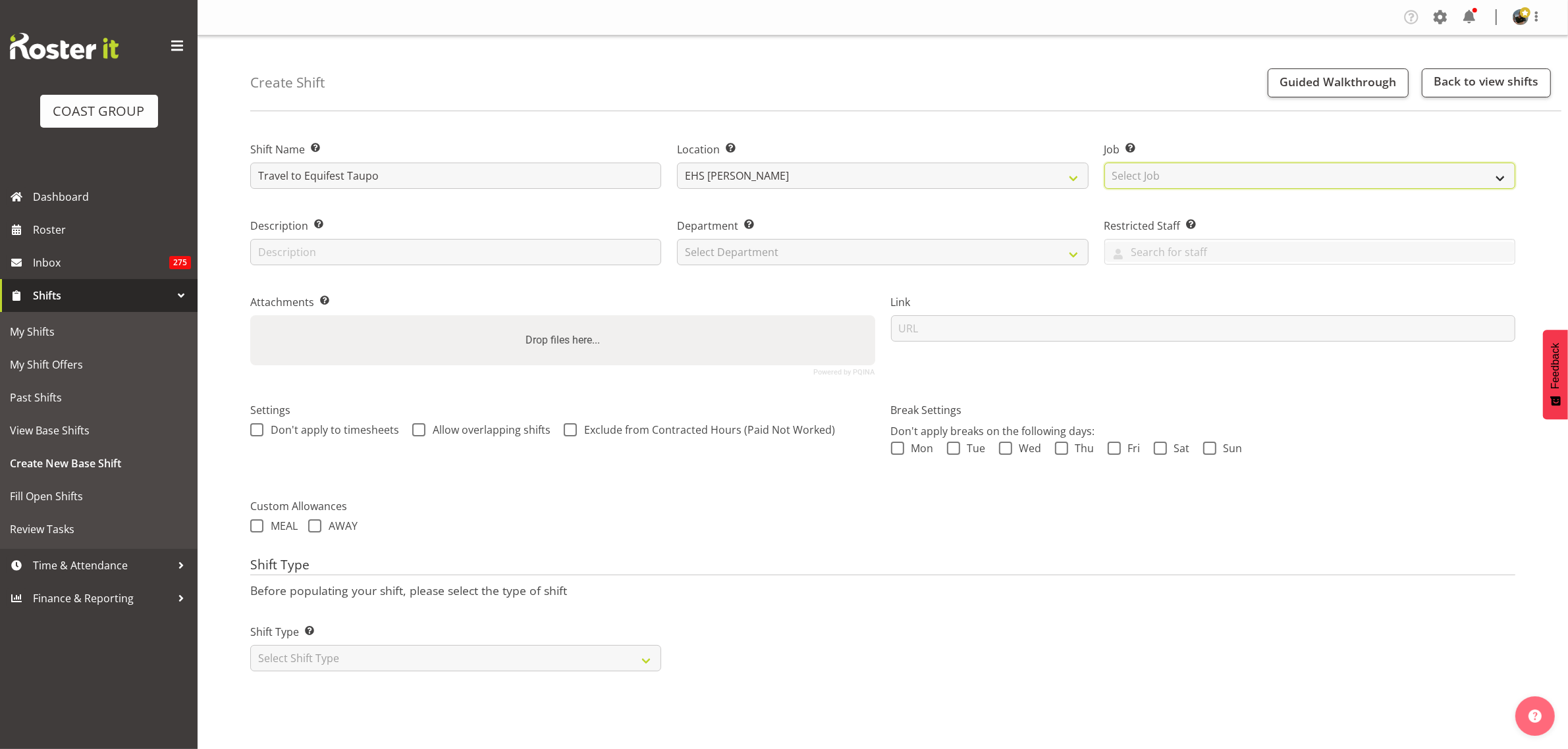
select select "9312"
click at [1105, 162] on select "Select Job Create new job 1 Carlton Events 1 Carlton Hamilton 1 Carlton Welling…" at bounding box center [1310, 175] width 411 height 26
drag, startPoint x: 1072, startPoint y: 249, endPoint x: 1066, endPoint y: 264, distance: 16.2
click at [1072, 249] on select "Select Department EHS AKL PANEL EHS AKL CARPET" at bounding box center [883, 252] width 411 height 26
select select "39"
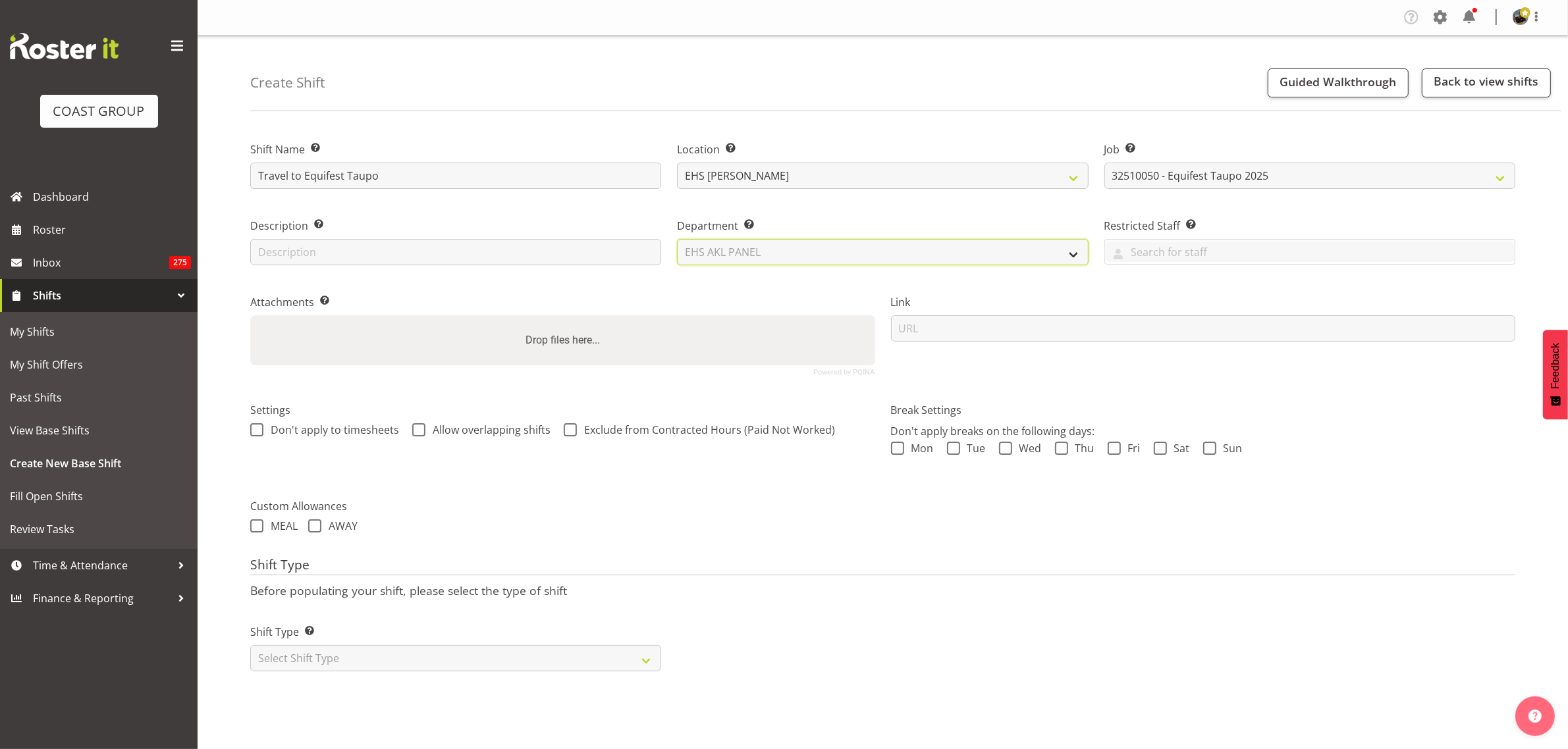
click at [677, 239] on select "Select Department EHS AKL PANEL EHS AKL CARPET" at bounding box center [883, 252] width 411 height 26
click at [649, 666] on select "Select Shift Type One Off Shift Recurring Shift Rotating Shift" at bounding box center [456, 658] width 411 height 26
select select "one_off"
click at [250, 647] on select "Select Shift Type One Off Shift Recurring Shift Rotating Shift" at bounding box center [456, 658] width 411 height 26
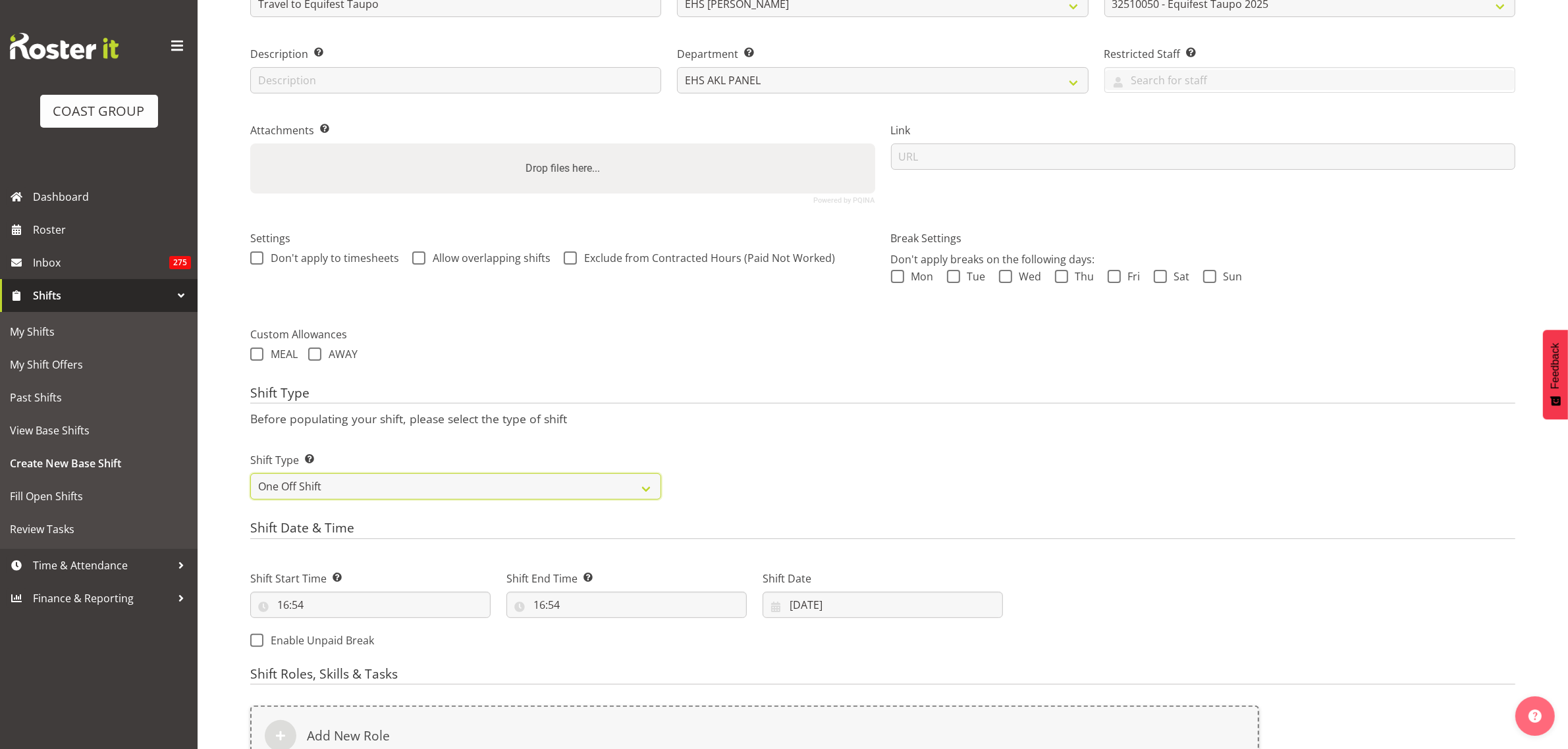
scroll to position [388, 0]
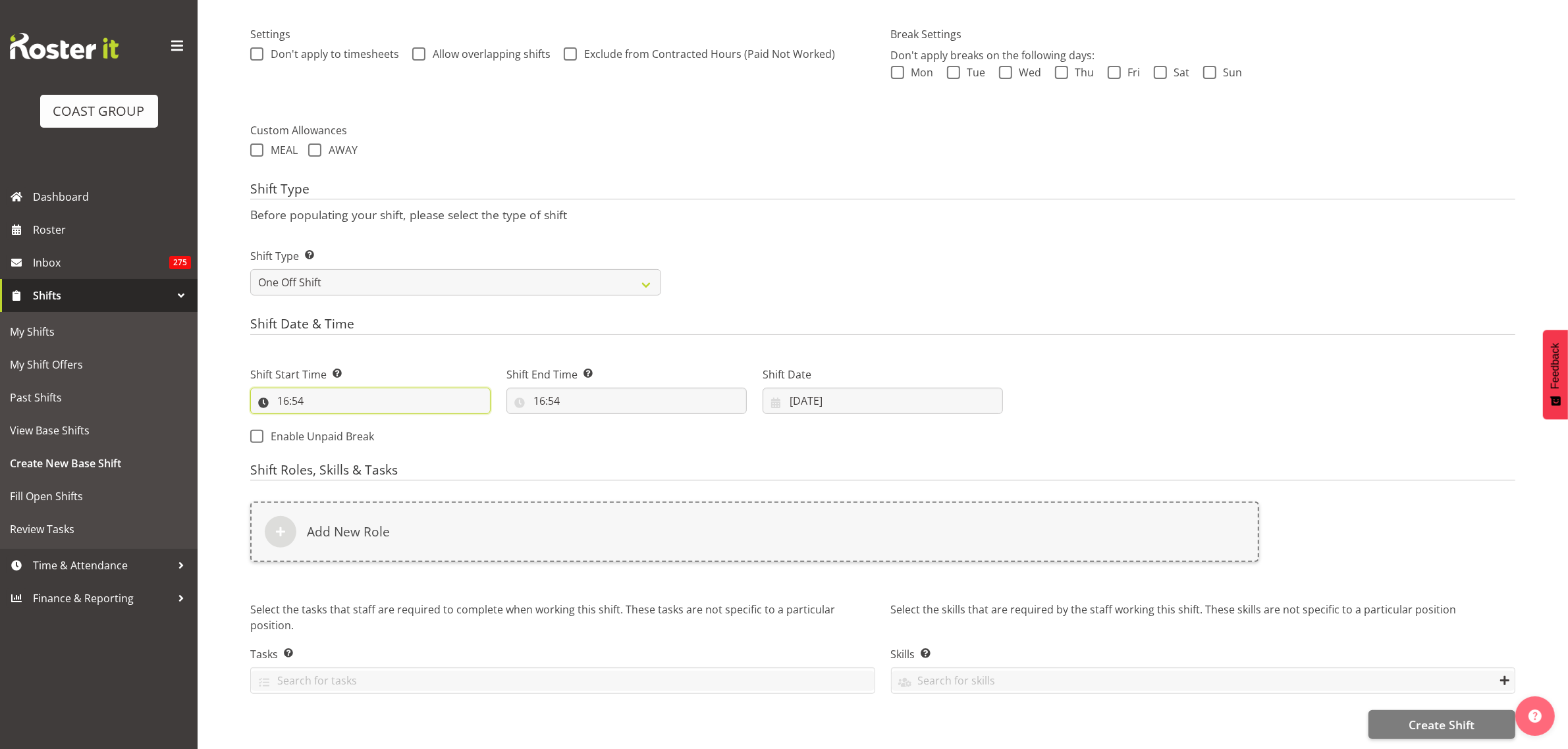
click at [364, 396] on input "16:54" at bounding box center [370, 401] width 240 height 26
click at [339, 422] on select "00 01 02 03 04 05 06 07 08 09 10 11 12 13 14 15 16 17 18 19 20 21 22 23" at bounding box center [339, 435] width 29 height 26
select select "12"
click at [325, 422] on select "00 01 02 03 04 05 06 07 08 09 10 11 12 13 14 15 16 17 18 19 20 21 22 23" at bounding box center [339, 435] width 29 height 26
type input "12:54"
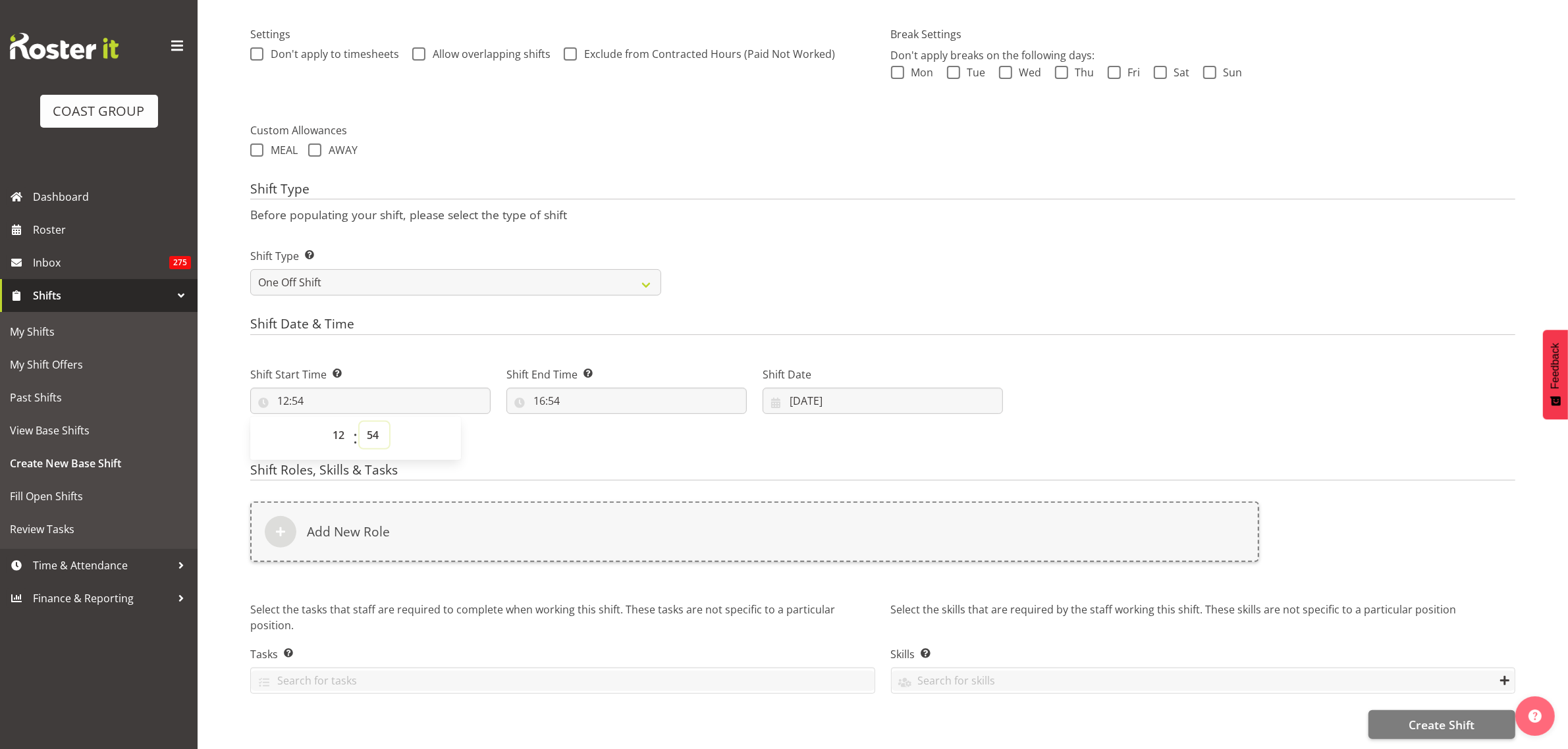
click at [377, 423] on select "00 01 02 03 04 05 06 07 08 09 10 11 12 13 14 15 16 17 18 19 20 21 22 23 24 25 2…" at bounding box center [374, 435] width 29 height 26
select select "0"
click at [360, 422] on select "00 01 02 03 04 05 06 07 08 09 10 11 12 13 14 15 16 17 18 19 20 21 22 23 24 25 2…" at bounding box center [374, 435] width 29 height 26
type input "12:00"
click at [644, 396] on input "16:54" at bounding box center [627, 401] width 240 height 26
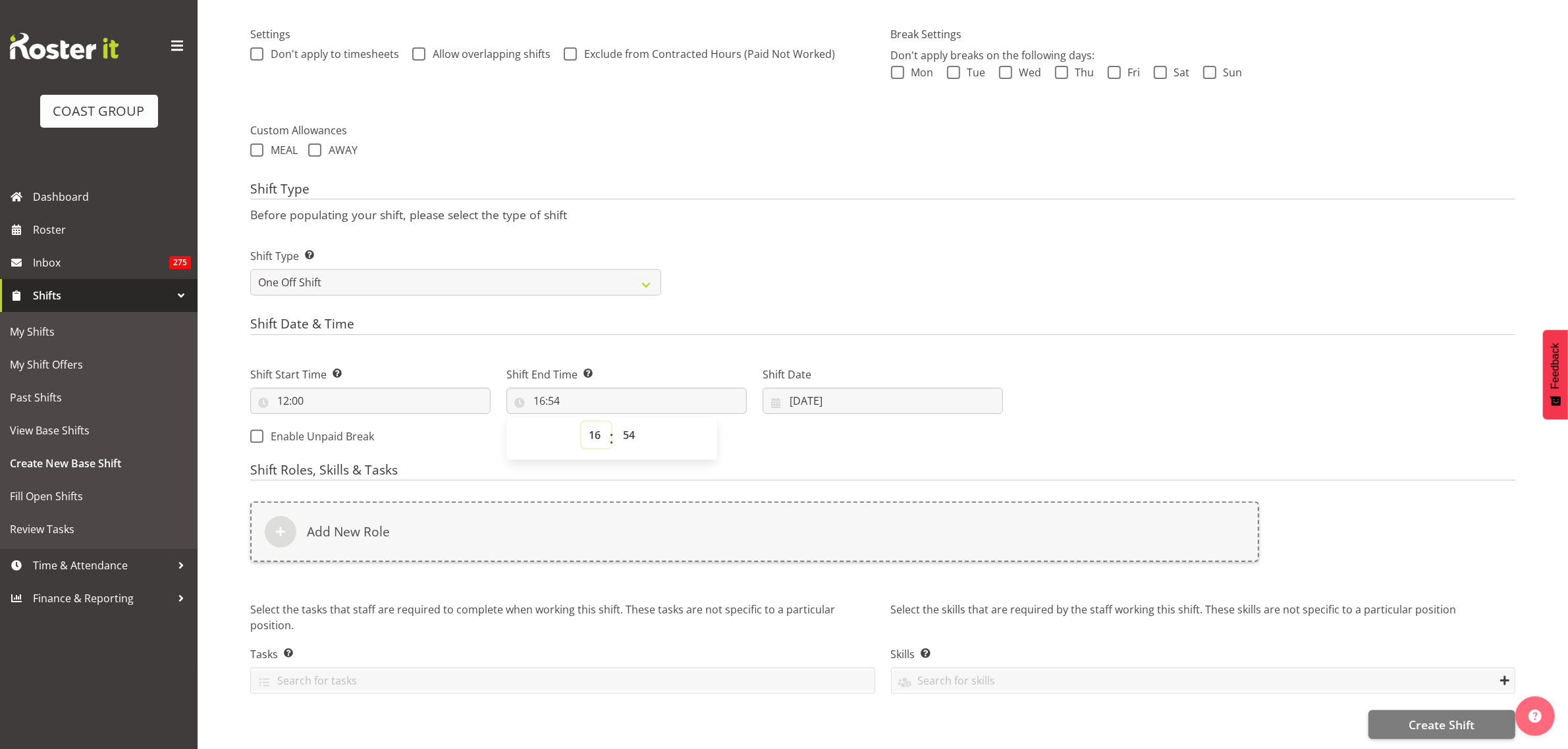
click at [593, 423] on select "00 01 02 03 04 05 06 07 08 09 10 11 12 13 14 15 16 17 18 19 20 21 22 23" at bounding box center [596, 435] width 29 height 26
click at [334, 393] on input "12:00" at bounding box center [370, 401] width 240 height 26
click at [340, 428] on select "00 01 02 03 04 05 06 07 08 09 10 11 12 13 14 15 16 17 18 19 20 21 22 23" at bounding box center [339, 435] width 29 height 26
select select "13"
click at [325, 422] on select "00 01 02 03 04 05 06 07 08 09 10 11 12 13 14 15 16 17 18 19 20 21 22 23" at bounding box center [339, 435] width 29 height 26
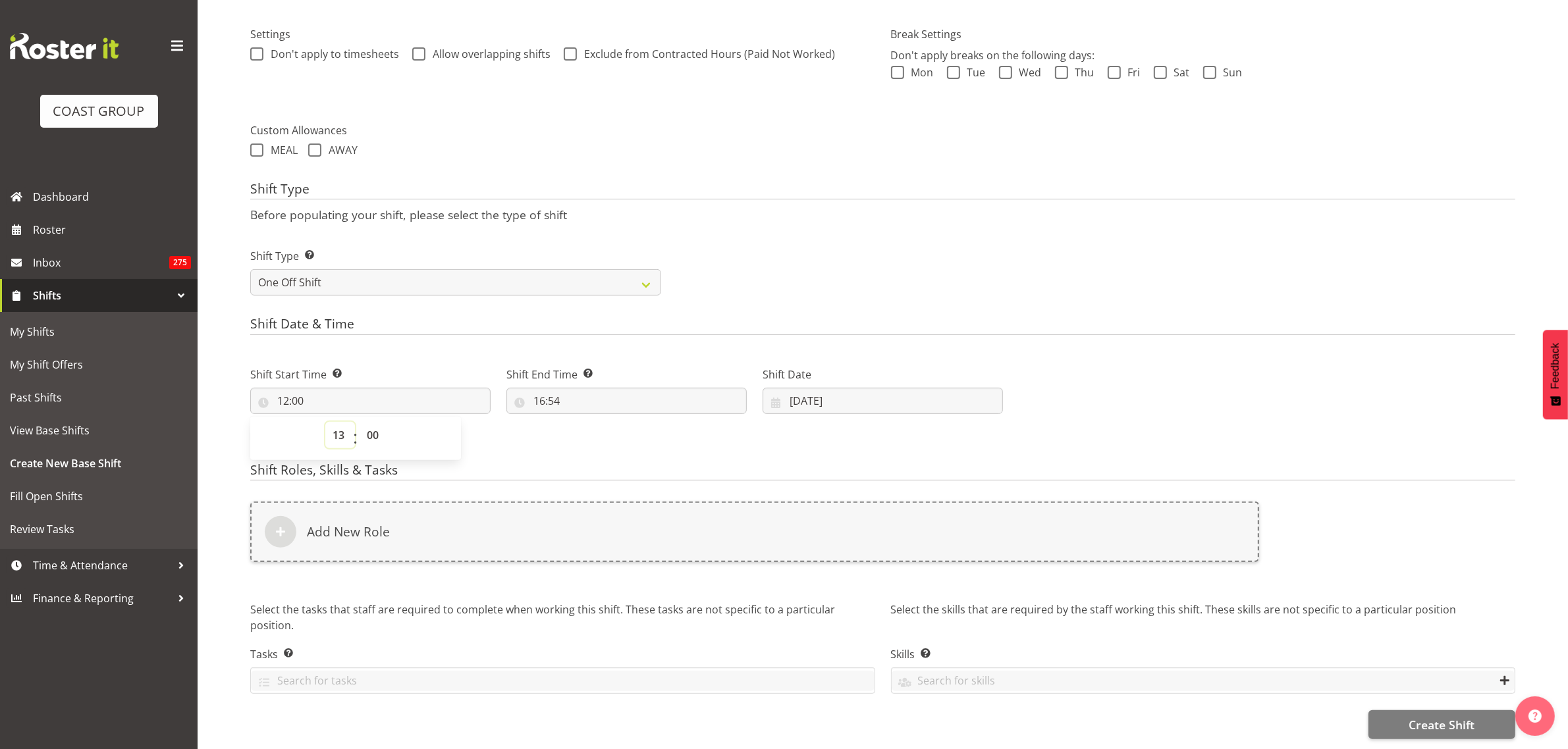
type input "13:00"
click at [616, 394] on input "16:54" at bounding box center [627, 401] width 240 height 26
click at [595, 426] on select "00 01 02 03 04 05 06 07 08 09 10 11 12 13 14 15 16 17 18 19 20 21 22 23" at bounding box center [596, 435] width 29 height 26
select select "15"
click at [581, 422] on select "00 01 02 03 04 05 06 07 08 09 10 11 12 13 14 15 16 17 18 19 20 21 22 23" at bounding box center [596, 435] width 29 height 26
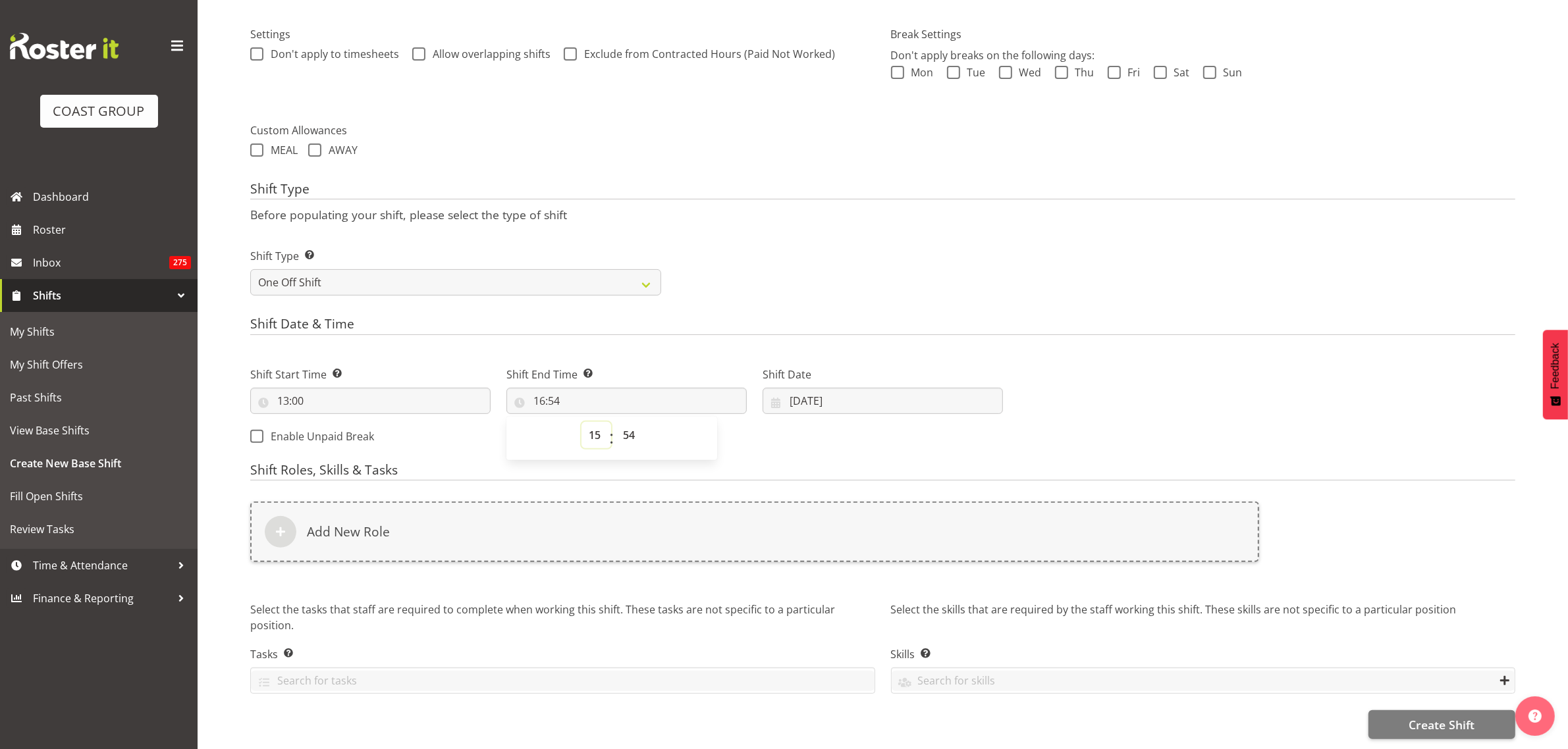
type input "15:54"
click at [631, 422] on select "00 01 02 03 04 05 06 07 08 09 10 11 12 13 14 15 16 17 18 19 20 21 22 23 24 25 2…" at bounding box center [631, 435] width 29 height 26
select select "30"
click at [616, 422] on select "00 01 02 03 04 05 06 07 08 09 10 11 12 13 14 15 16 17 18 19 20 21 22 23 24 25 2…" at bounding box center [631, 435] width 29 height 26
type input "15:30"
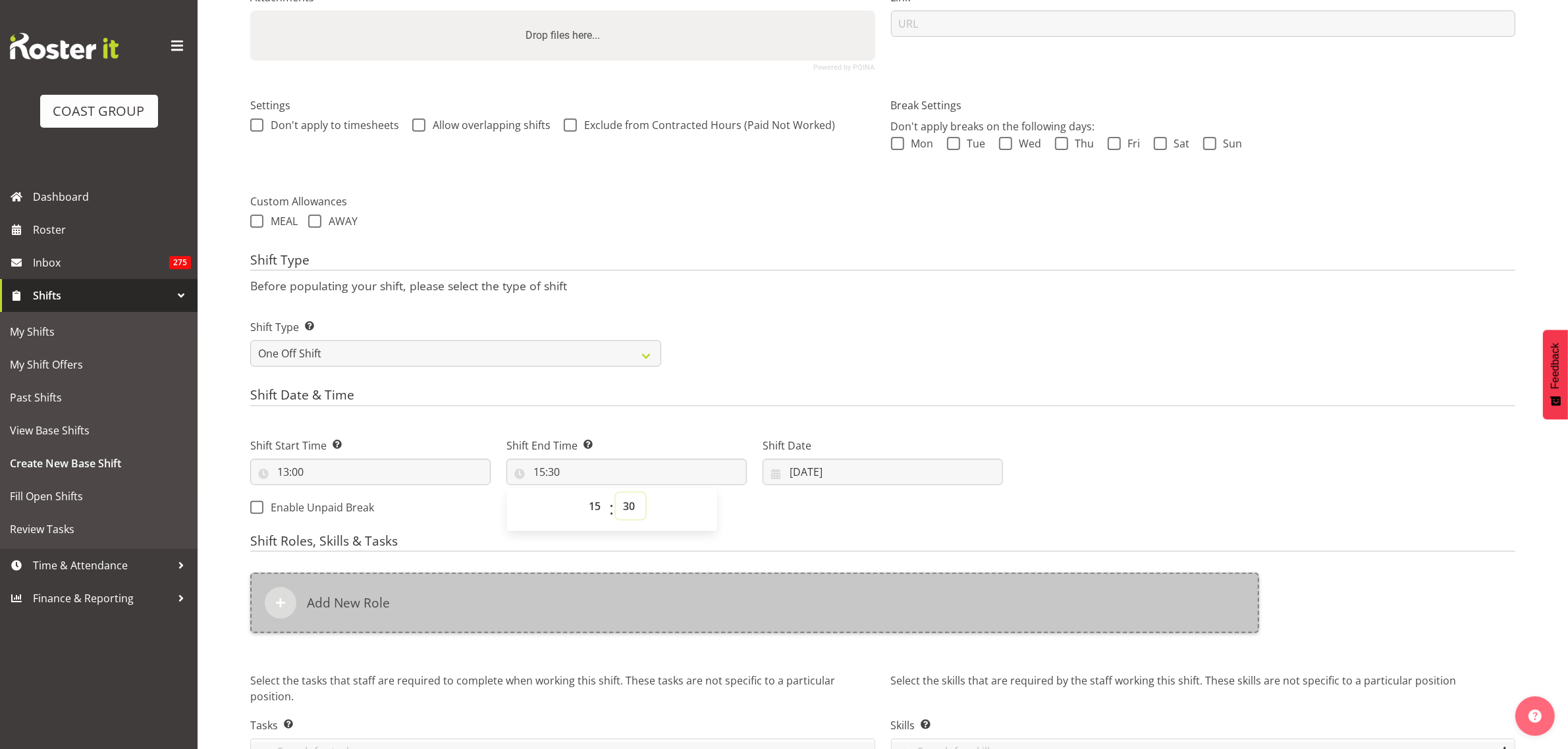
scroll to position [330, 0]
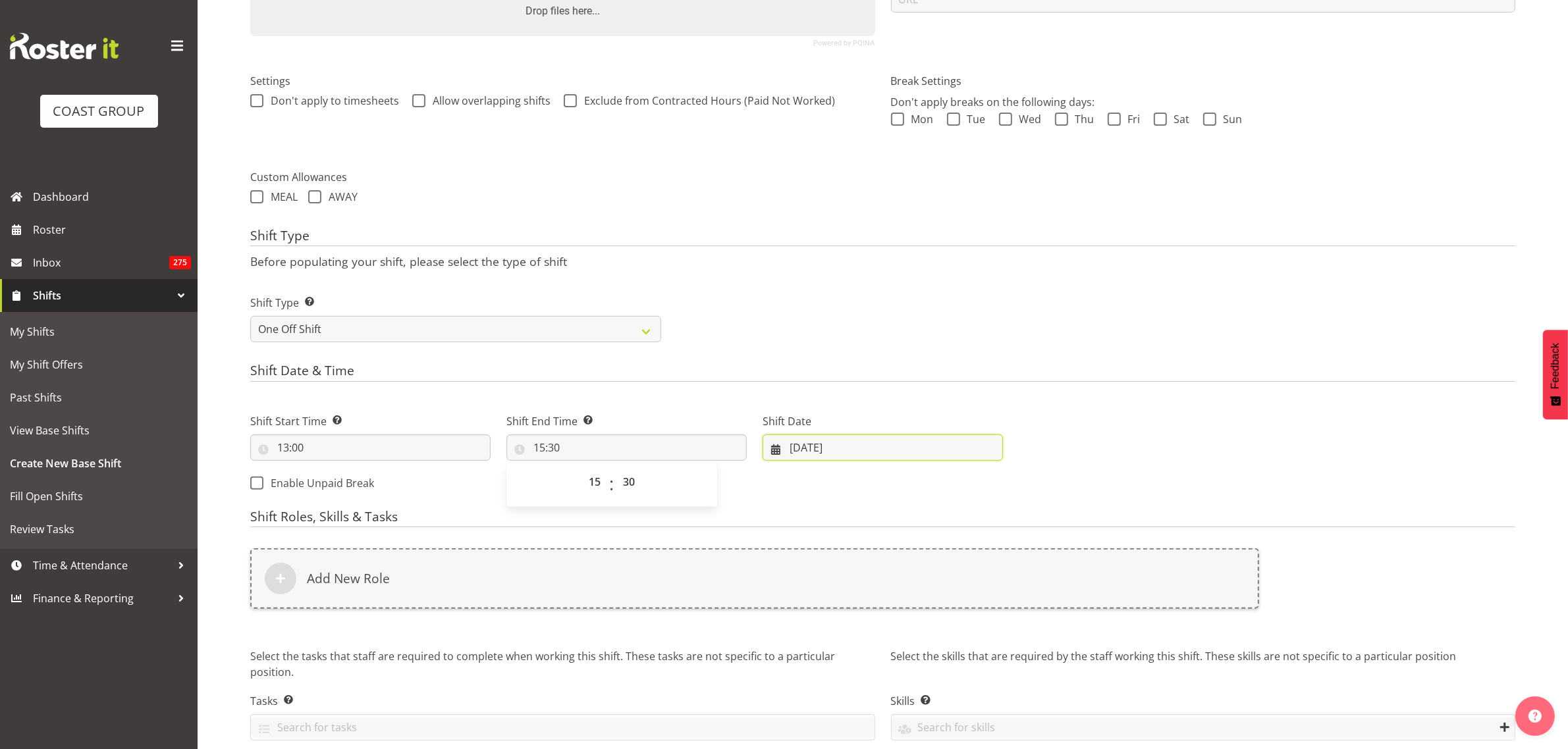
click at [888, 450] on input "03/10/2025" at bounding box center [883, 447] width 240 height 26
click at [831, 607] on span "13" at bounding box center [830, 605] width 11 height 13
type input "13/10/2025"
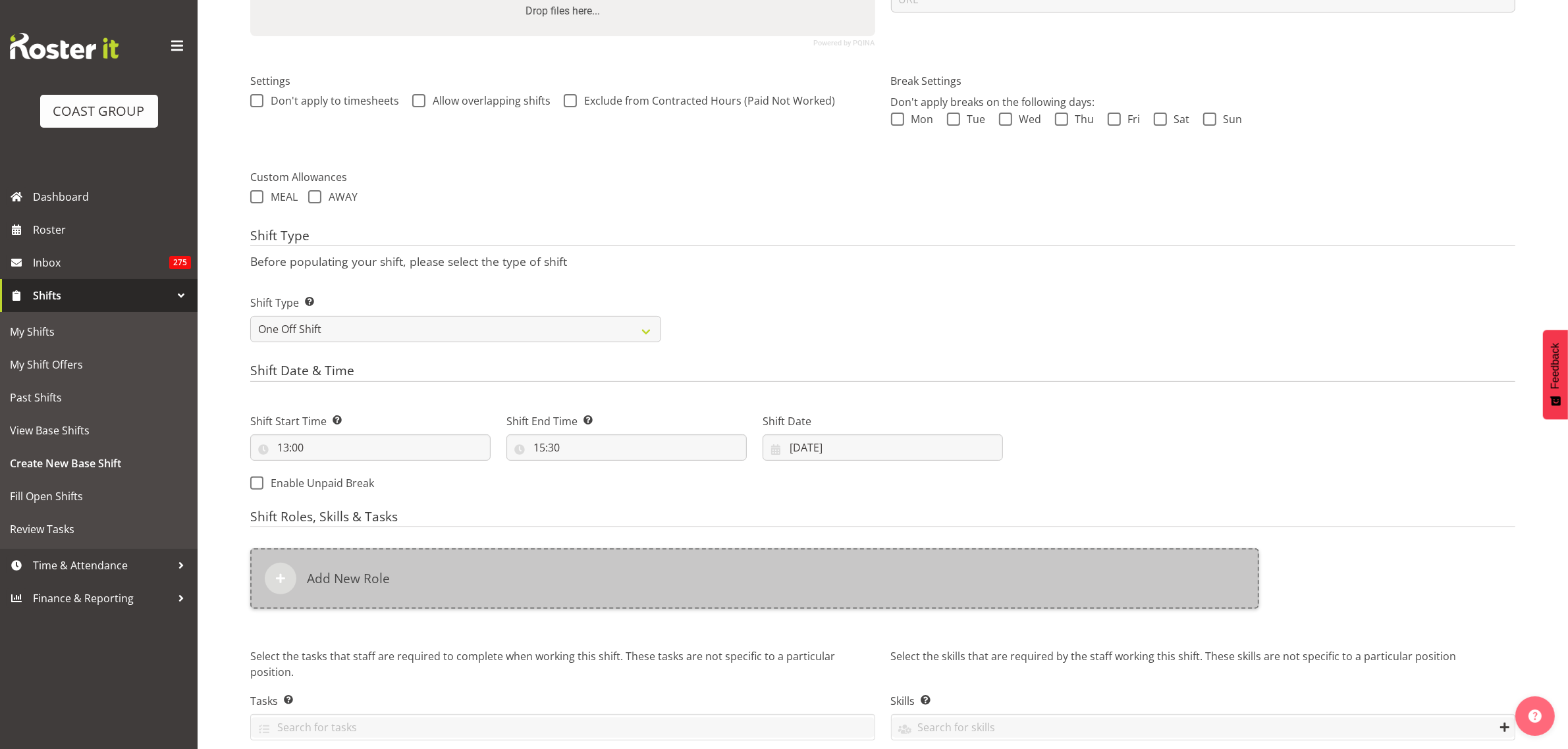
click at [623, 580] on div "Add New Role" at bounding box center [755, 579] width 1009 height 60
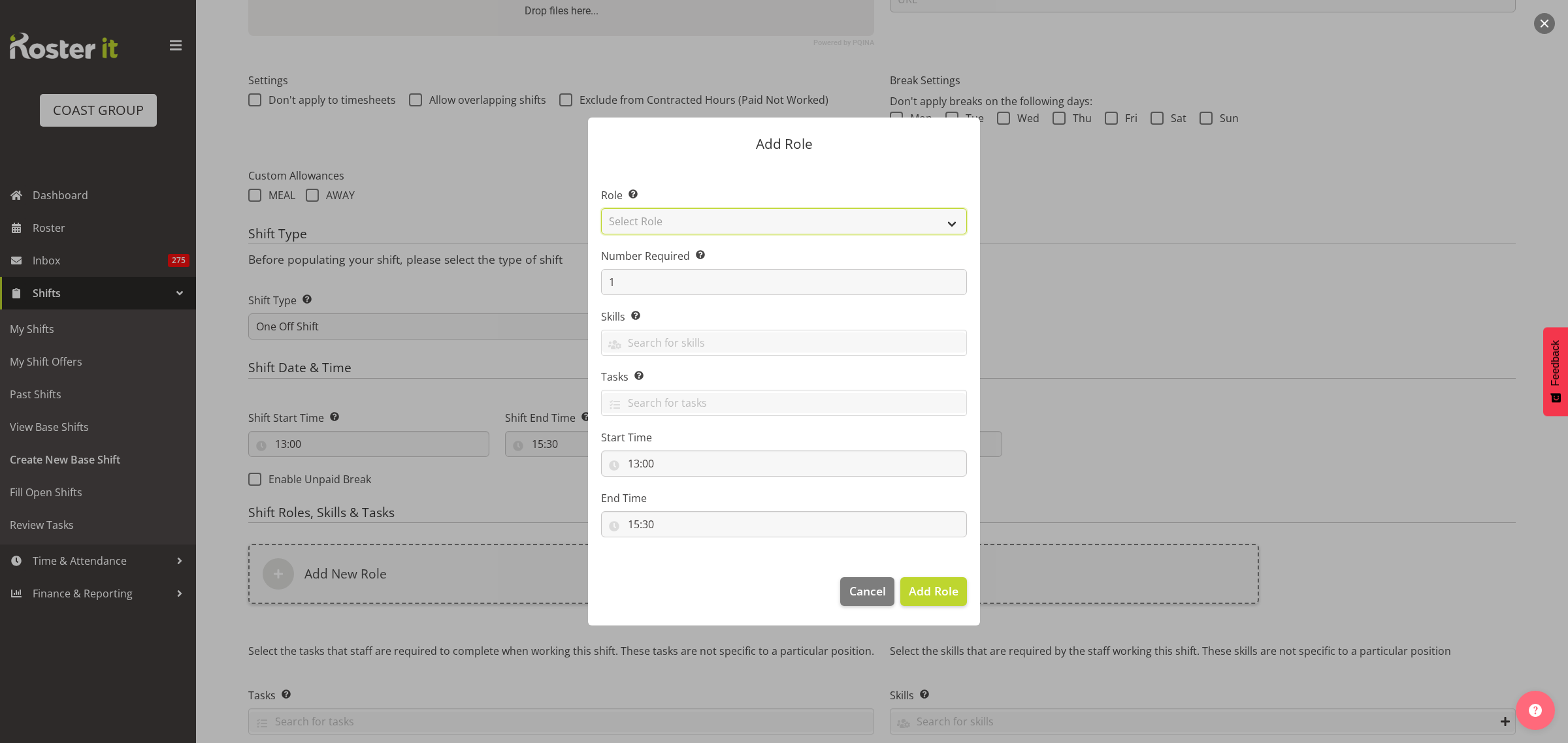
click at [952, 224] on select "Select Role ACCOUNT MANAGER ACCOUNT MANAGER DW ACCOUNTS AKL DIANNA VEHICLES AKL…" at bounding box center [784, 221] width 366 height 26
select select "188"
click at [601, 208] on select "Select Role ACCOUNT MANAGER ACCOUNT MANAGER DW ACCOUNTS AKL DIANNA VEHICLES AKL…" at bounding box center [784, 221] width 366 height 26
click at [642, 282] on input "1" at bounding box center [784, 282] width 366 height 26
type input "2"
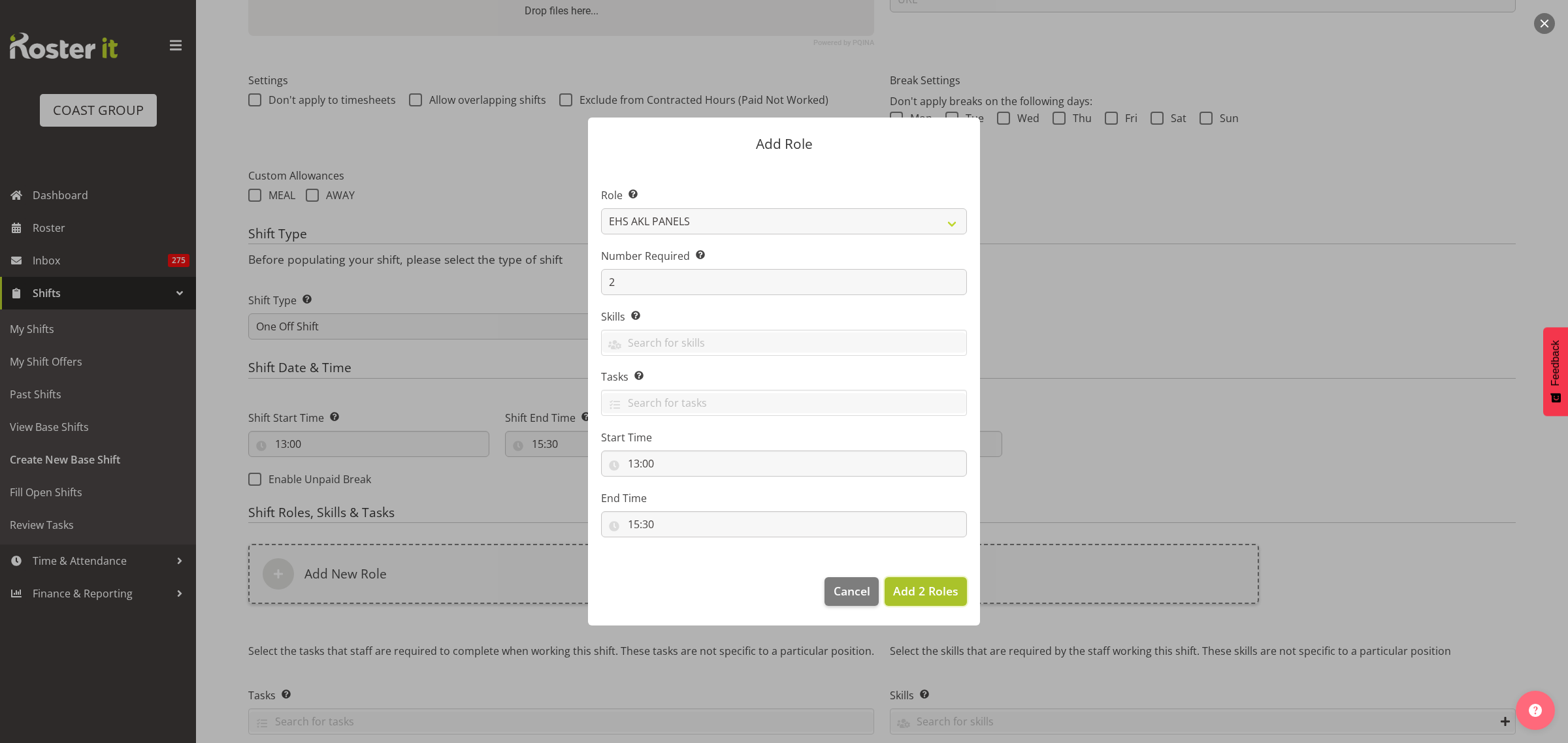
click at [919, 589] on span "Add 2 Roles" at bounding box center [925, 591] width 65 height 16
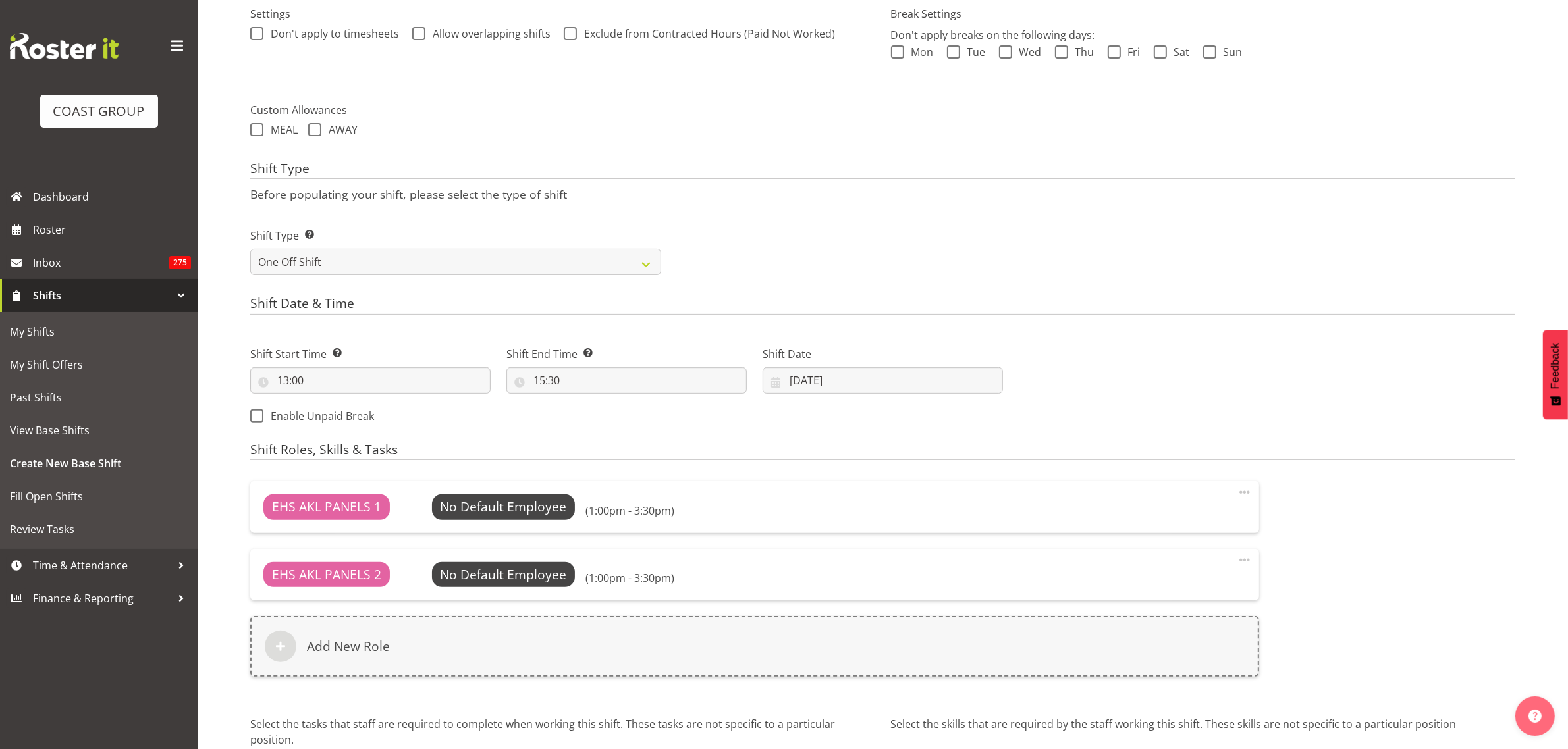
scroll to position [494, 0]
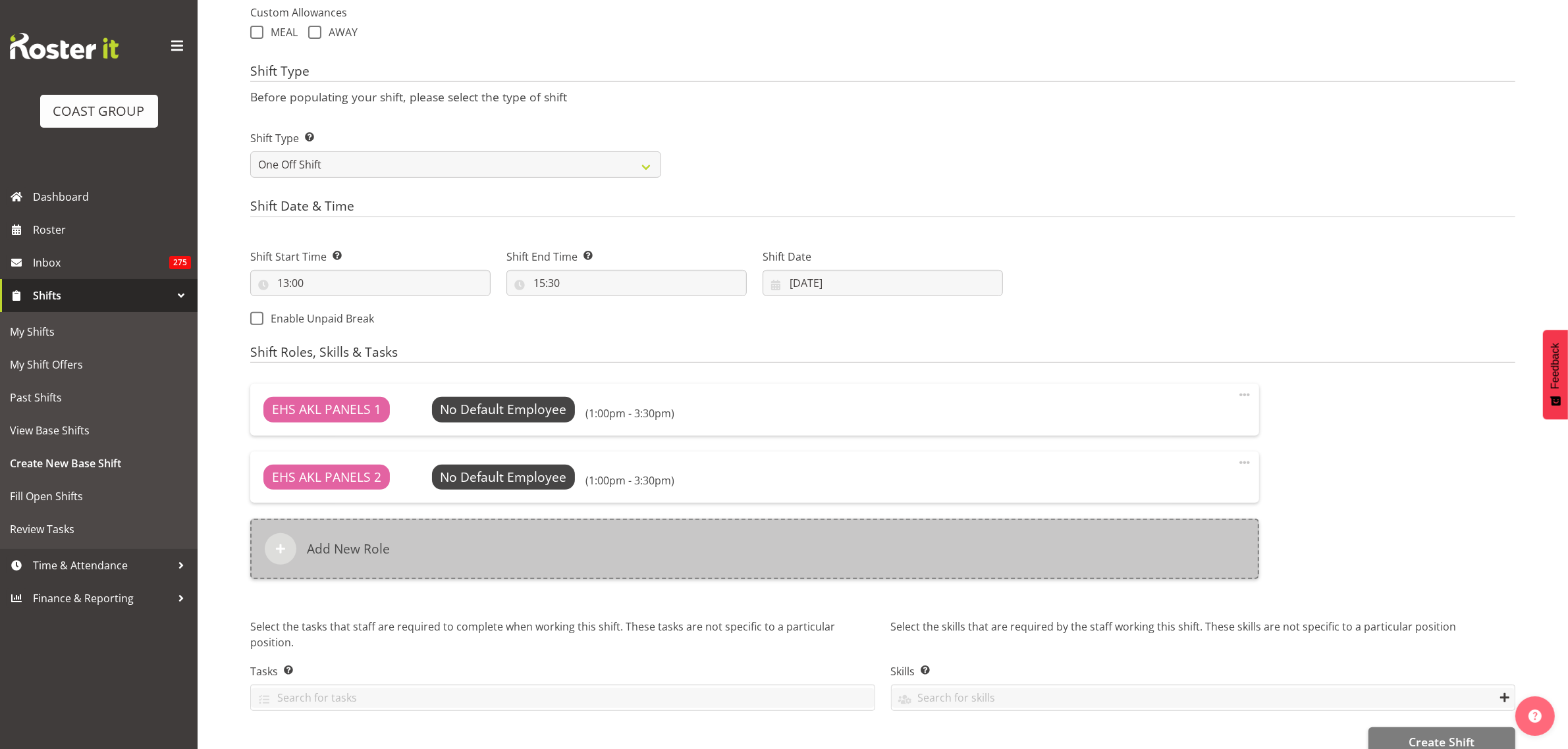
click at [735, 552] on div "Add New Role" at bounding box center [755, 549] width 1009 height 60
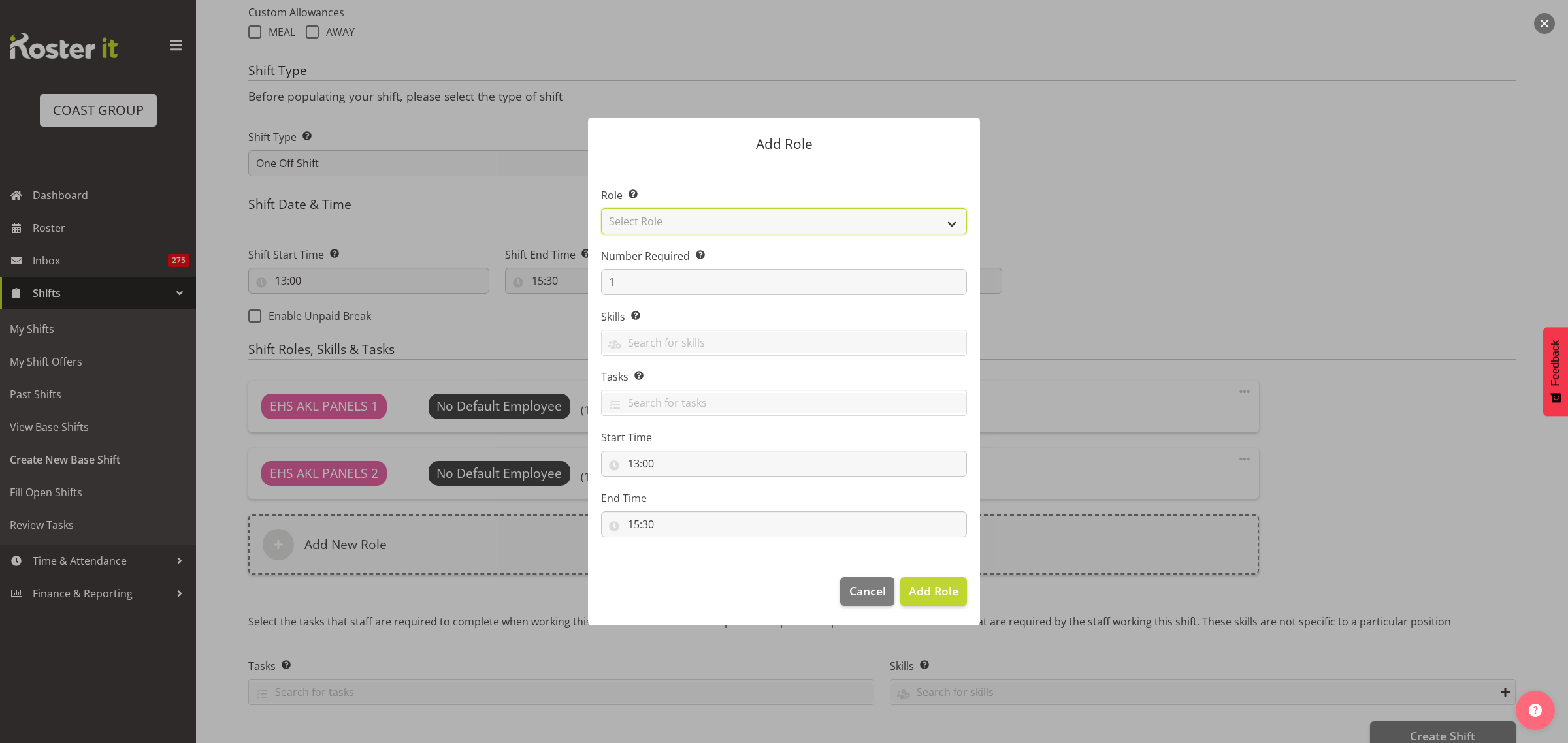
click at [952, 226] on select "Select Role ACCOUNT MANAGER ACCOUNT MANAGER DW ACCOUNTS AKL DIANNA VEHICLES AKL…" at bounding box center [784, 221] width 366 height 26
select select "81"
click at [601, 208] on select "Select Role ACCOUNT MANAGER ACCOUNT MANAGER DW ACCOUNTS AKL DIANNA VEHICLES AKL…" at bounding box center [784, 221] width 366 height 26
click at [636, 283] on input "1" at bounding box center [784, 282] width 366 height 26
type input "2"
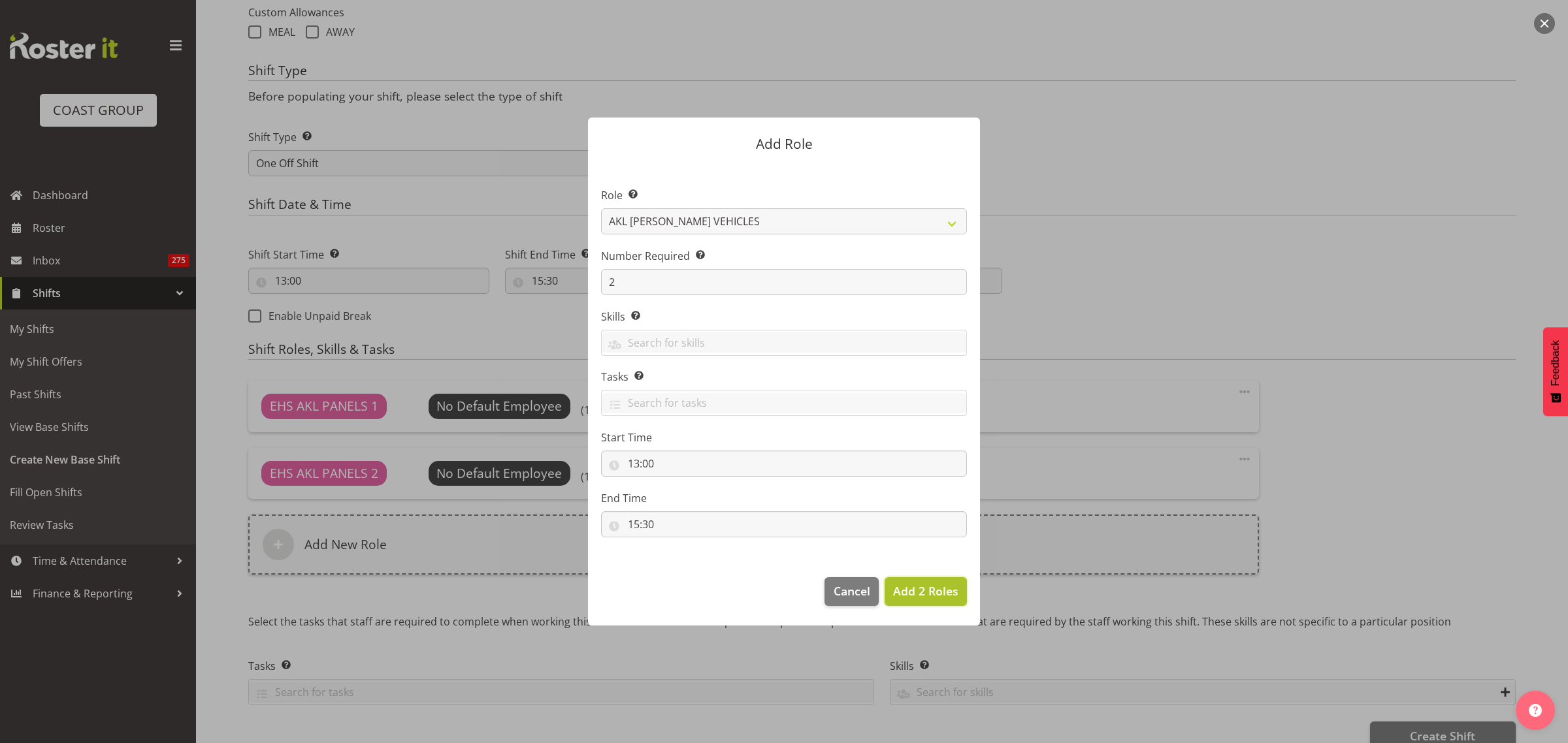
click at [923, 592] on span "Add 2 Roles" at bounding box center [925, 591] width 65 height 16
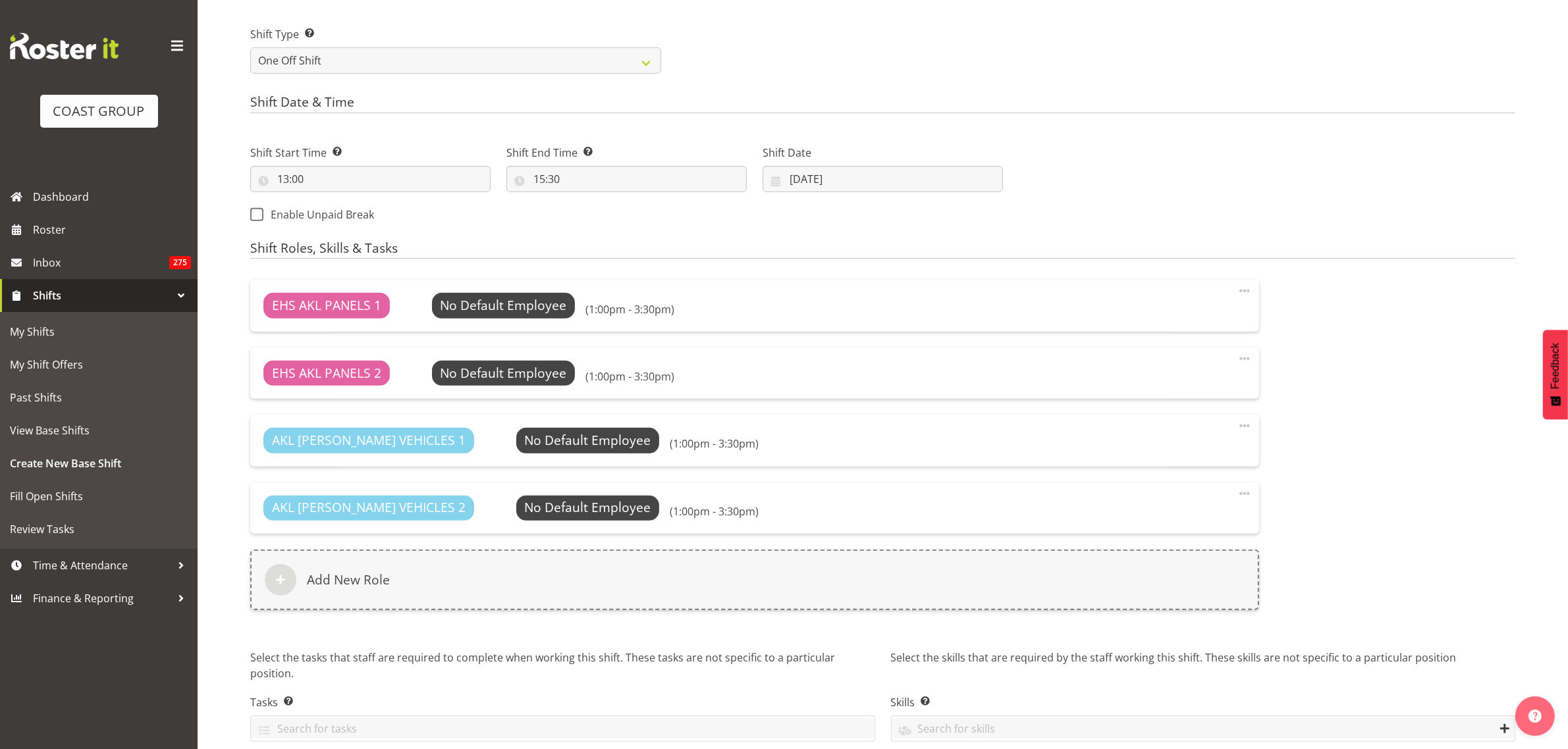
scroll to position [658, 0]
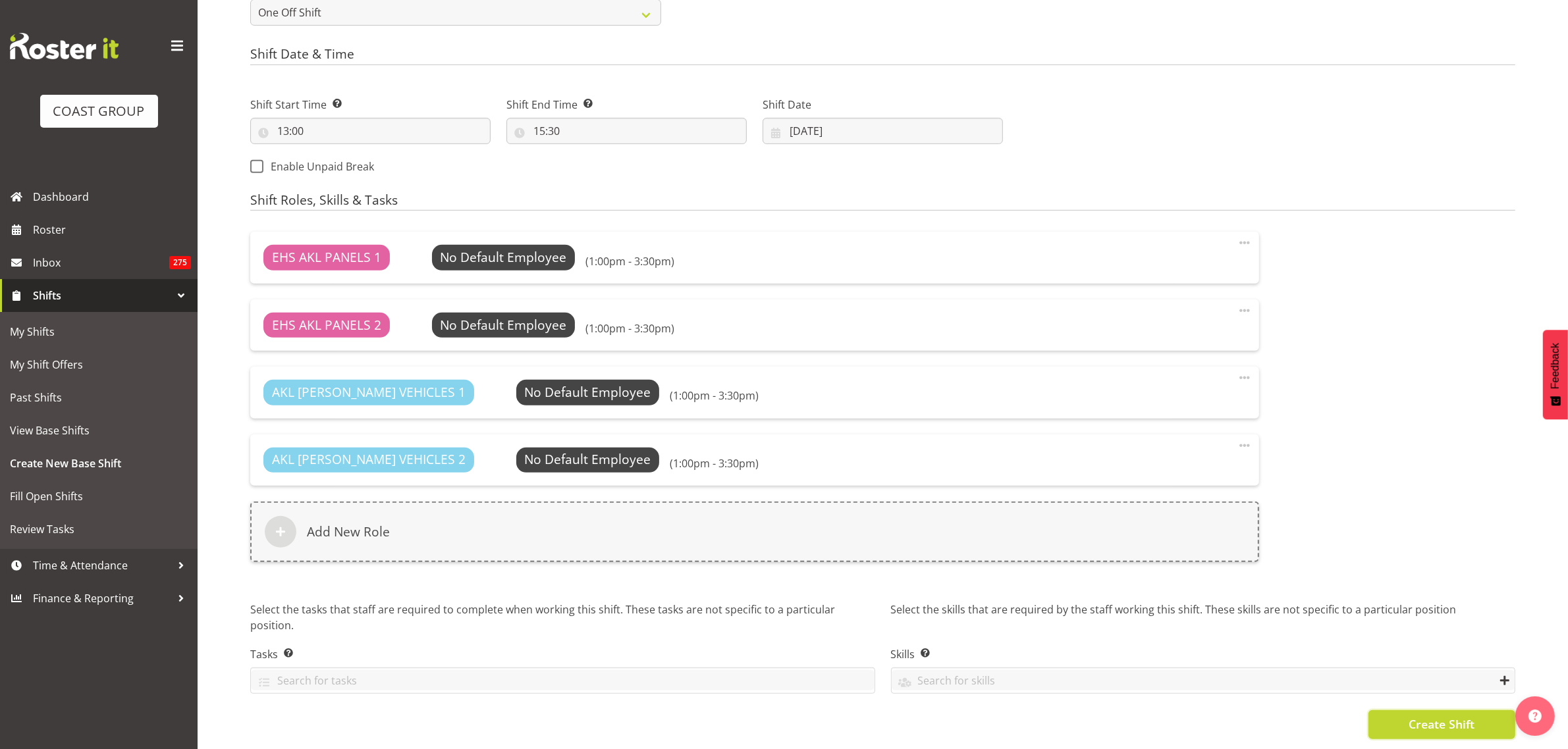
click at [1421, 717] on span "Create Shift" at bounding box center [1442, 724] width 66 height 17
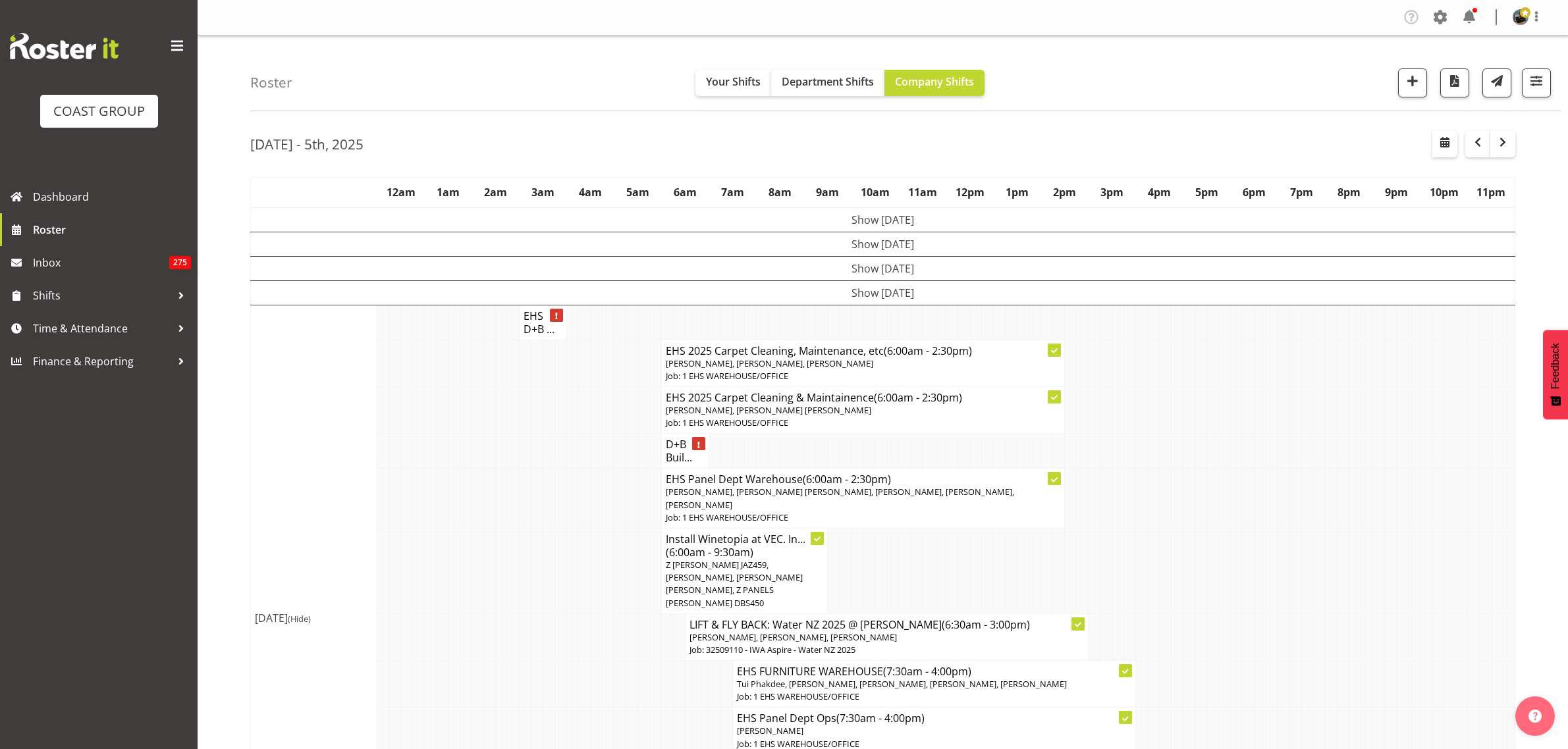
scroll to position [280, 0]
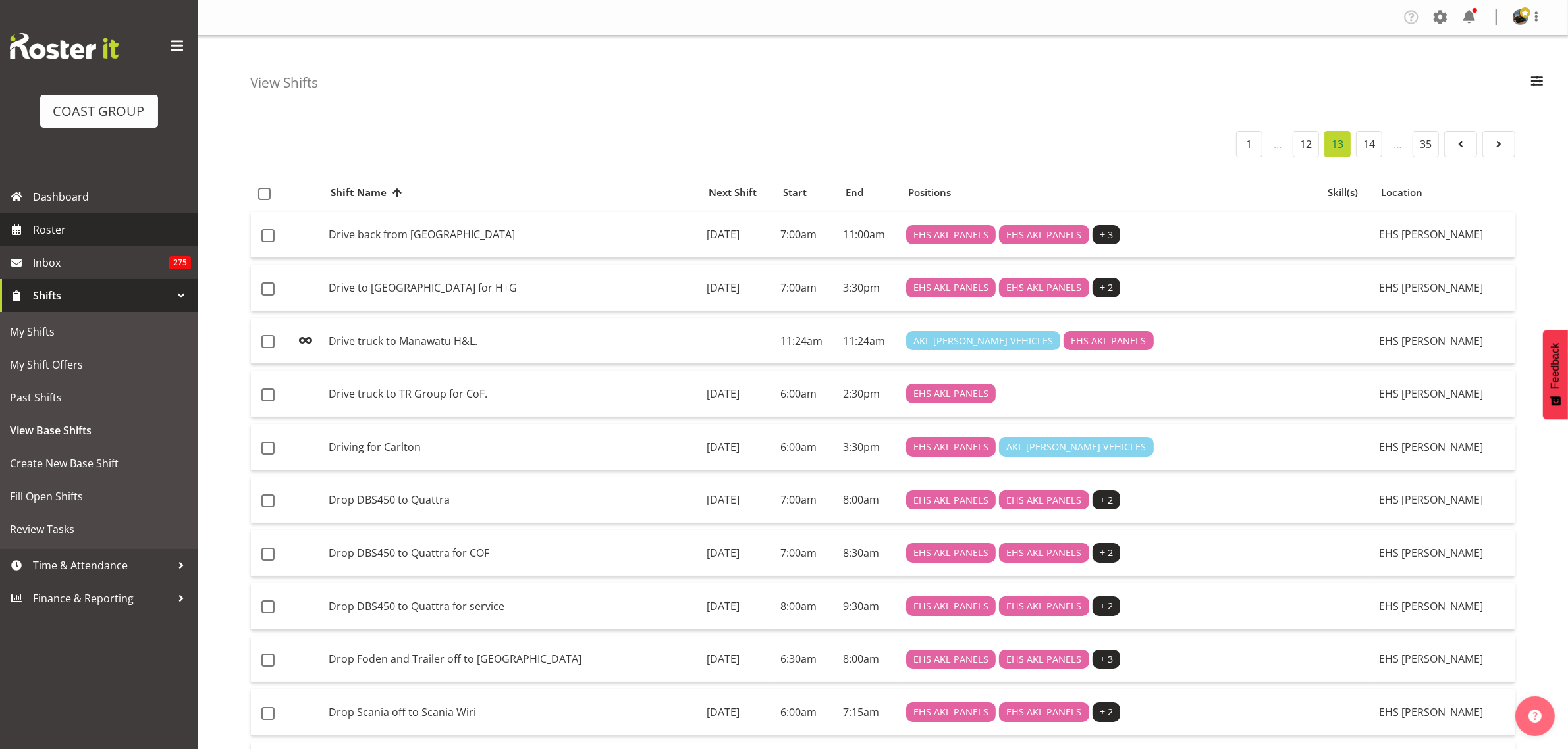
click at [79, 218] on link "Roster" at bounding box center [98, 230] width 197 height 33
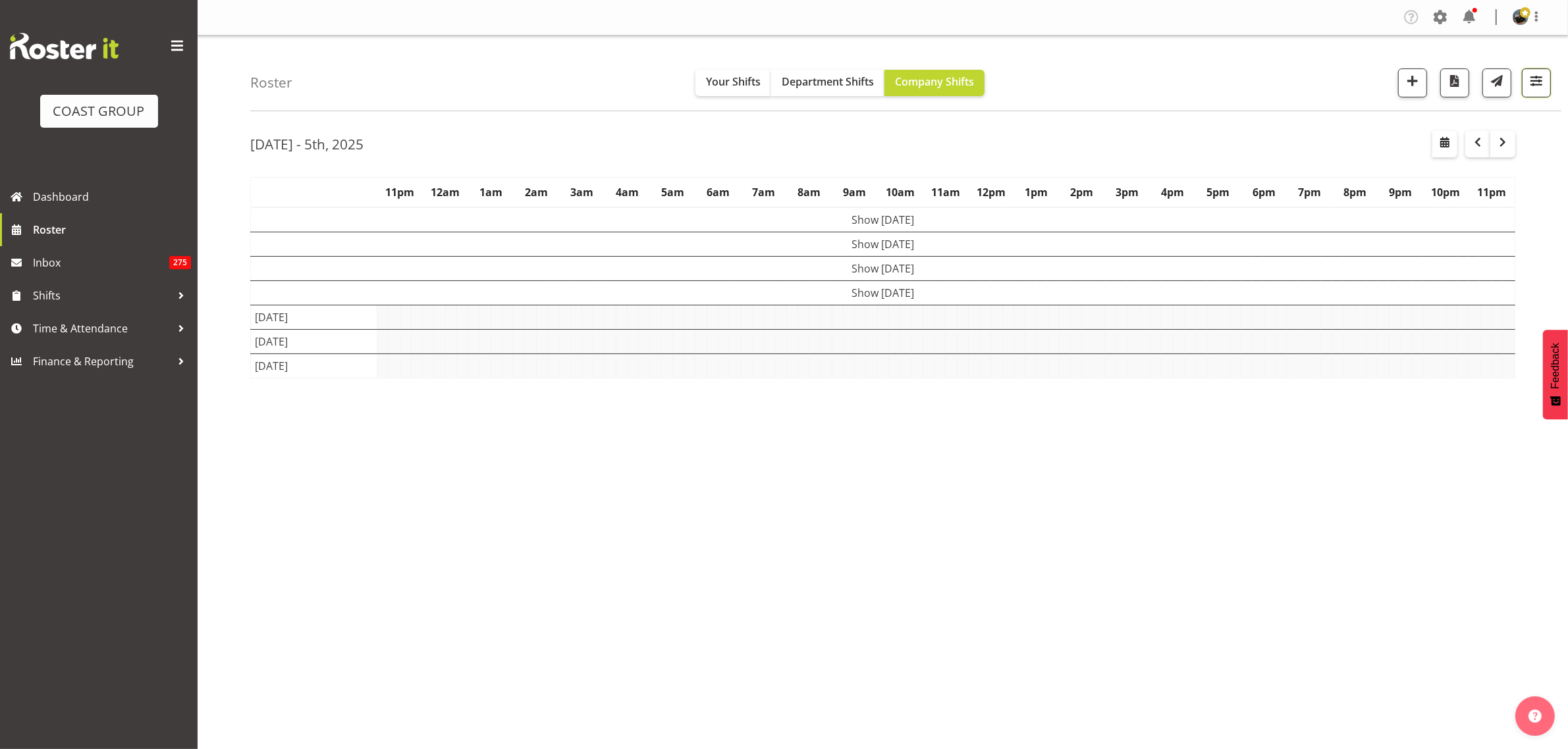
click at [1532, 84] on span "button" at bounding box center [1536, 81] width 17 height 17
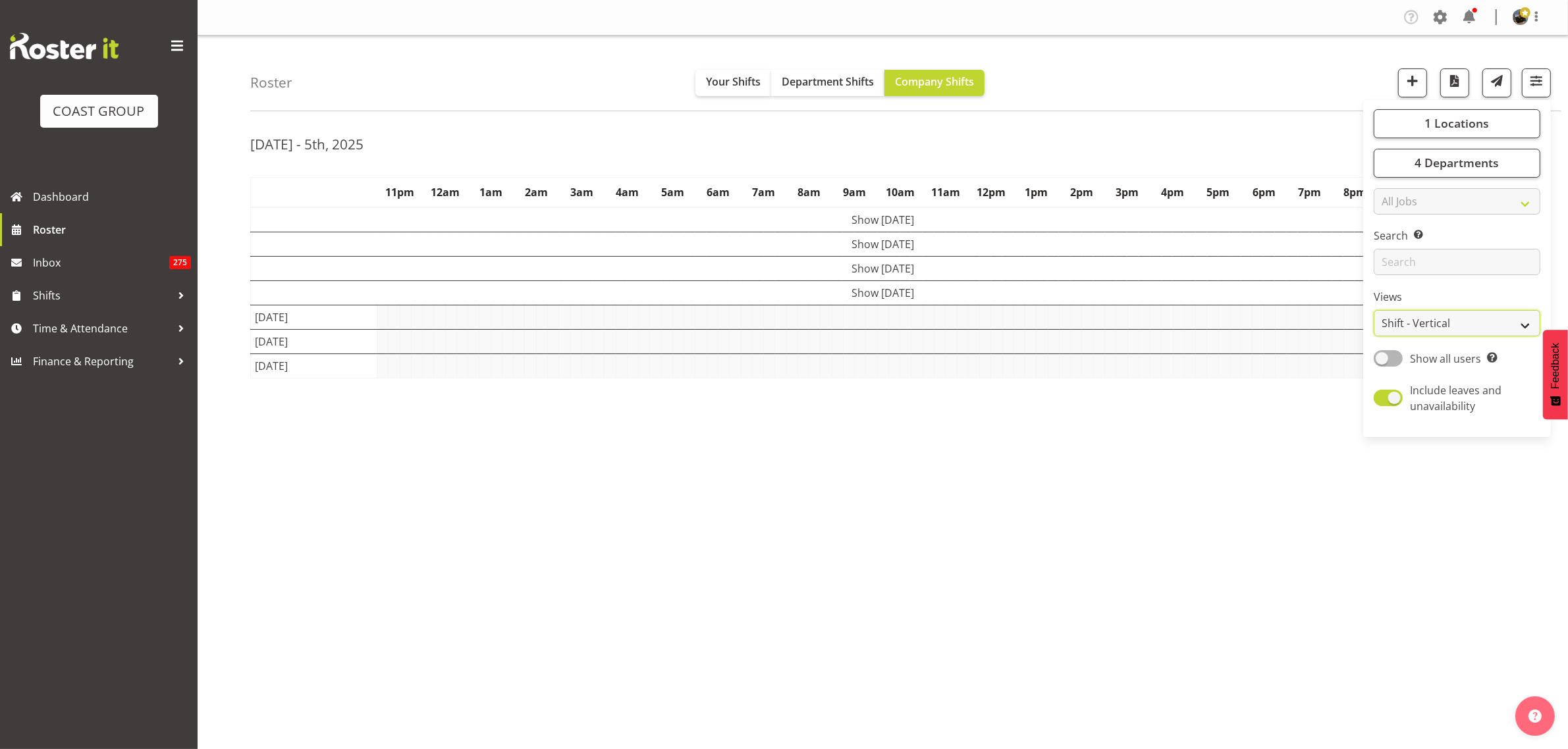
click at [1523, 327] on select "Staff Role Shift - Horizontal Shift - Vertical Staff - Location" at bounding box center [1457, 323] width 166 height 26
select select "staff"
click at [1374, 310] on select "Staff Role Shift - Horizontal Shift - Vertical Staff - Location" at bounding box center [1457, 323] width 166 height 26
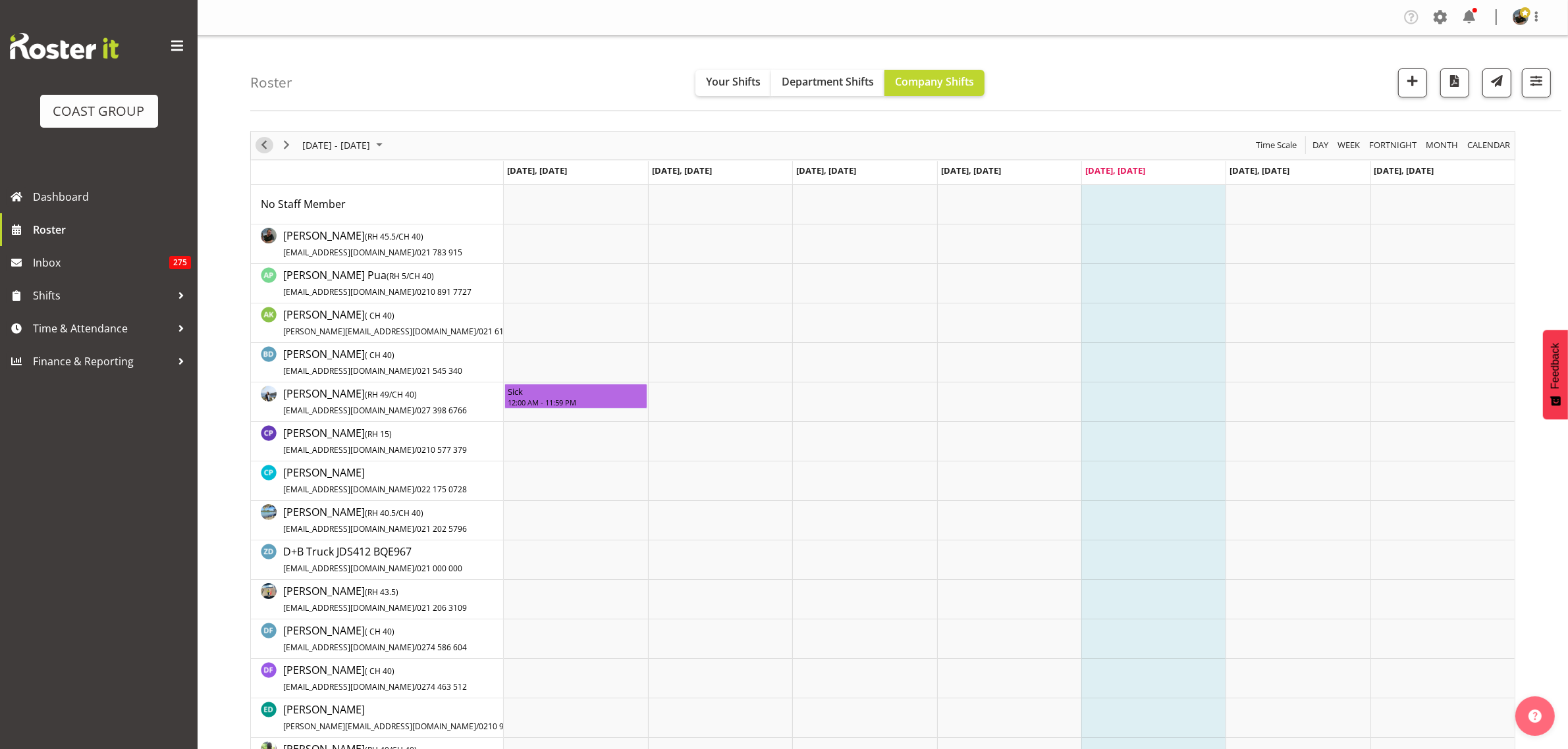
click at [262, 149] on span "Previous" at bounding box center [264, 145] width 16 height 17
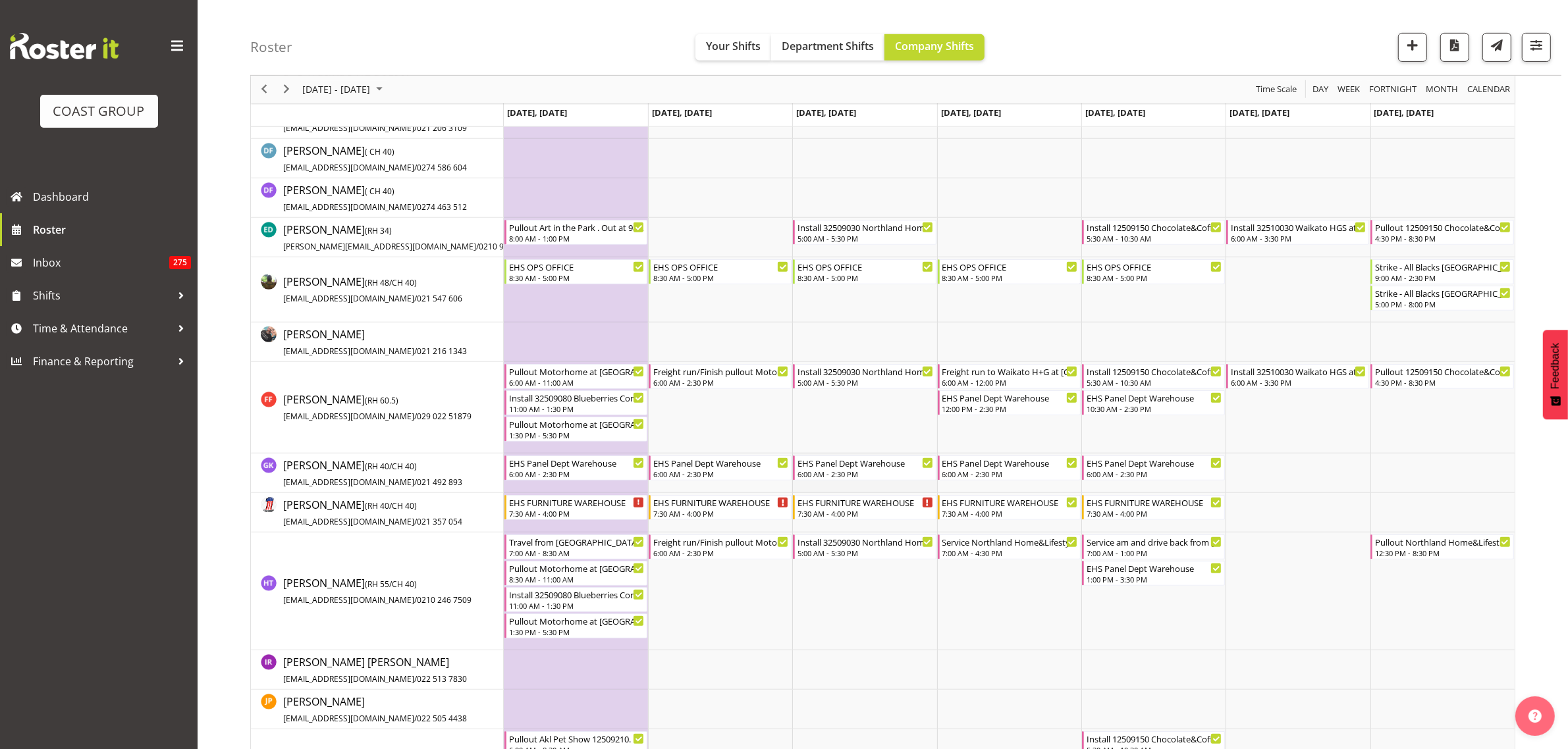
scroll to position [823, 0]
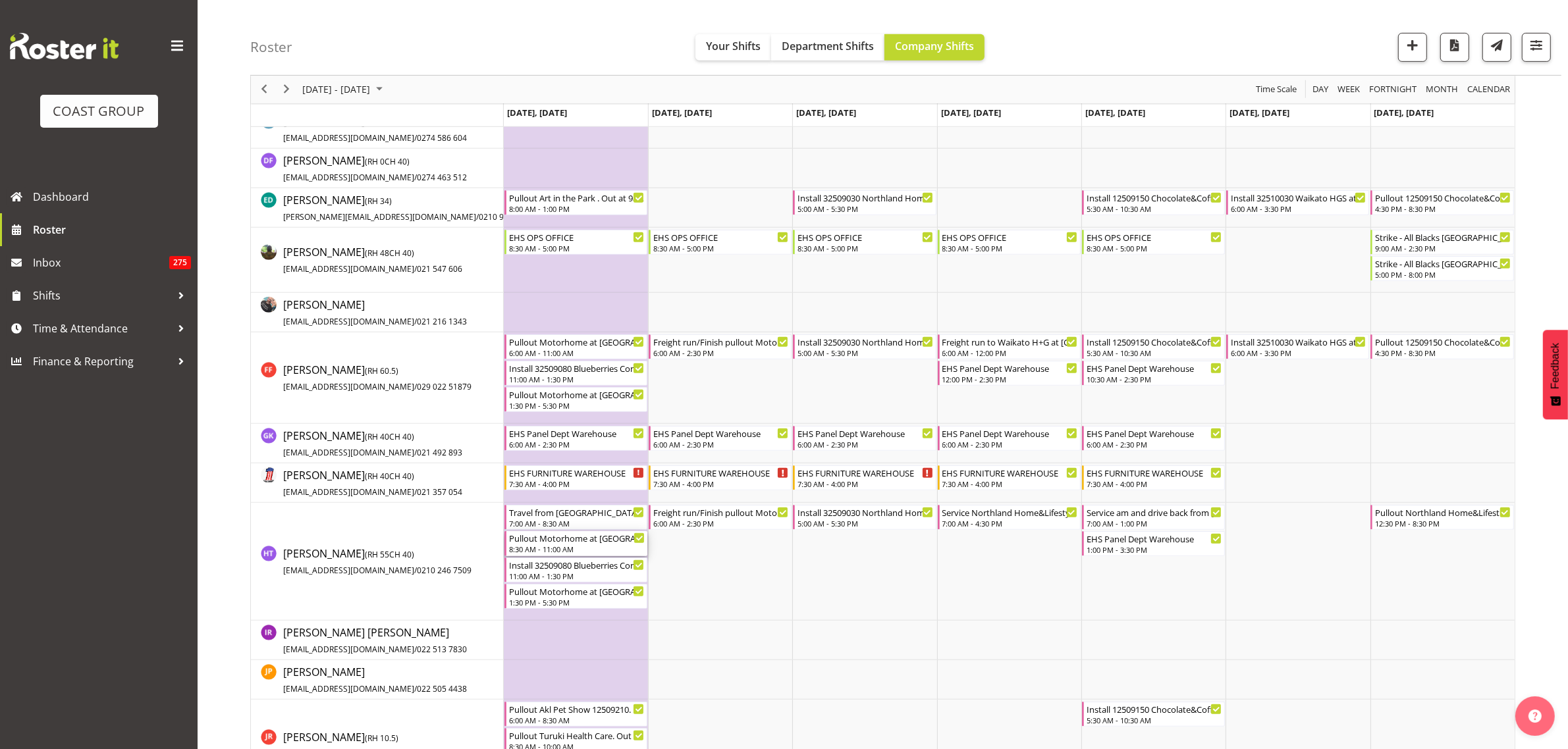
click at [581, 542] on div "Pullout Motorhome at Mystery Creek." at bounding box center [576, 537] width 135 height 13
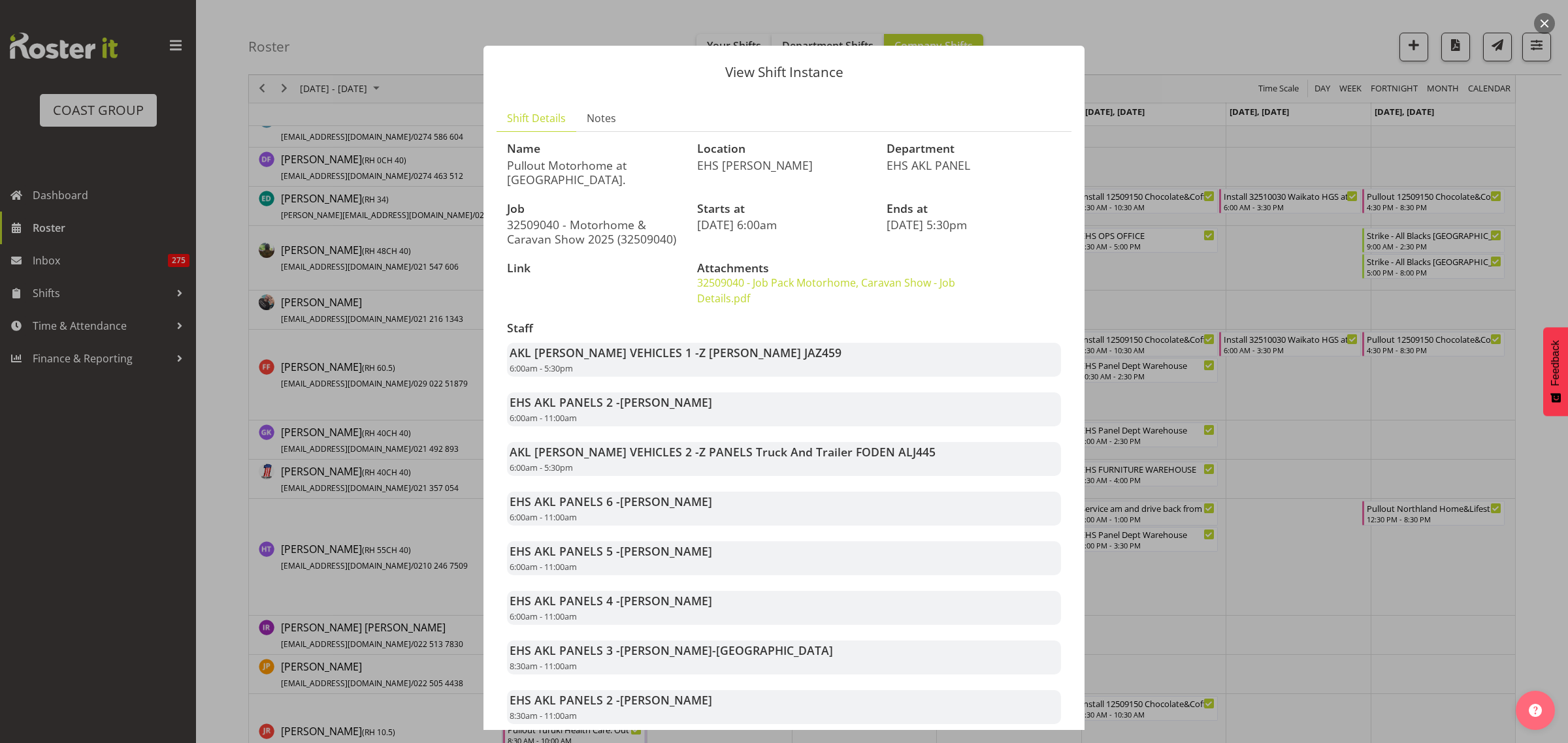
click at [1549, 20] on button "button" at bounding box center [1545, 23] width 21 height 21
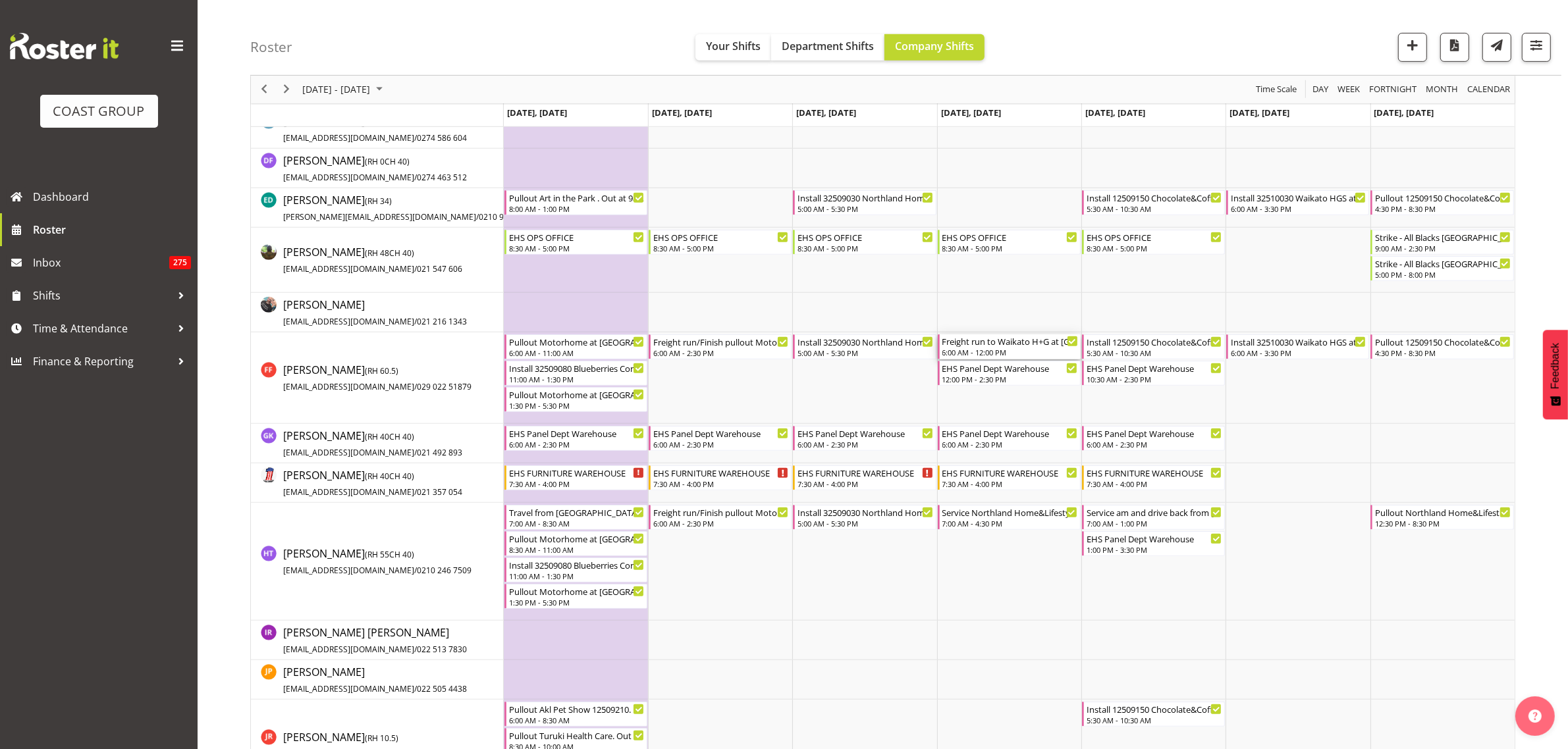
click at [1005, 350] on div "6:00 AM - 12:00 PM" at bounding box center [1010, 352] width 135 height 11
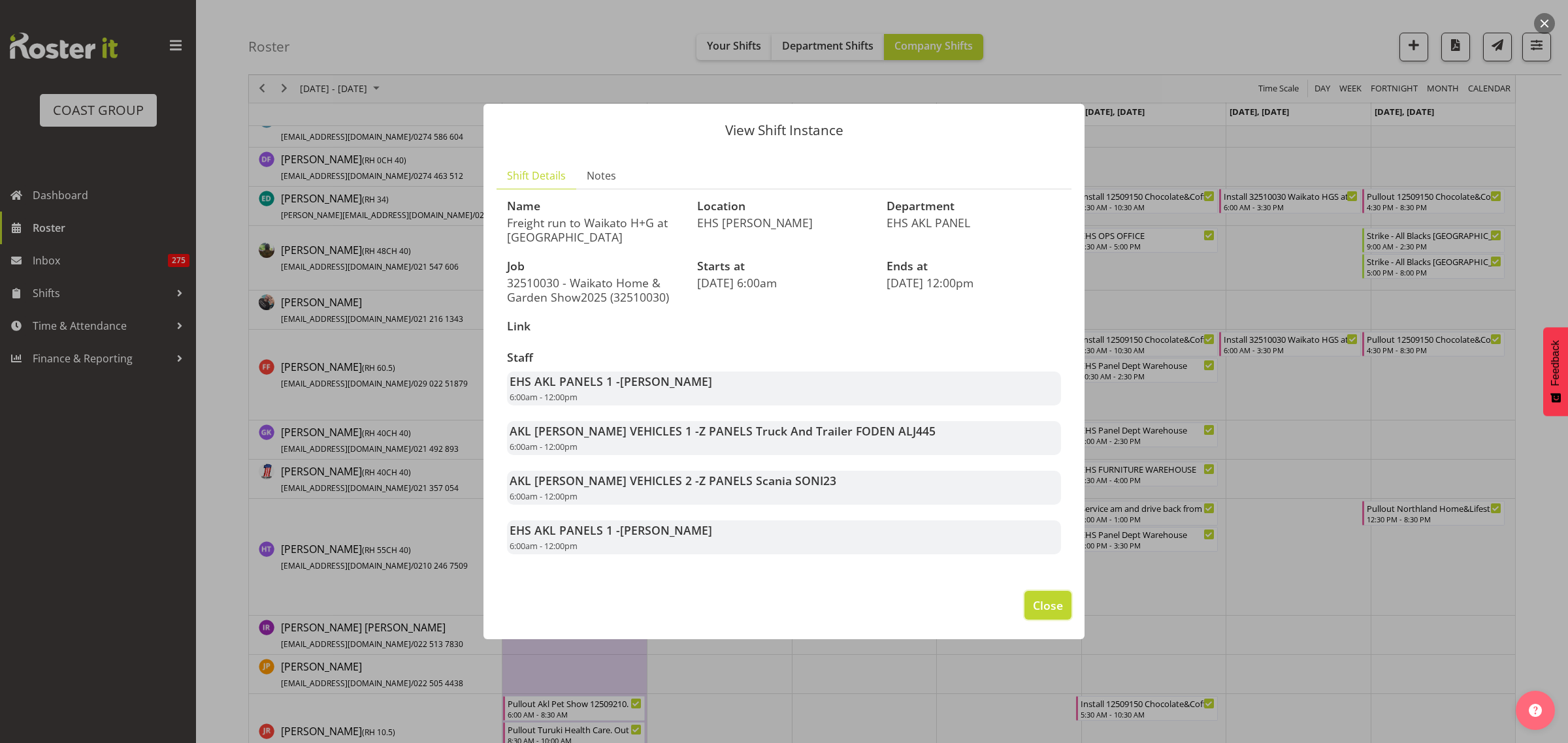
click at [1051, 610] on span "Close" at bounding box center [1048, 605] width 30 height 17
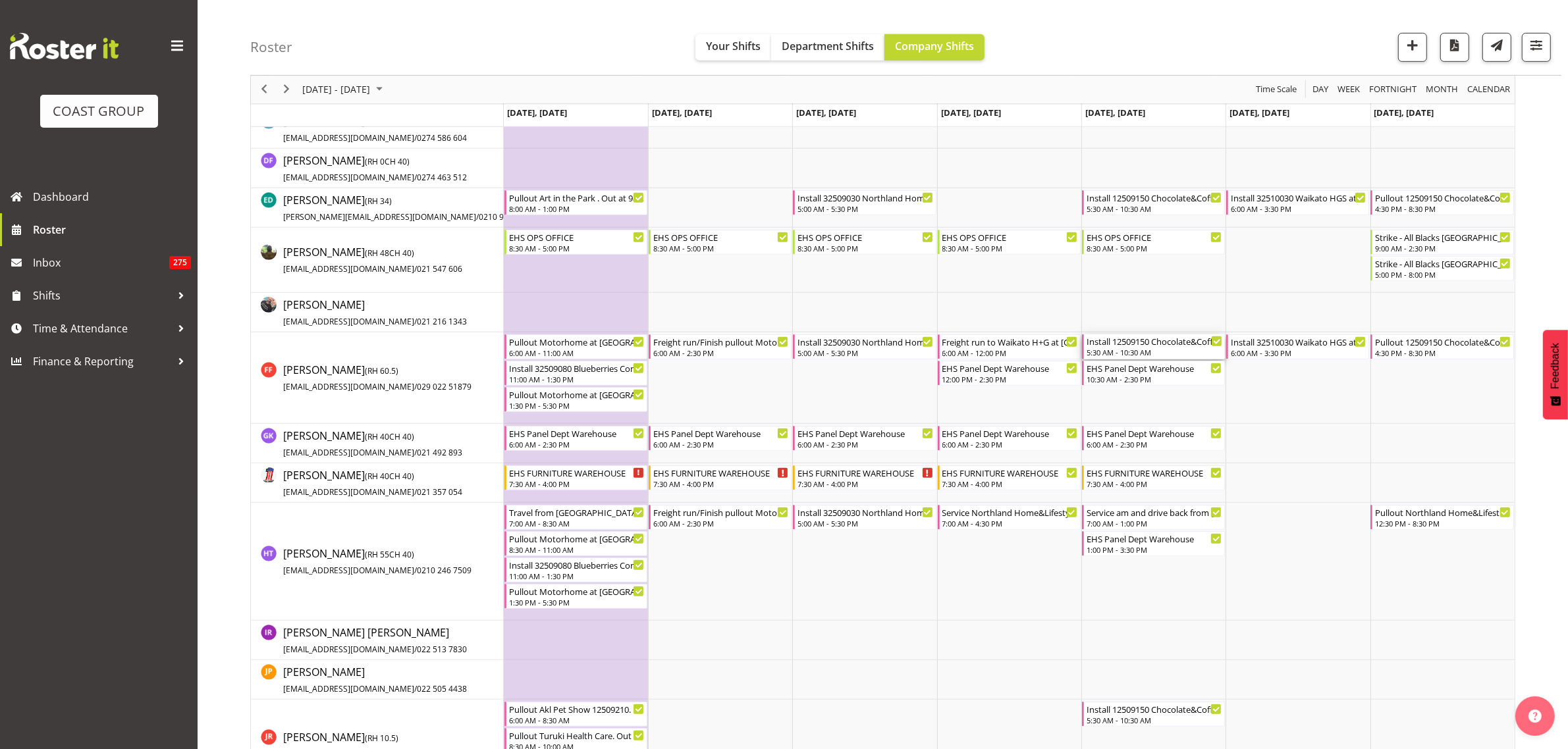
click at [1183, 352] on div "5:30 AM - 10:30 AM" at bounding box center [1154, 352] width 135 height 11
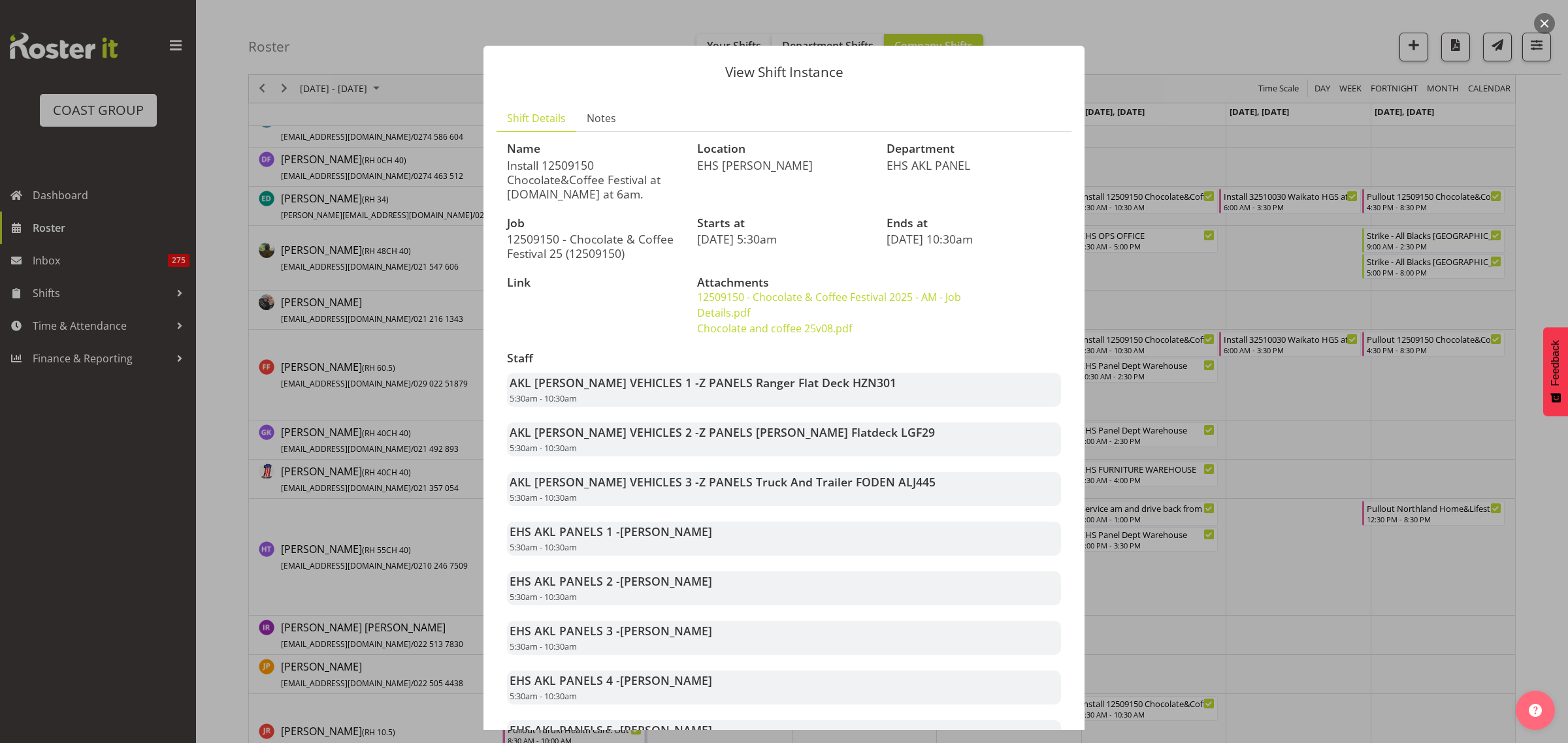
click at [1547, 28] on button "button" at bounding box center [1545, 23] width 21 height 21
